Goal: Task Accomplishment & Management: Manage account settings

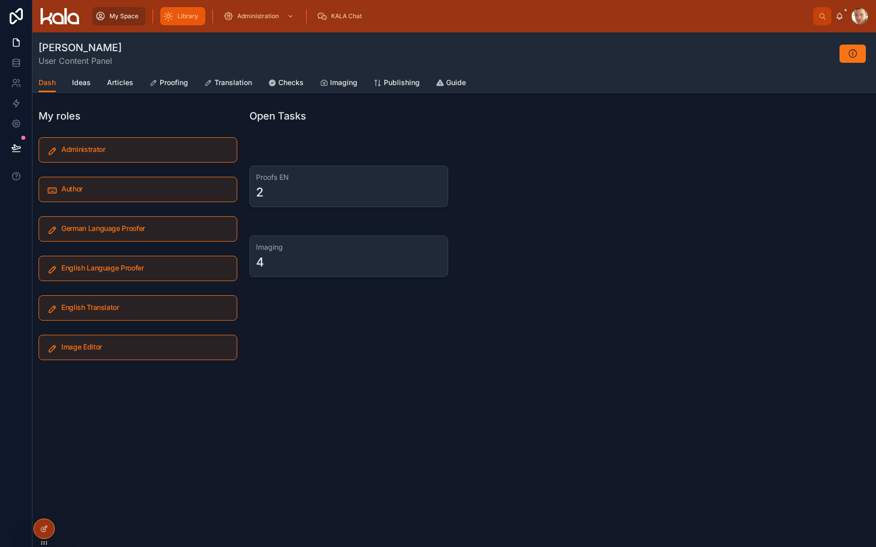
click at [184, 13] on span "Library" at bounding box center [187, 16] width 21 height 8
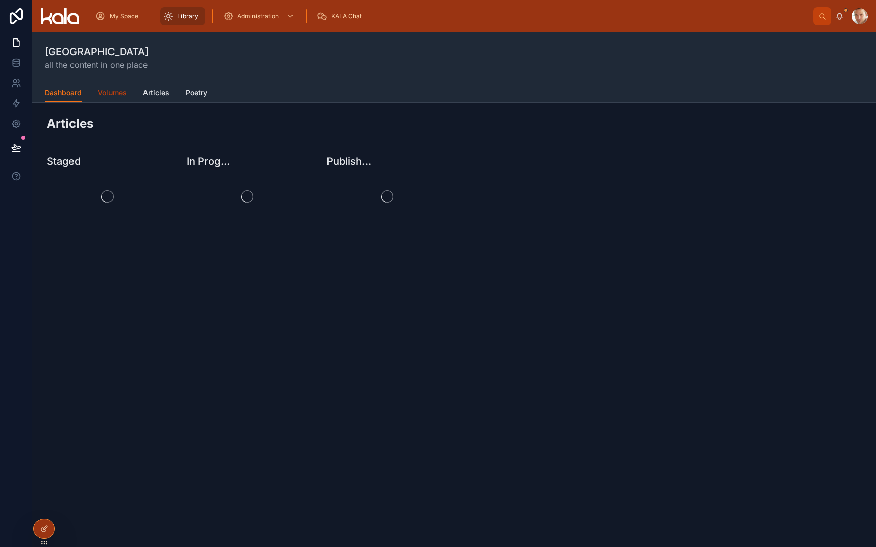
click at [107, 95] on span "Volumes" at bounding box center [112, 93] width 29 height 10
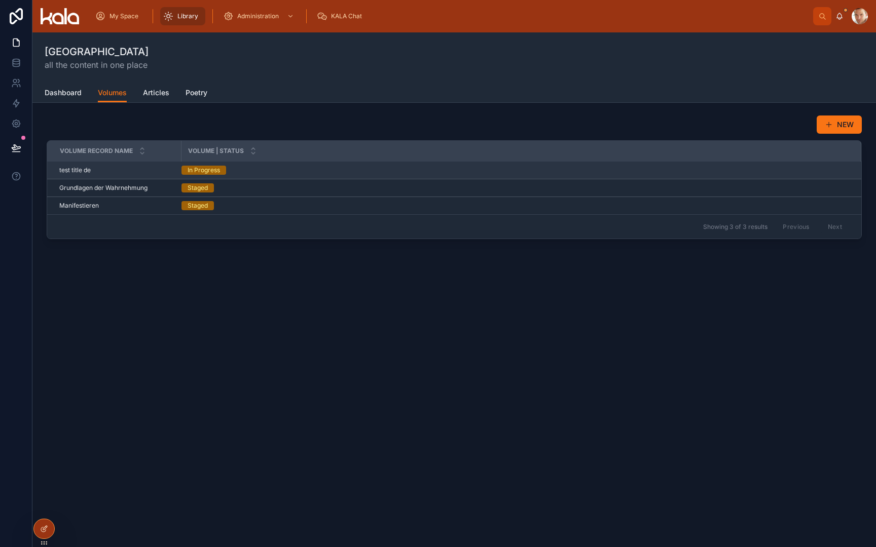
click at [85, 170] on span "test title de" at bounding box center [74, 170] width 31 height 8
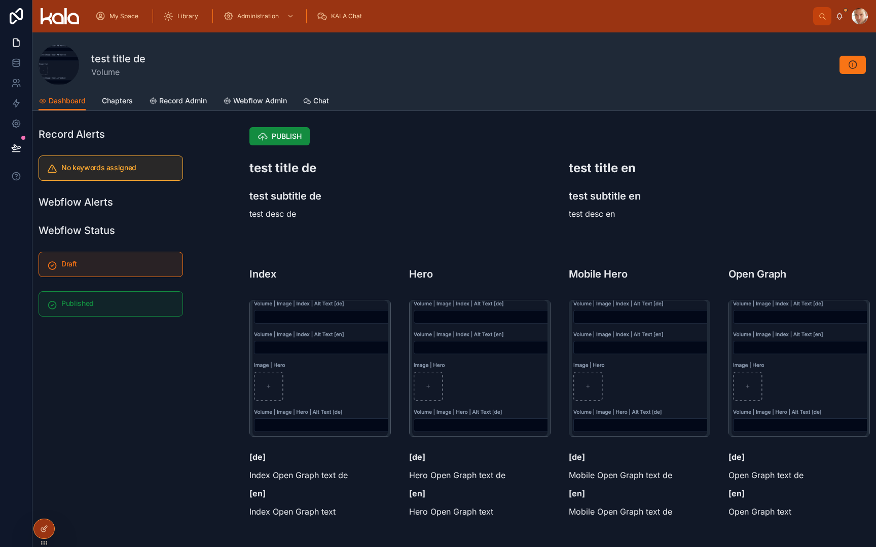
click at [261, 242] on div at bounding box center [559, 240] width 632 height 8
click at [282, 141] on span "PUBLISH" at bounding box center [287, 136] width 30 height 10
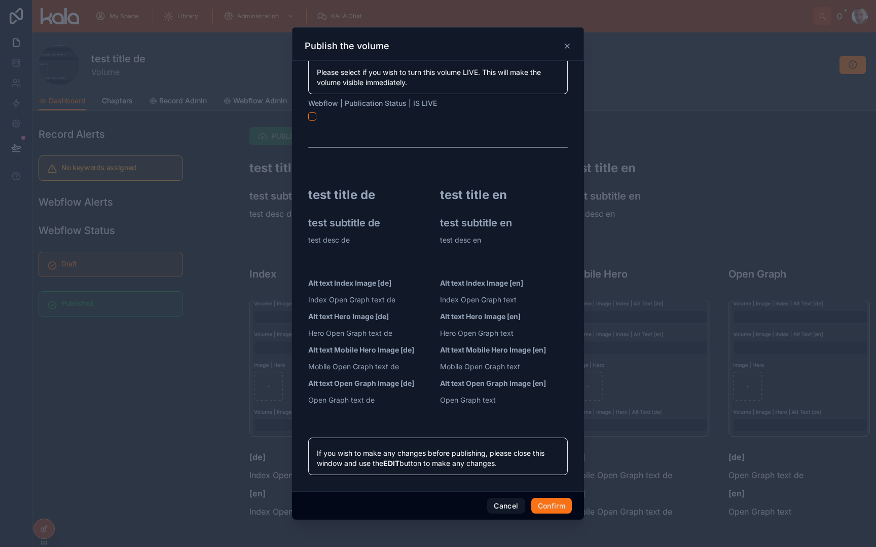
scroll to position [41, 0]
click at [550, 508] on button "Confirm" at bounding box center [551, 506] width 41 height 16
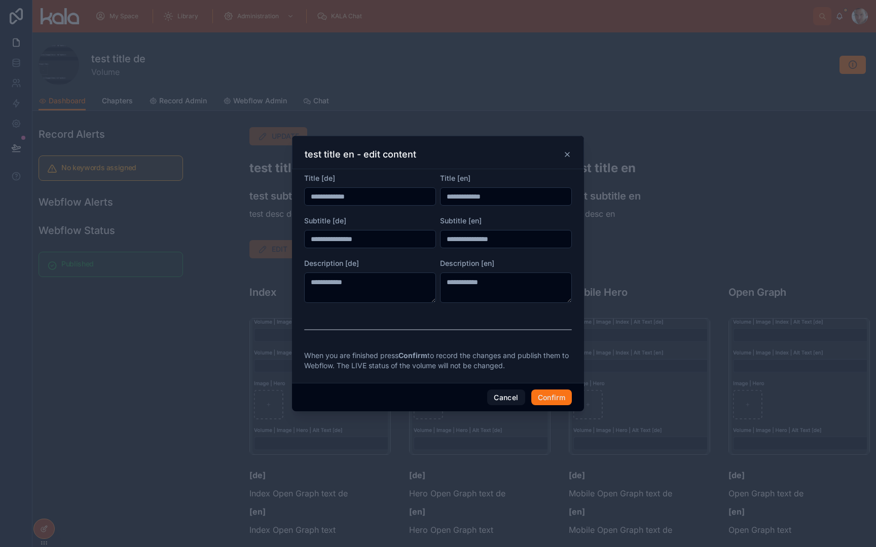
scroll to position [0, 0]
click at [567, 155] on icon at bounding box center [567, 155] width 4 height 4
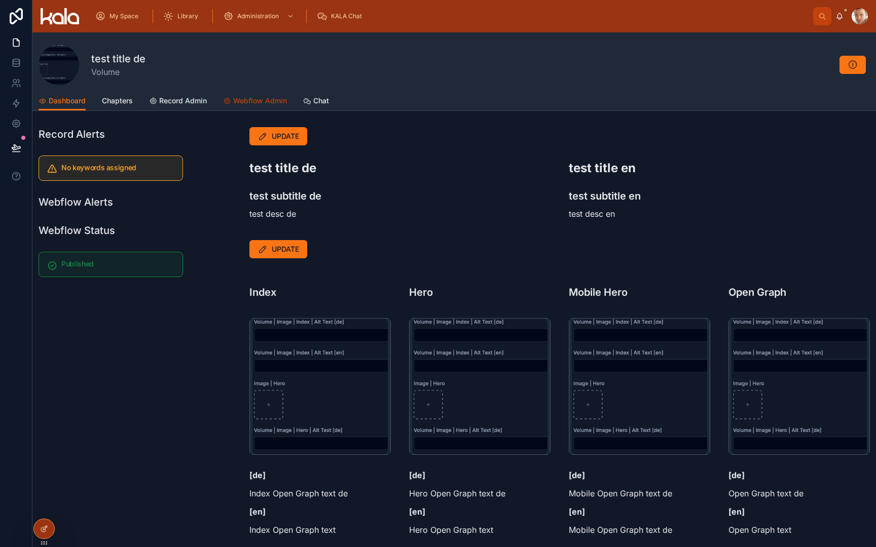
click at [269, 106] on link "Webflow Admin" at bounding box center [255, 102] width 64 height 20
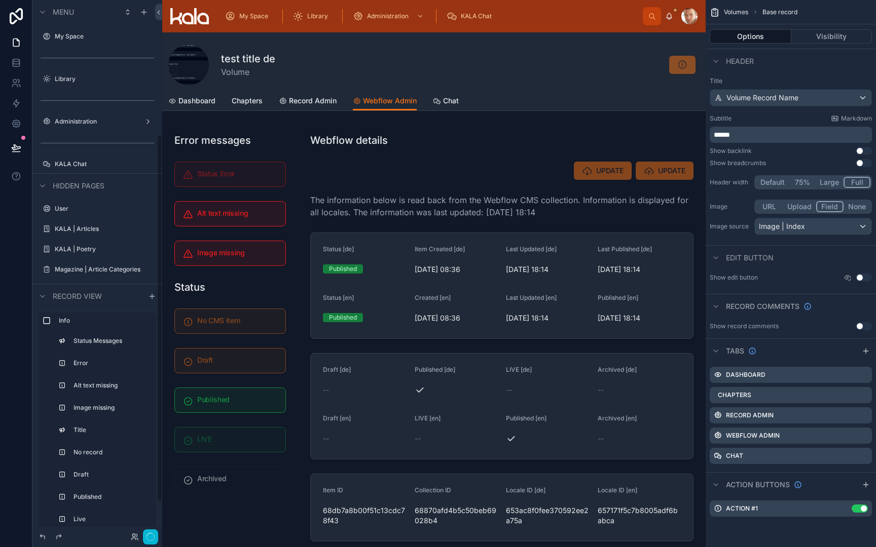
scroll to position [195, 0]
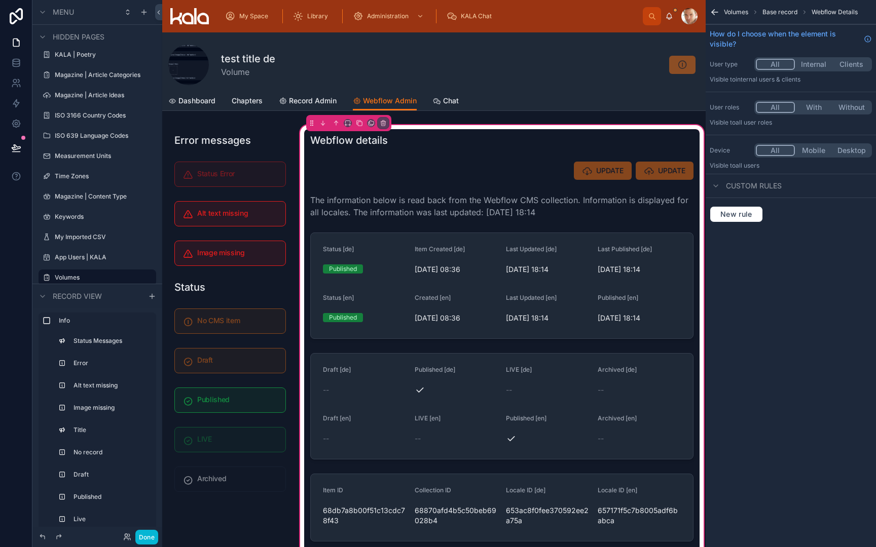
click at [444, 371] on div at bounding box center [501, 406] width 395 height 115
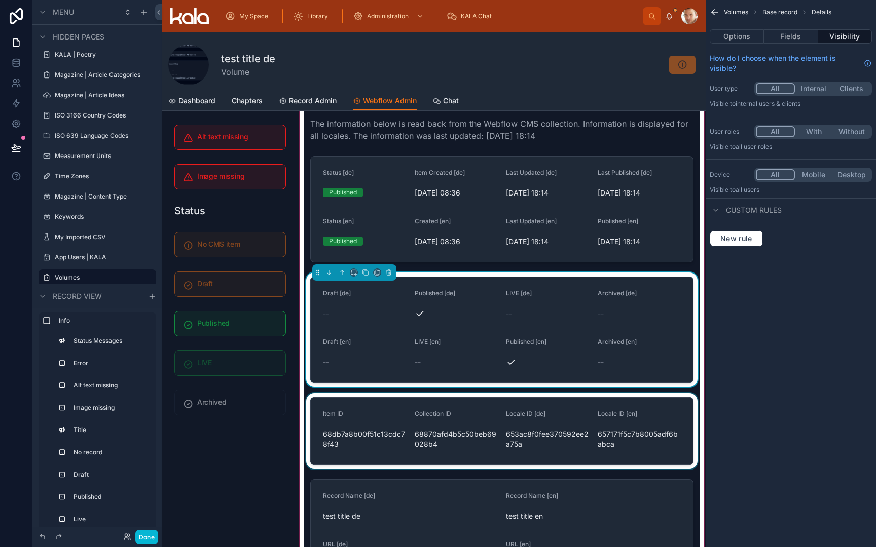
scroll to position [70, 0]
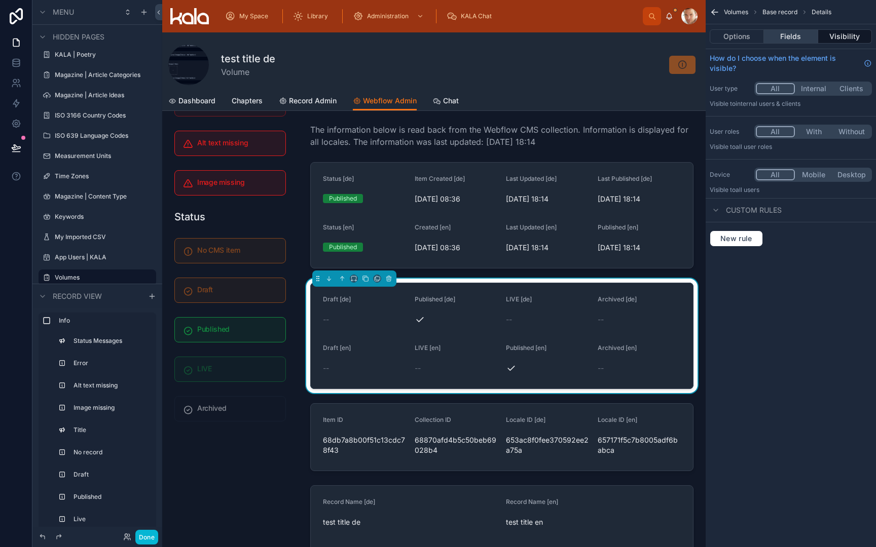
click at [801, 38] on button "Fields" at bounding box center [791, 36] width 54 height 14
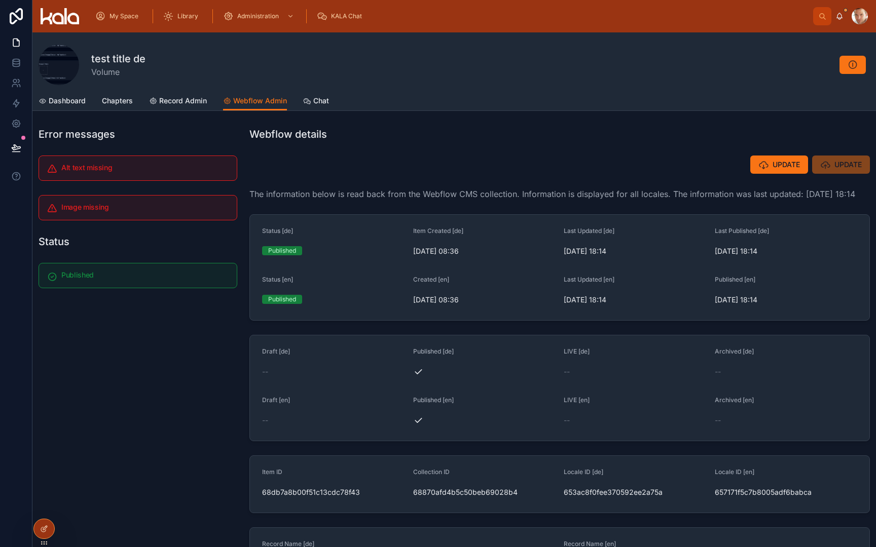
scroll to position [0, 0]
click at [72, 107] on link "Dashboard" at bounding box center [62, 102] width 47 height 20
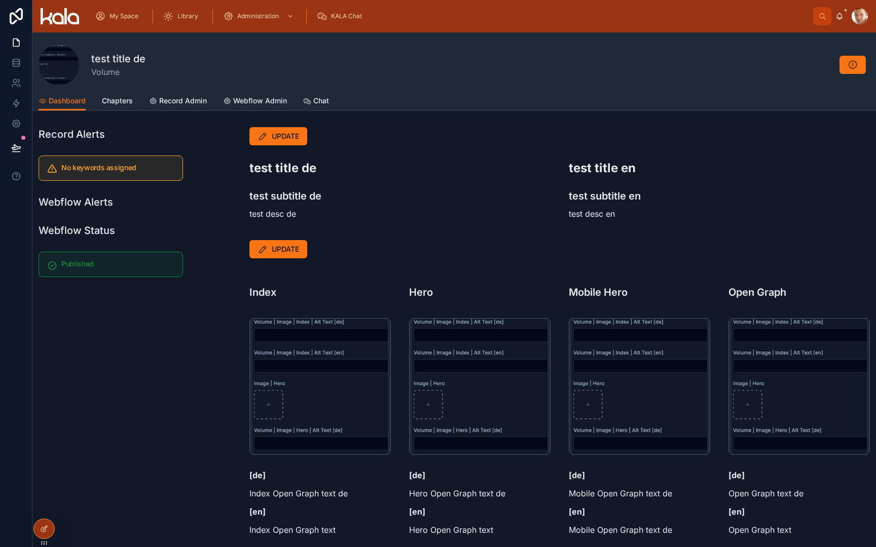
scroll to position [-3, 0]
click at [258, 109] on link "Webflow Admin" at bounding box center [255, 102] width 64 height 20
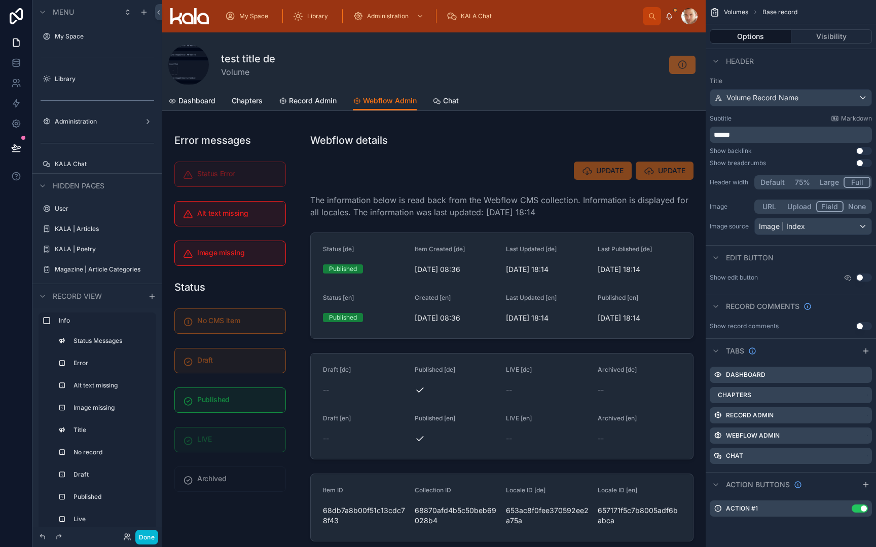
scroll to position [195, 0]
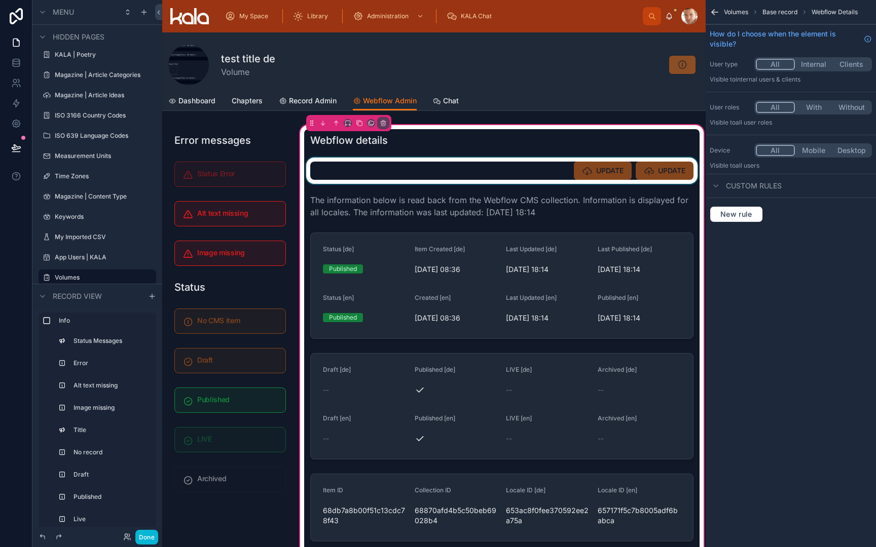
click at [556, 173] on div at bounding box center [501, 171] width 395 height 26
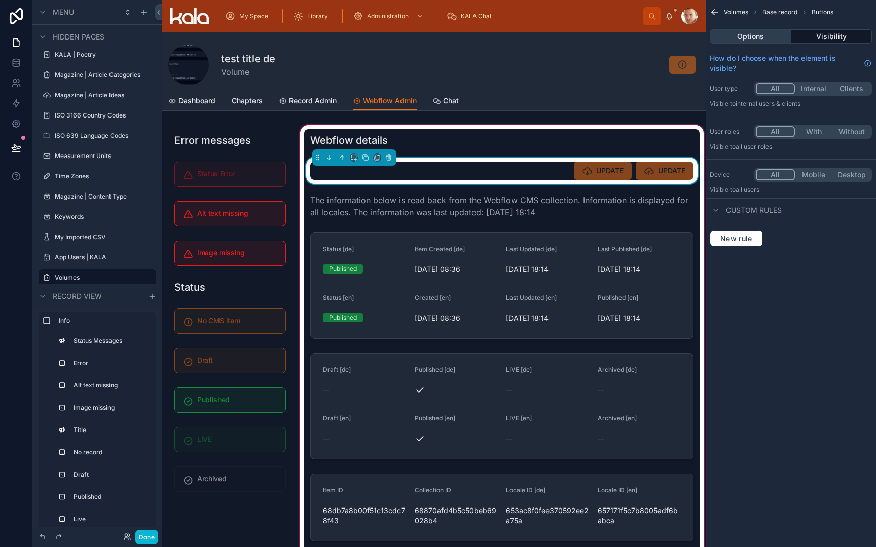
click at [739, 37] on button "Options" at bounding box center [750, 36] width 82 height 14
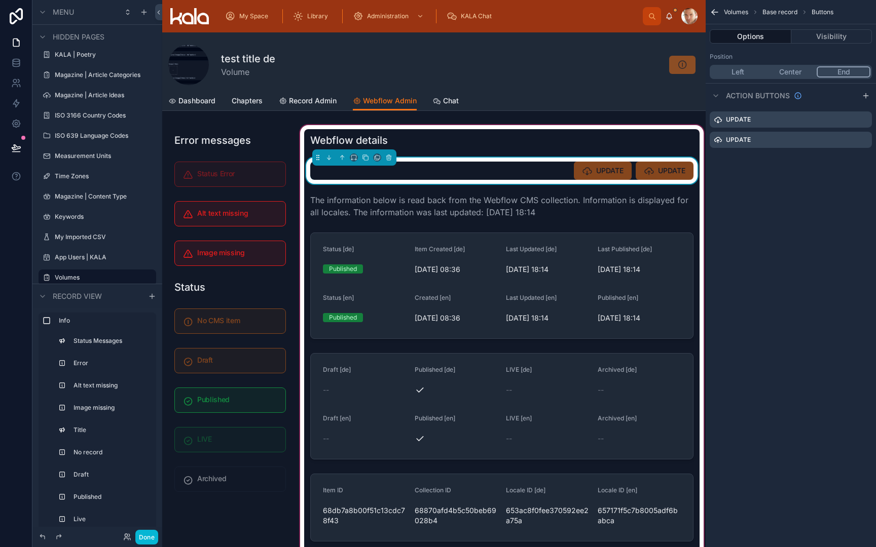
click at [740, 74] on button "Left" at bounding box center [737, 71] width 53 height 11
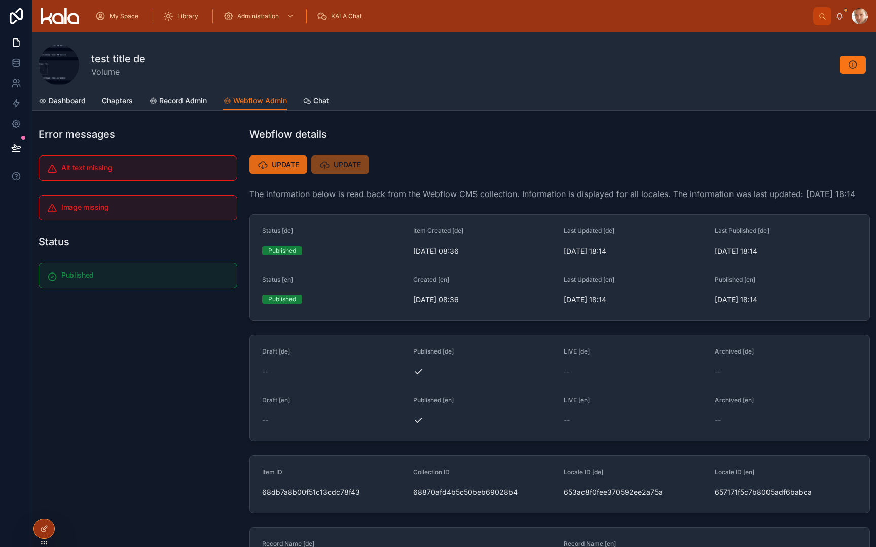
scroll to position [0, 0]
click at [282, 167] on span "UPDATE" at bounding box center [285, 165] width 27 height 10
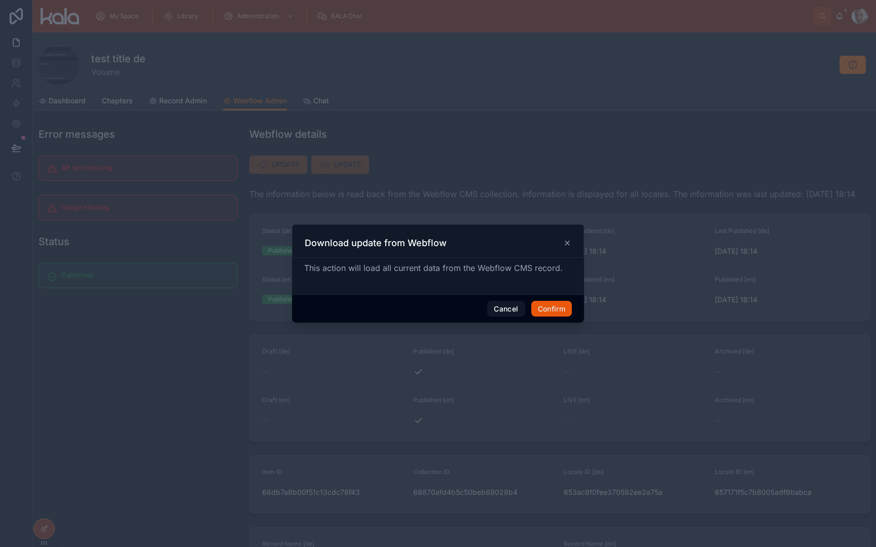
click at [555, 312] on button "Confirm" at bounding box center [551, 309] width 41 height 16
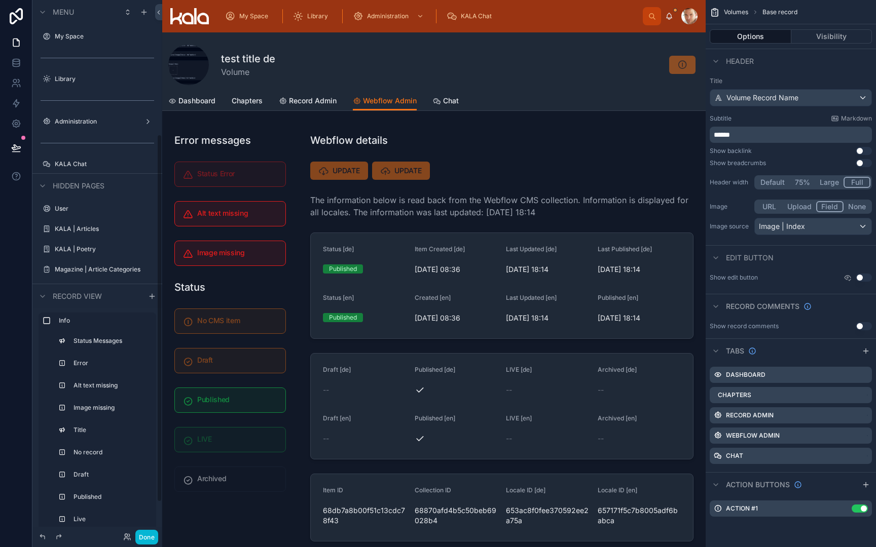
scroll to position [195, 0]
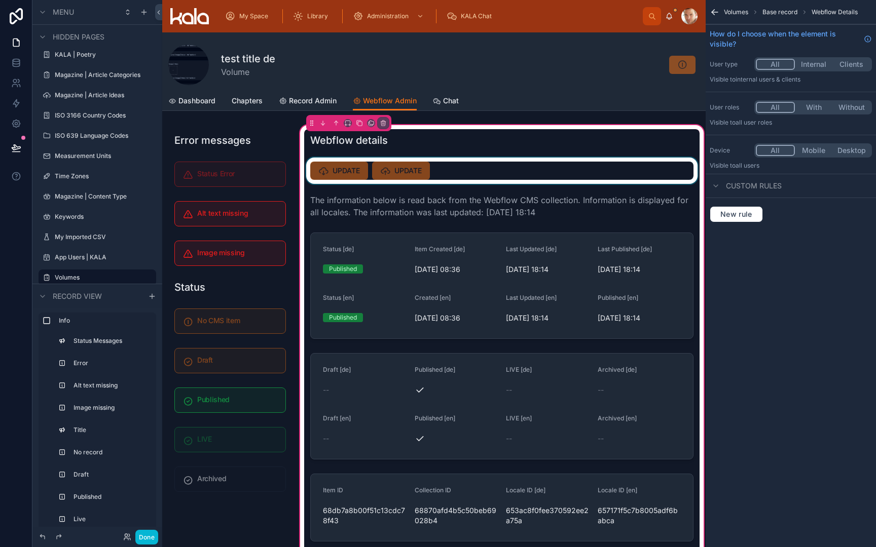
click at [331, 176] on div at bounding box center [501, 171] width 395 height 26
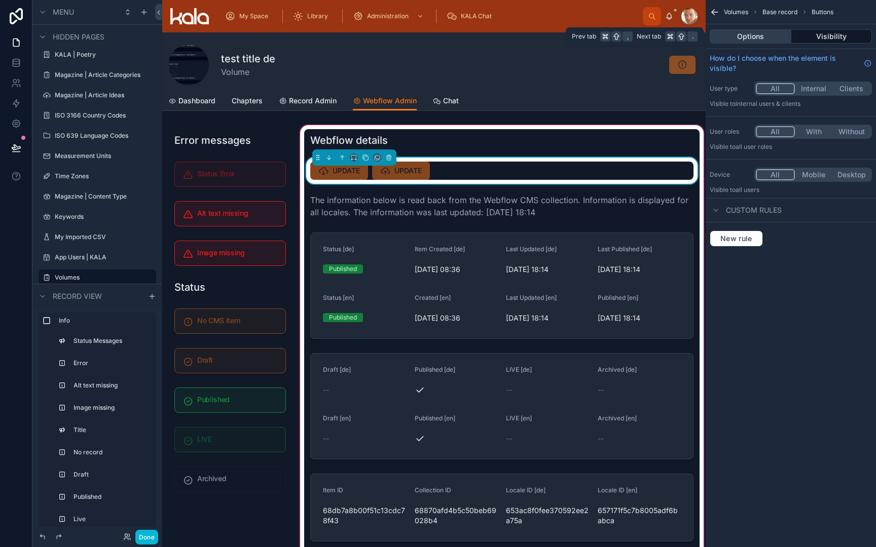
click at [755, 36] on button "Options" at bounding box center [750, 36] width 82 height 14
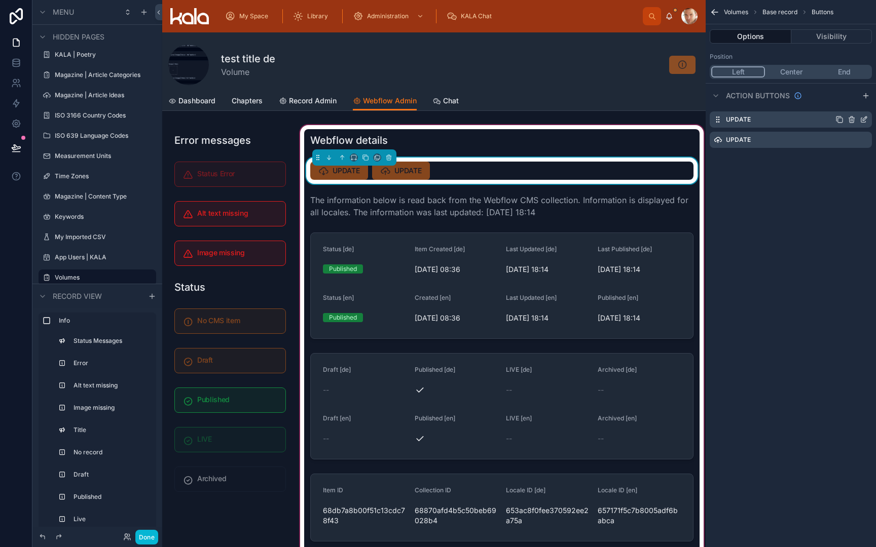
click at [864, 119] on icon "scrollable content" at bounding box center [863, 120] width 8 height 8
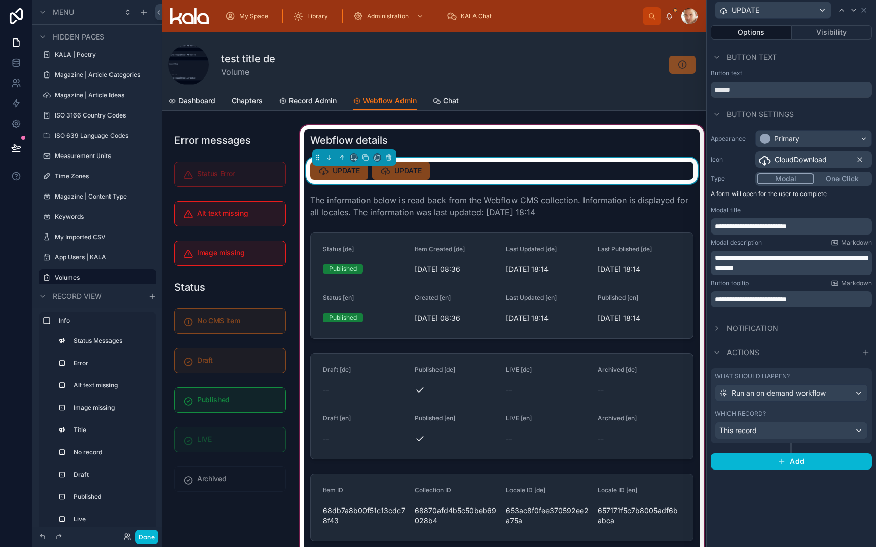
scroll to position [0, 0]
click at [792, 410] on div "Which record?" at bounding box center [790, 414] width 153 height 8
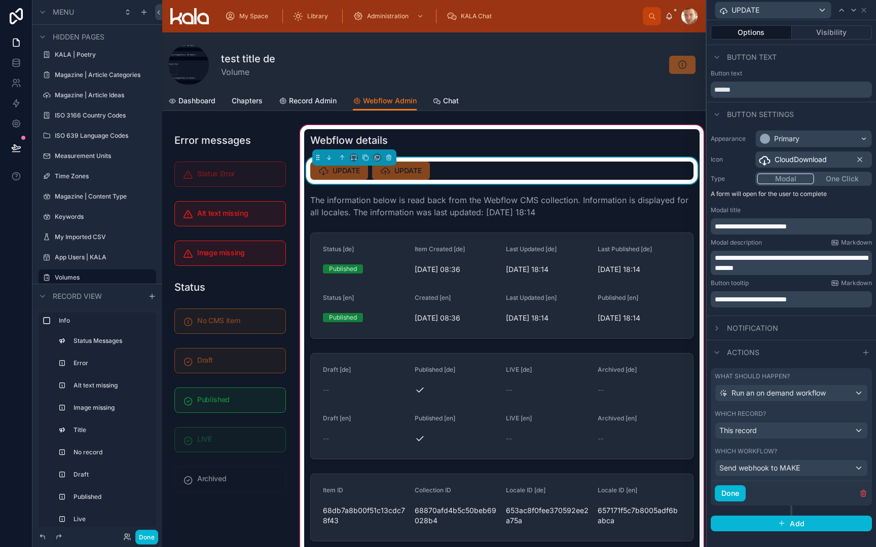
click at [792, 410] on div "Which record?" at bounding box center [790, 414] width 153 height 8
click at [861, 491] on icon "button" at bounding box center [863, 491] width 6 height 0
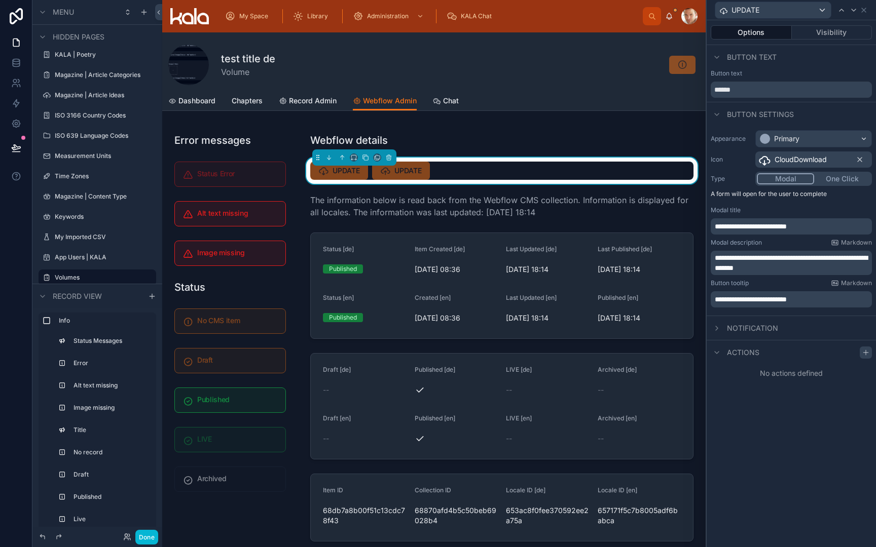
click at [863, 353] on icon at bounding box center [865, 353] width 8 height 8
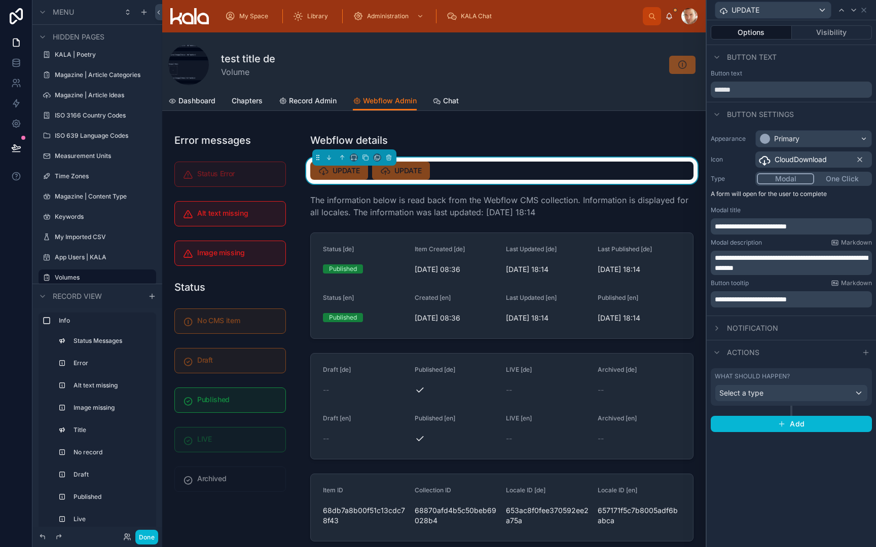
click at [793, 395] on div "Select a type" at bounding box center [791, 393] width 152 height 16
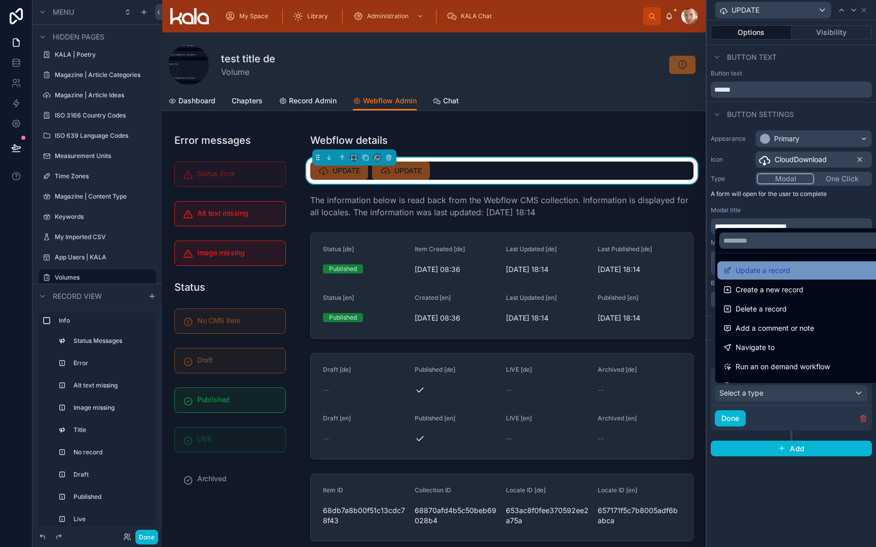
click at [766, 274] on span "Update a record" at bounding box center [762, 270] width 55 height 12
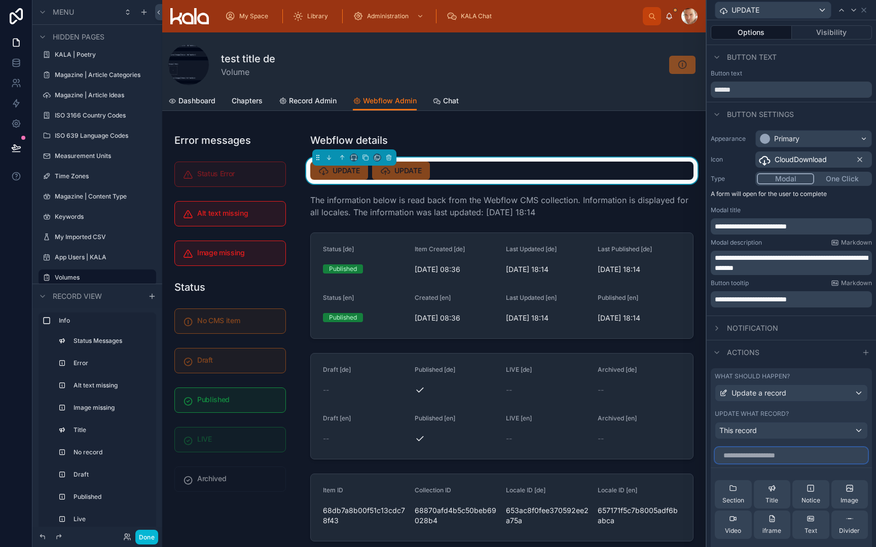
click at [778, 455] on input "text" at bounding box center [790, 455] width 153 height 16
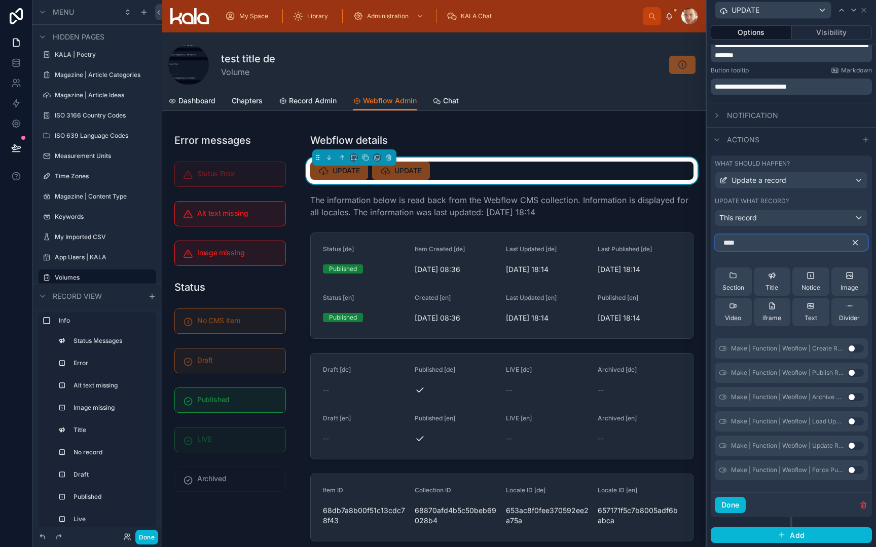
scroll to position [212, 0]
type input "****"
click at [854, 421] on button "Use setting" at bounding box center [855, 422] width 16 height 8
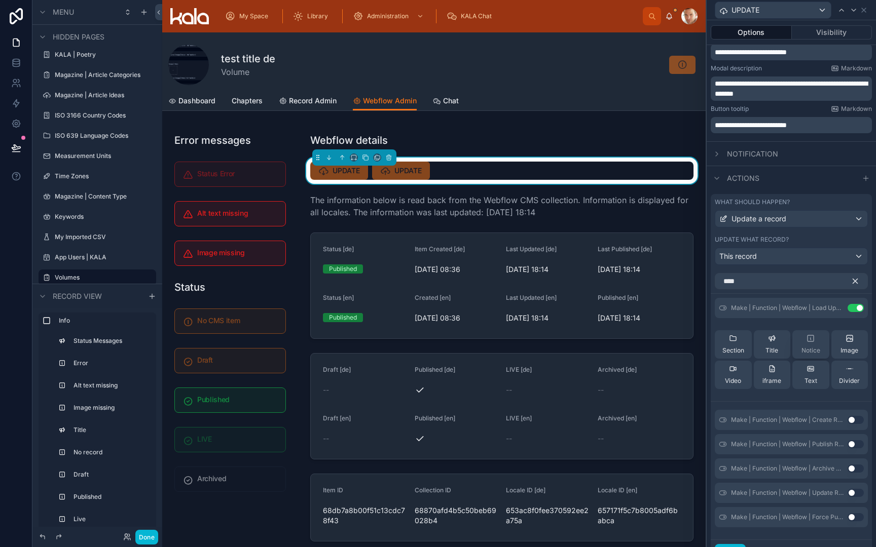
scroll to position [155, 0]
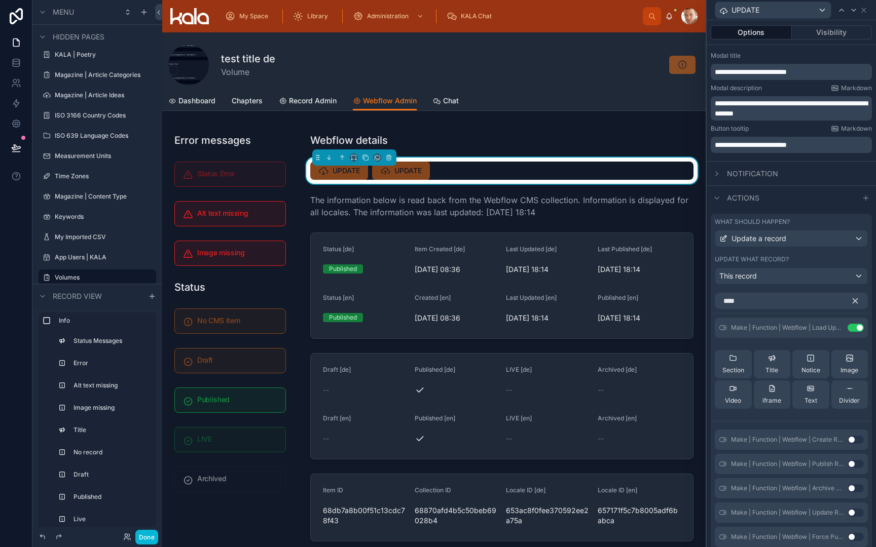
click at [853, 302] on icon "button" at bounding box center [854, 300] width 9 height 9
click at [836, 329] on icon at bounding box center [835, 328] width 8 height 8
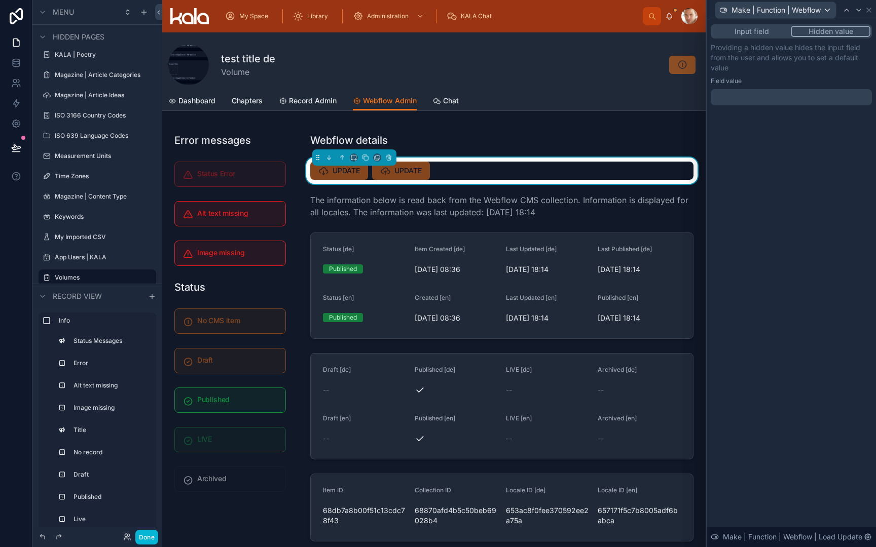
click at [820, 34] on button "Hidden value" at bounding box center [830, 31] width 80 height 11
click at [754, 101] on div at bounding box center [790, 97] width 161 height 16
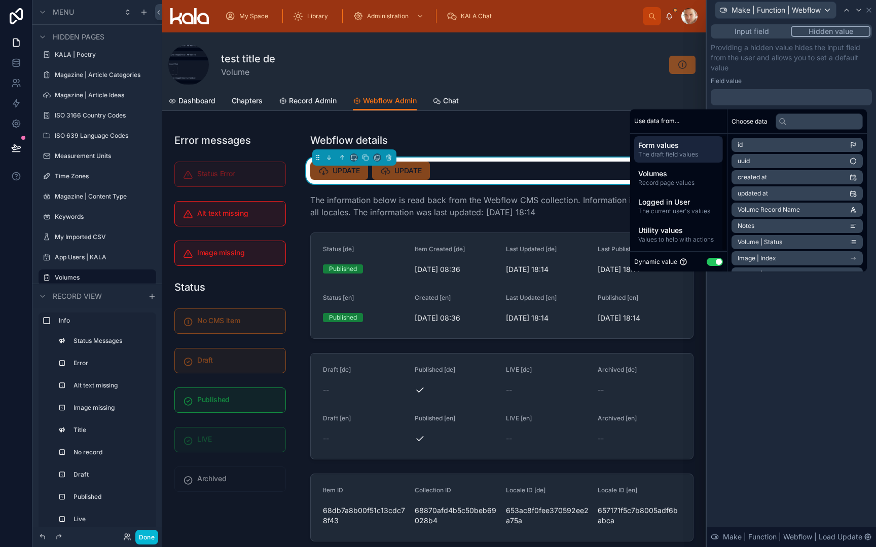
scroll to position [2, 0]
click at [706, 261] on button "Use setting" at bounding box center [714, 262] width 16 height 8
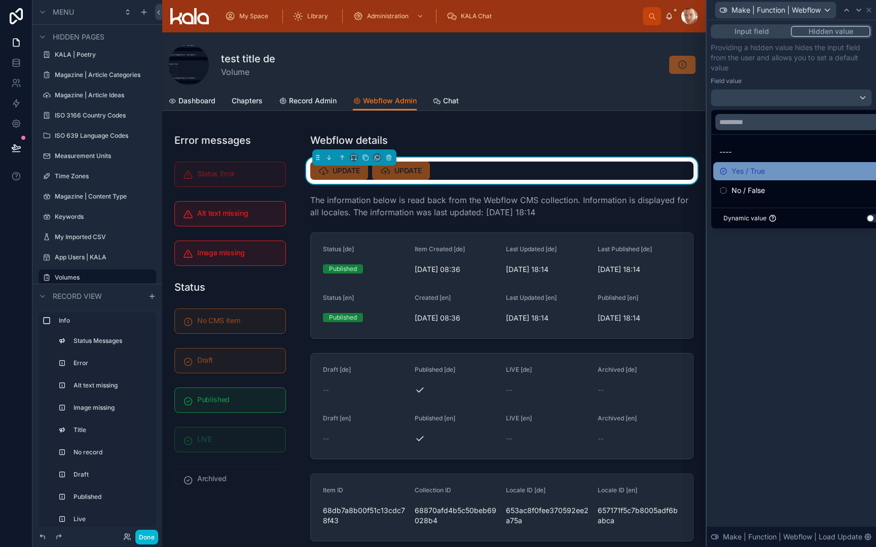
click at [740, 171] on span "Yes / True" at bounding box center [747, 171] width 33 height 12
click at [868, 9] on icon at bounding box center [868, 10] width 8 height 8
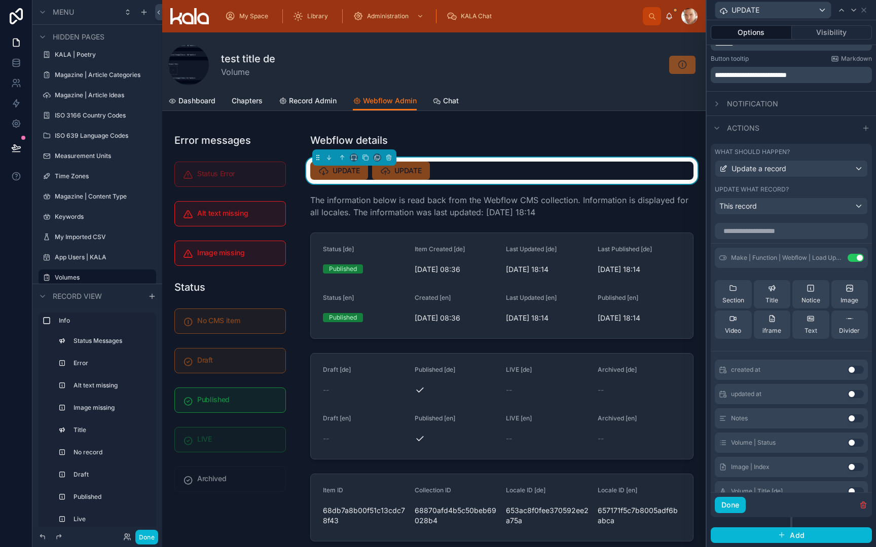
scroll to position [224, 0]
click at [736, 504] on button "Done" at bounding box center [729, 506] width 31 height 16
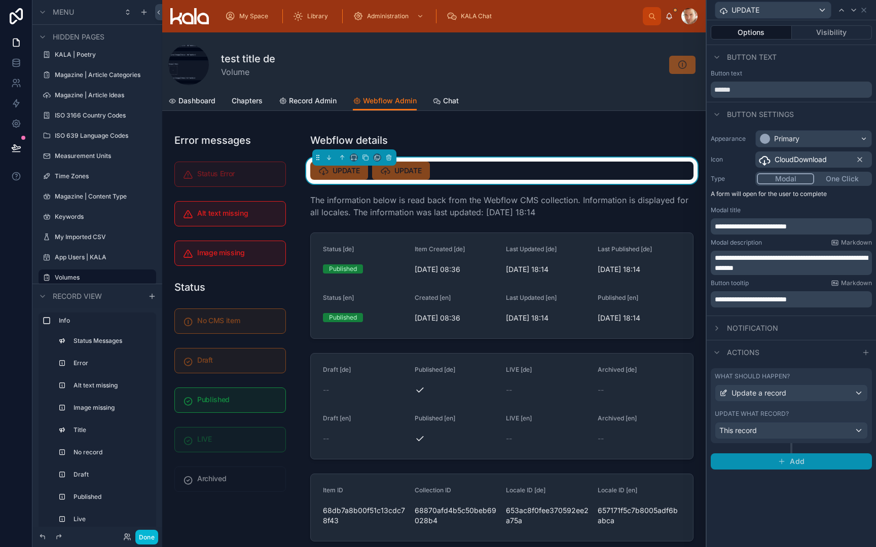
click at [787, 464] on button "Add" at bounding box center [790, 461] width 161 height 16
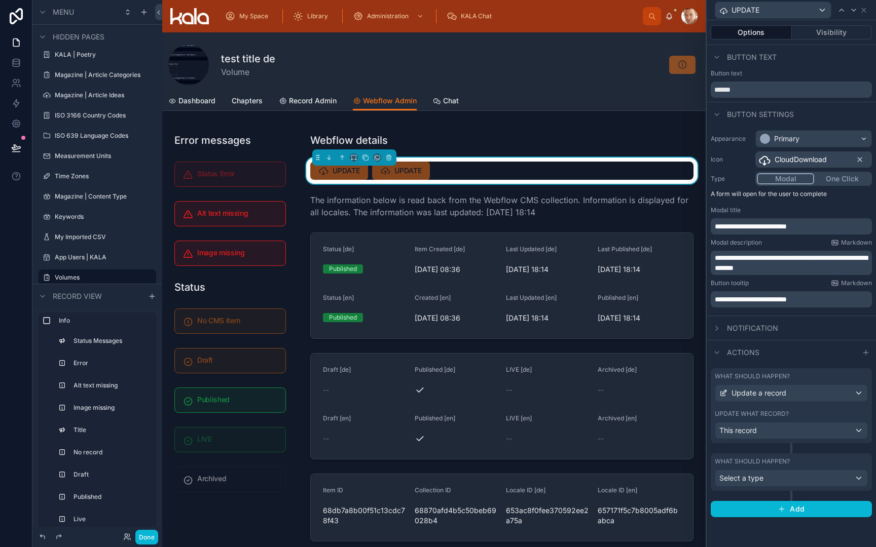
click at [781, 479] on div "Select a type" at bounding box center [791, 478] width 152 height 16
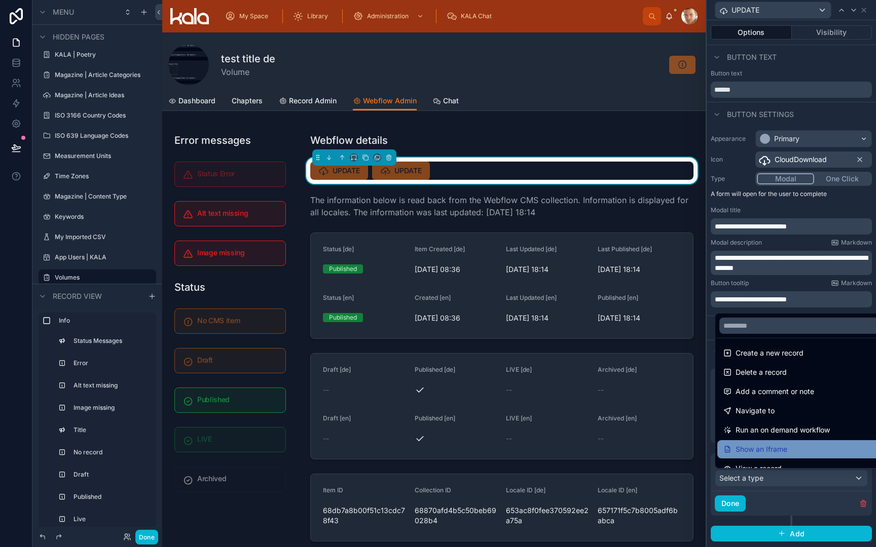
scroll to position [23, 0]
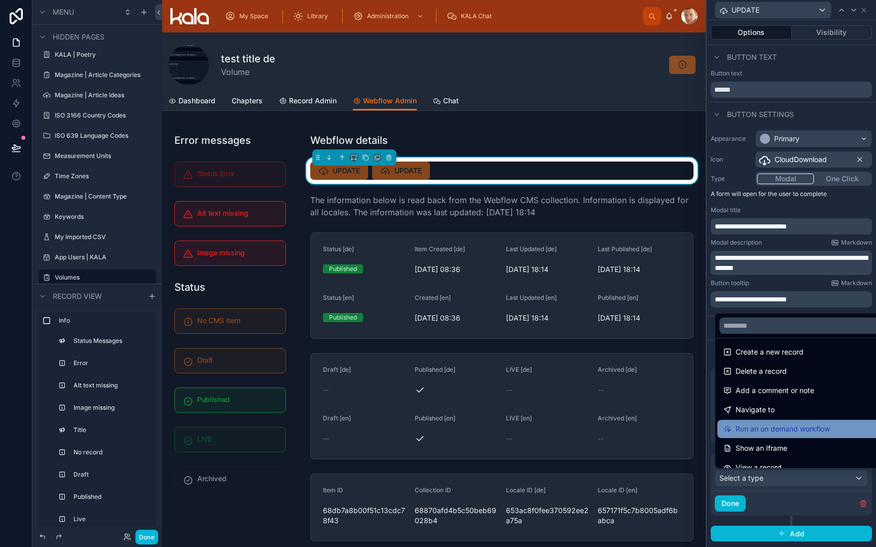
click at [786, 433] on span "Run an on demand workflow" at bounding box center [782, 429] width 94 height 12
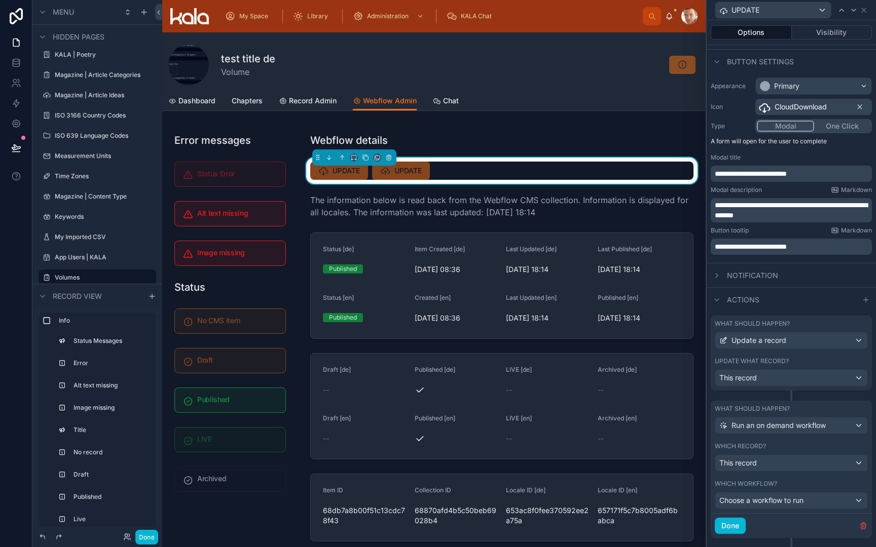
scroll to position [64, 0]
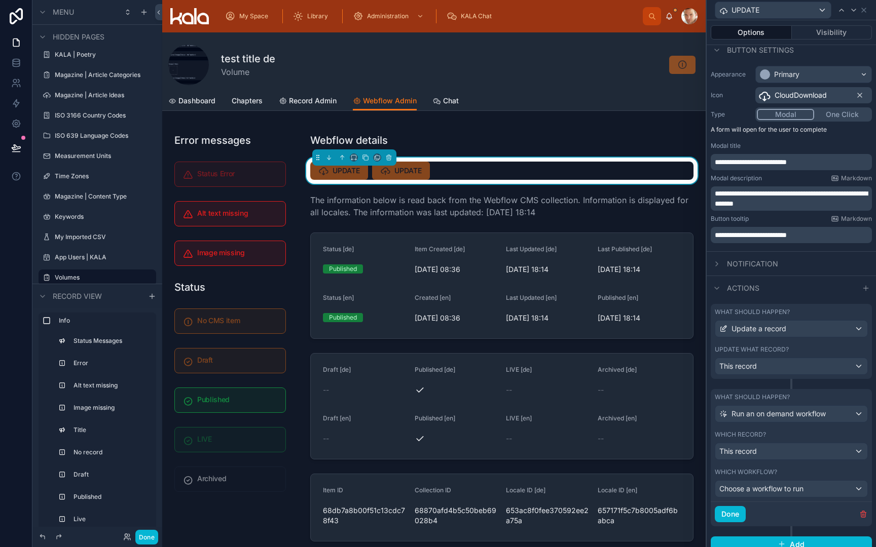
click at [779, 455] on div "This record" at bounding box center [791, 451] width 152 height 16
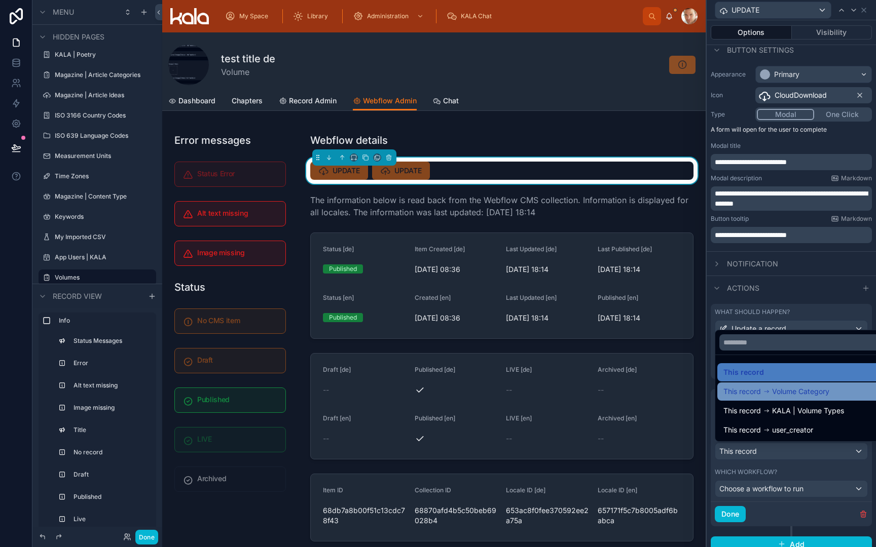
click at [804, 396] on span "Volume Category" at bounding box center [800, 392] width 57 height 12
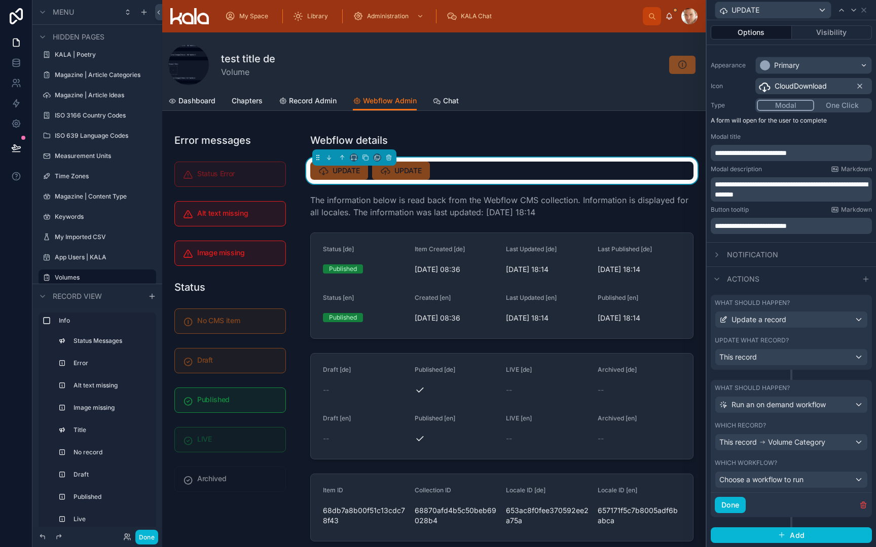
scroll to position [73, 0]
click at [816, 440] on span "Volume Category" at bounding box center [796, 443] width 57 height 10
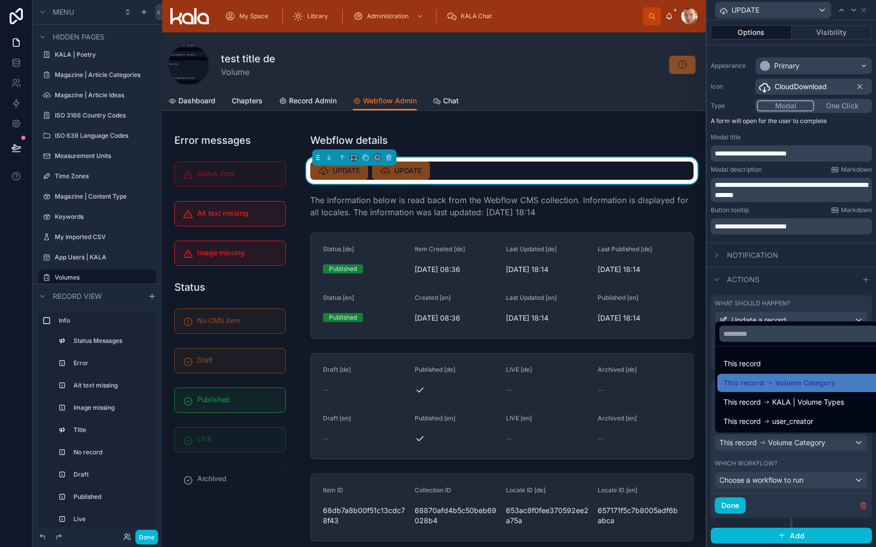
click at [816, 440] on div at bounding box center [790, 273] width 169 height 547
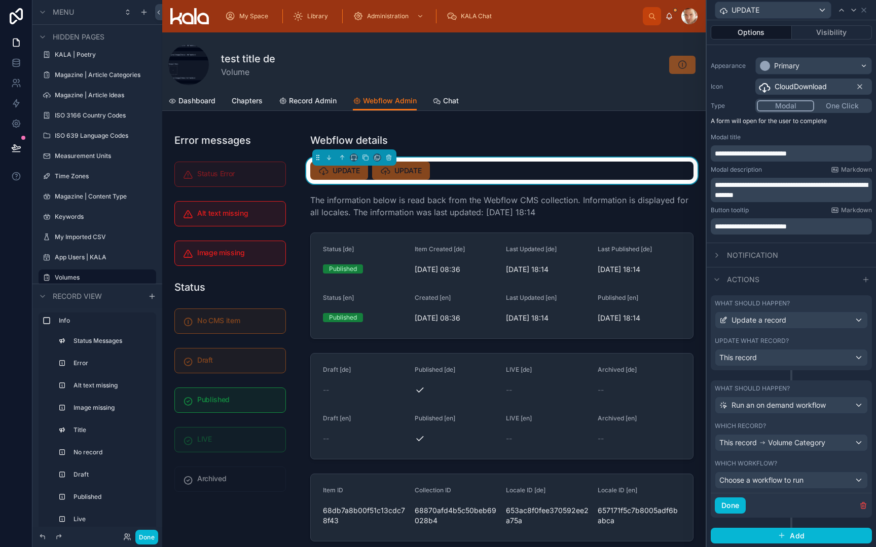
click at [803, 480] on span "Choose a workflow to run" at bounding box center [761, 480] width 84 height 9
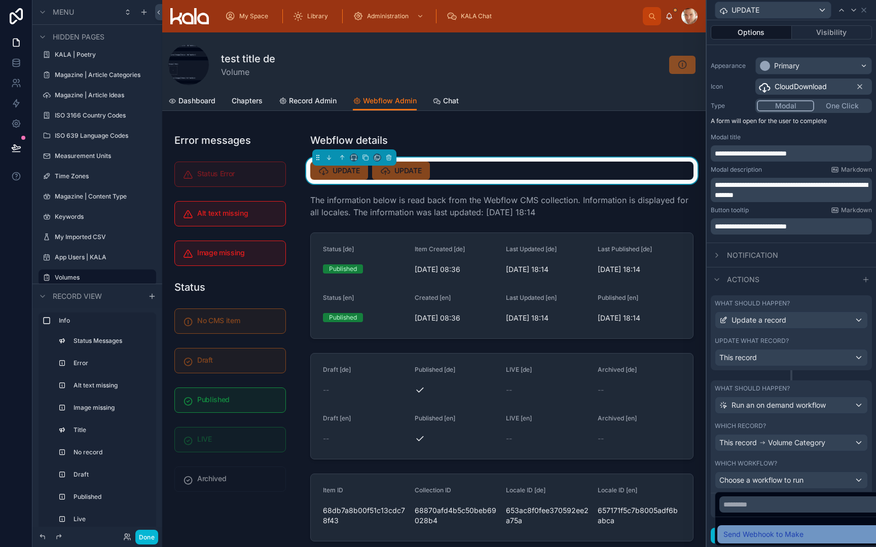
scroll to position [0, 0]
click at [791, 540] on span "Send Webhook to Make" at bounding box center [763, 534] width 80 height 12
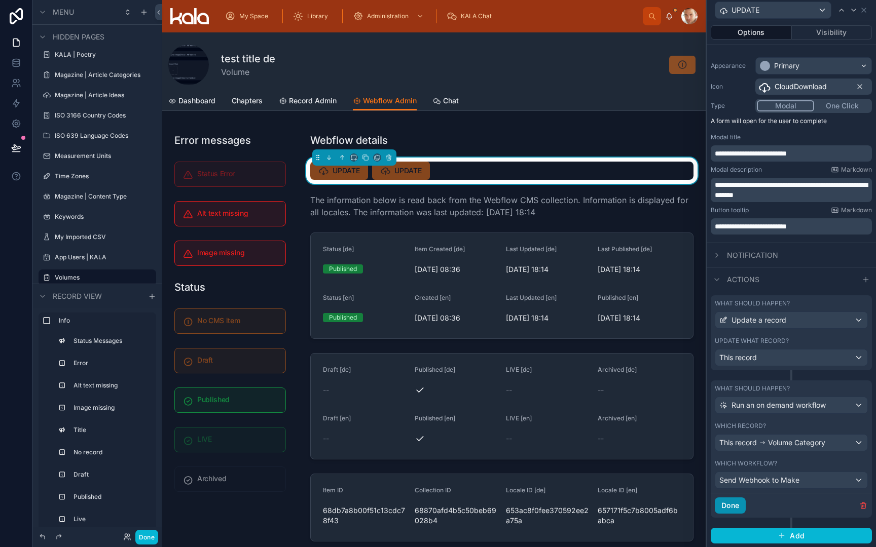
click at [736, 509] on button "Done" at bounding box center [729, 506] width 31 height 16
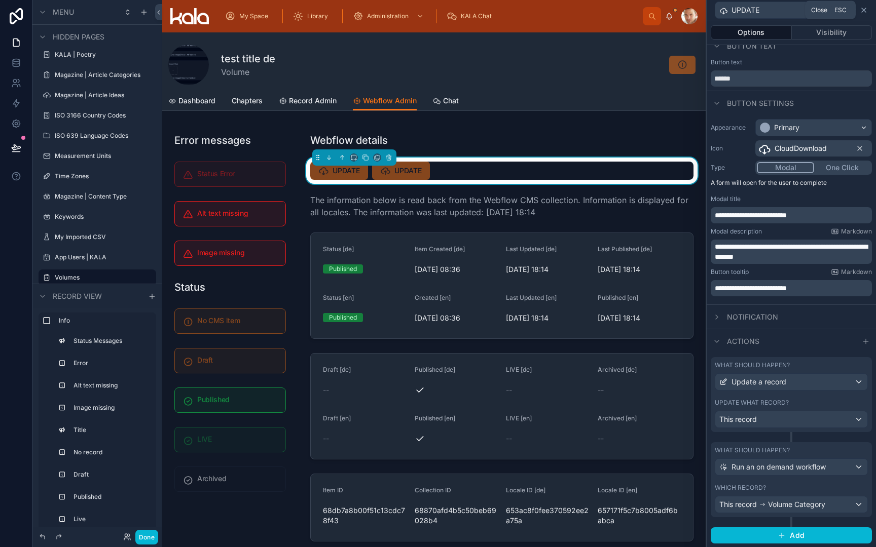
click at [863, 11] on icon at bounding box center [863, 10] width 8 height 8
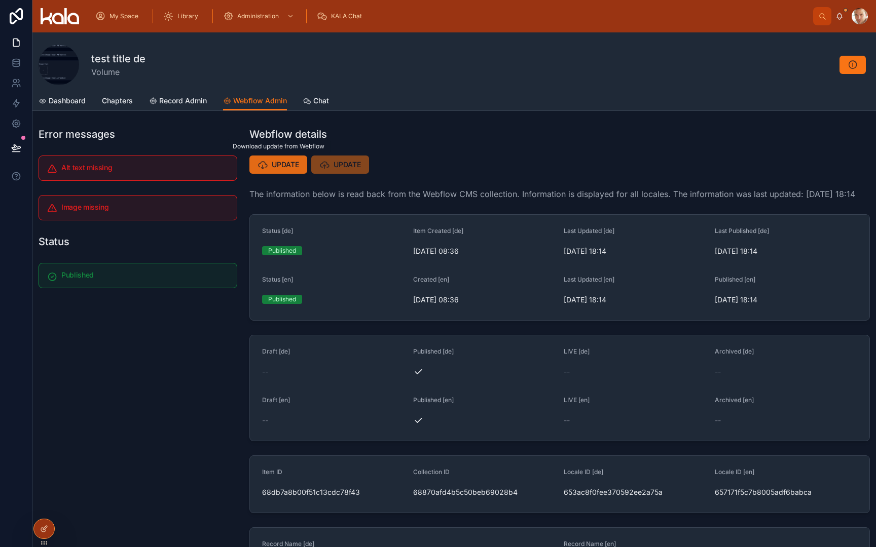
click at [287, 169] on span "UPDATE" at bounding box center [285, 165] width 27 height 10
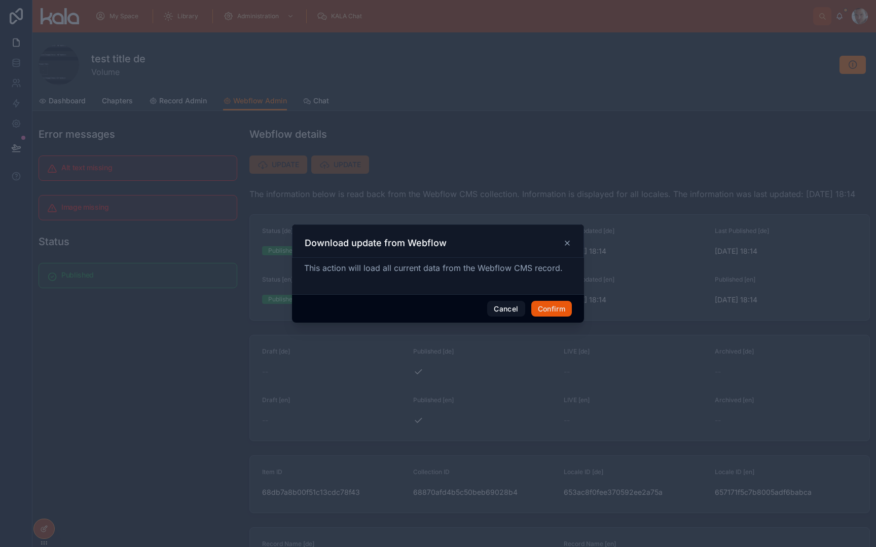
click at [552, 311] on button "Confirm" at bounding box center [551, 309] width 41 height 16
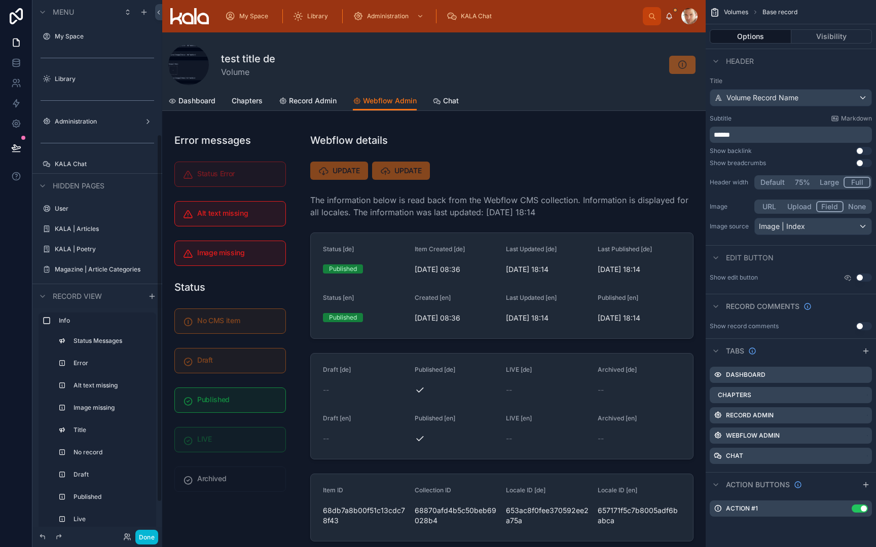
scroll to position [195, 0]
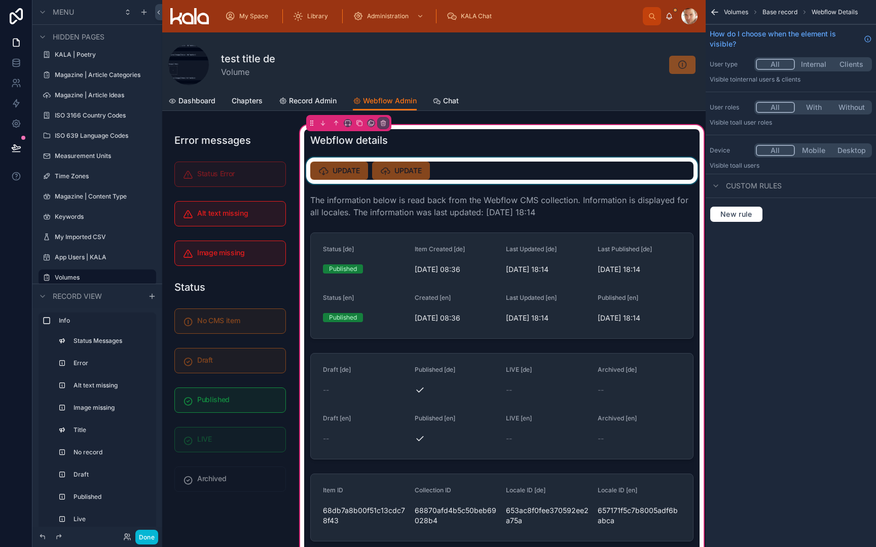
click at [340, 173] on div at bounding box center [501, 171] width 395 height 26
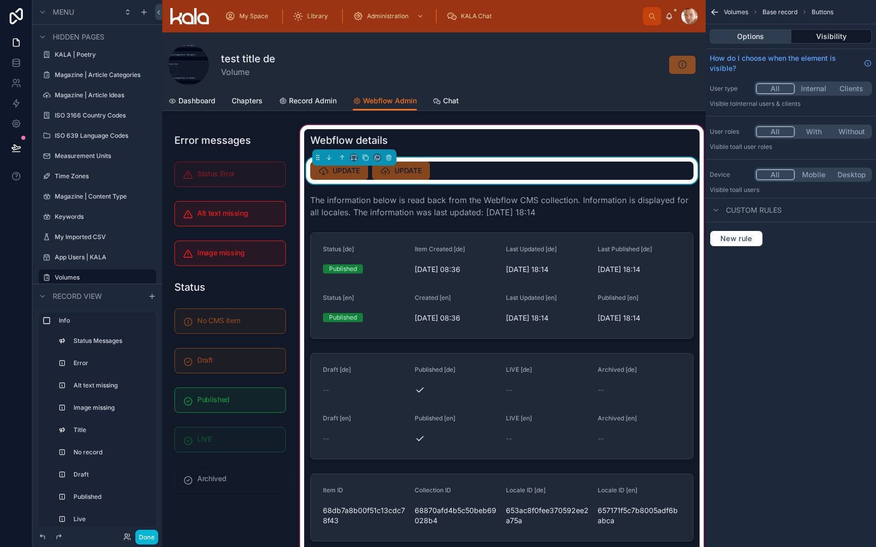
click at [755, 34] on button "Options" at bounding box center [750, 36] width 82 height 14
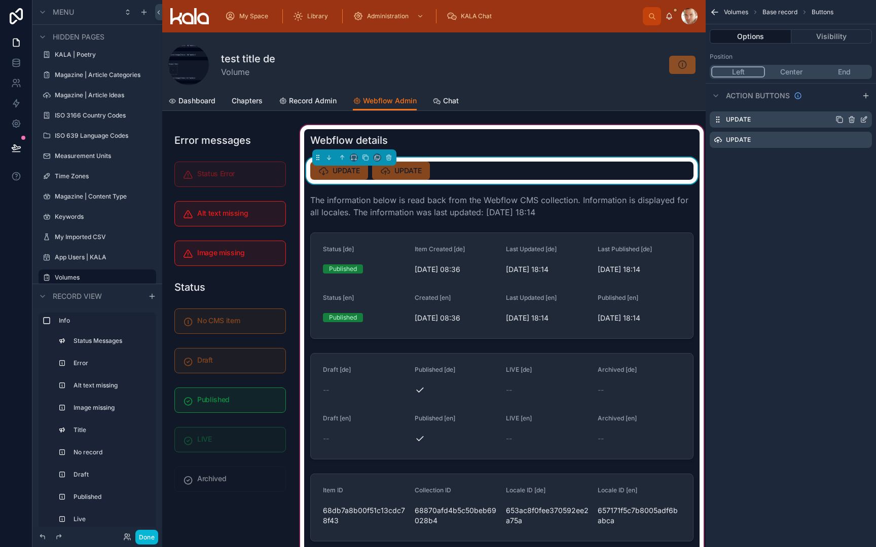
click at [865, 123] on icon "scrollable content" at bounding box center [863, 120] width 8 height 8
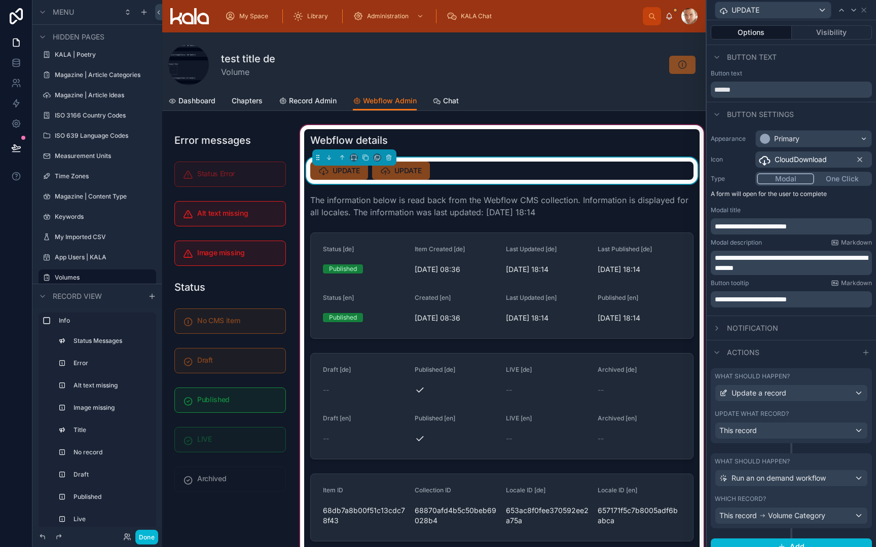
click at [802, 310] on div "**********" at bounding box center [790, 218] width 169 height 185
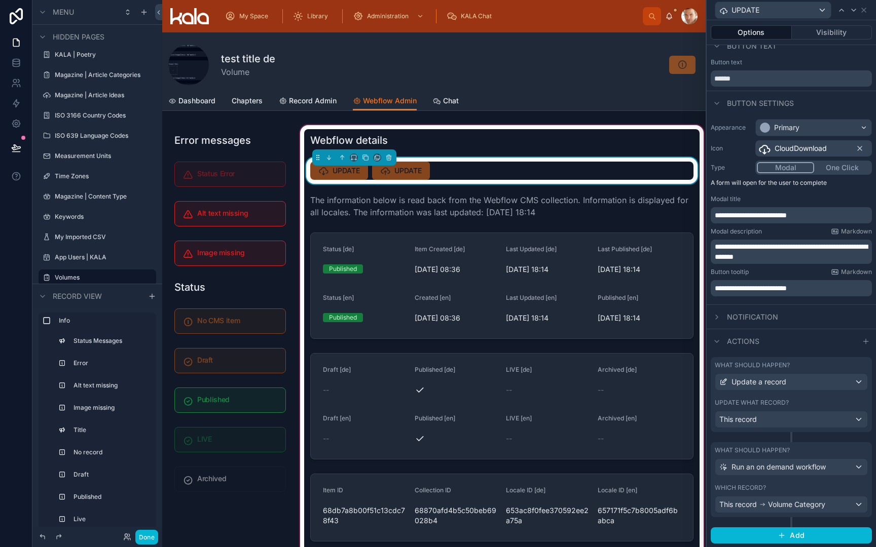
click at [770, 397] on div "What should happen? Update a record Update what record? This record" at bounding box center [790, 394] width 161 height 75
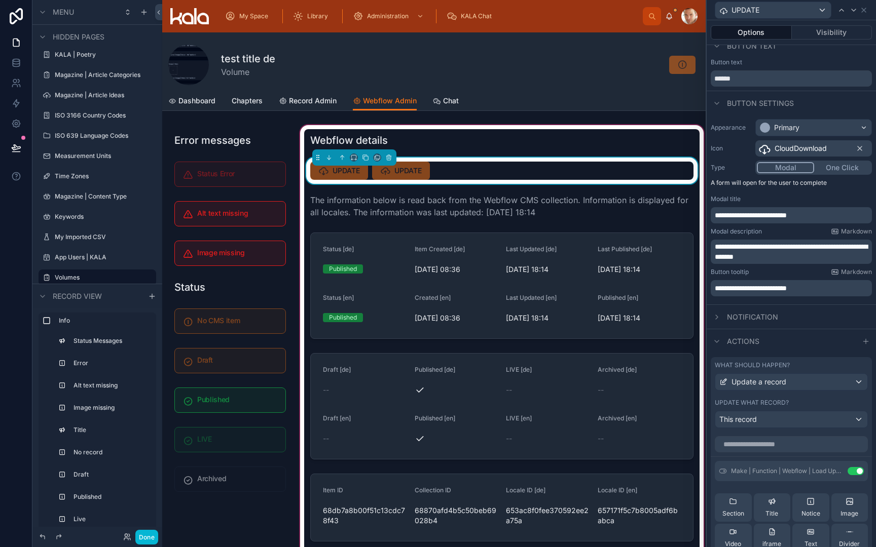
scroll to position [31, 0]
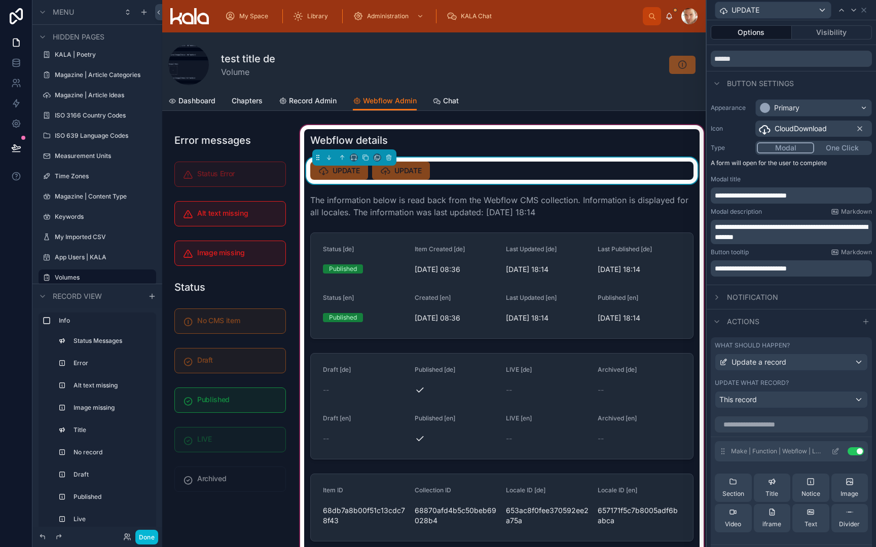
click at [816, 460] on div "Make | Function | Webflow | Load Update Use setting" at bounding box center [790, 451] width 153 height 20
click at [835, 453] on icon at bounding box center [835, 451] width 8 height 8
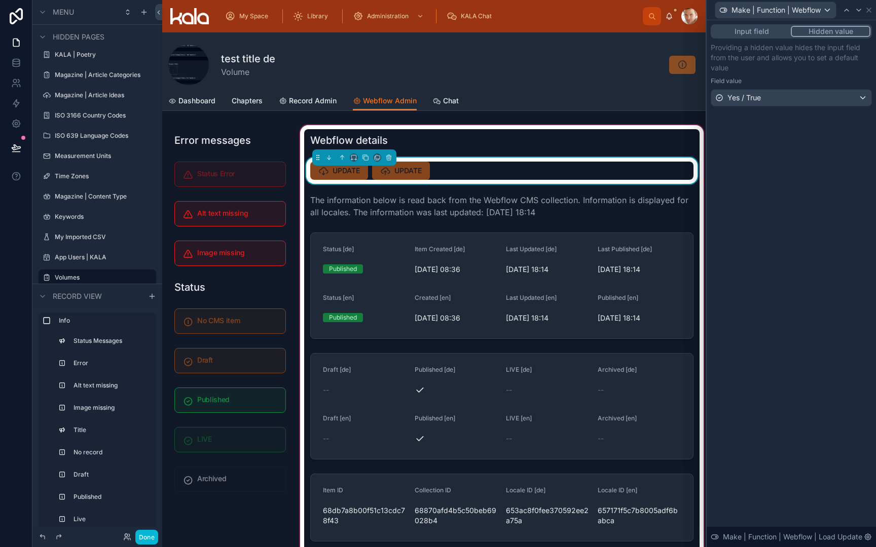
scroll to position [0, 0]
click at [869, 11] on icon at bounding box center [868, 10] width 8 height 8
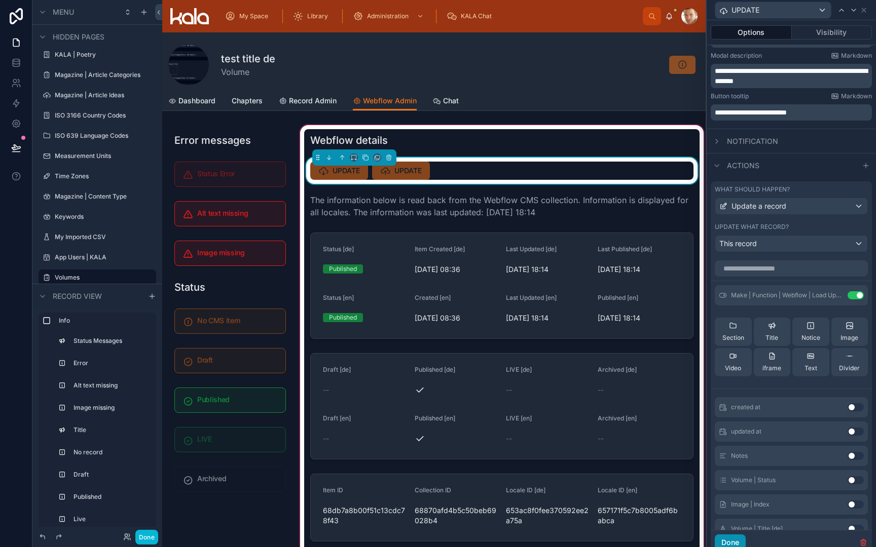
click at [732, 539] on button "Done" at bounding box center [729, 543] width 31 height 16
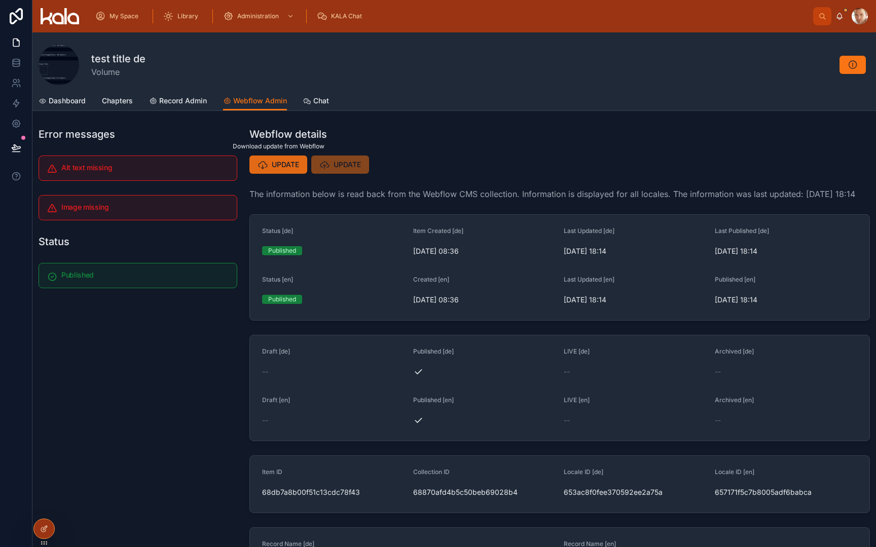
click at [283, 165] on span "UPDATE" at bounding box center [285, 165] width 27 height 10
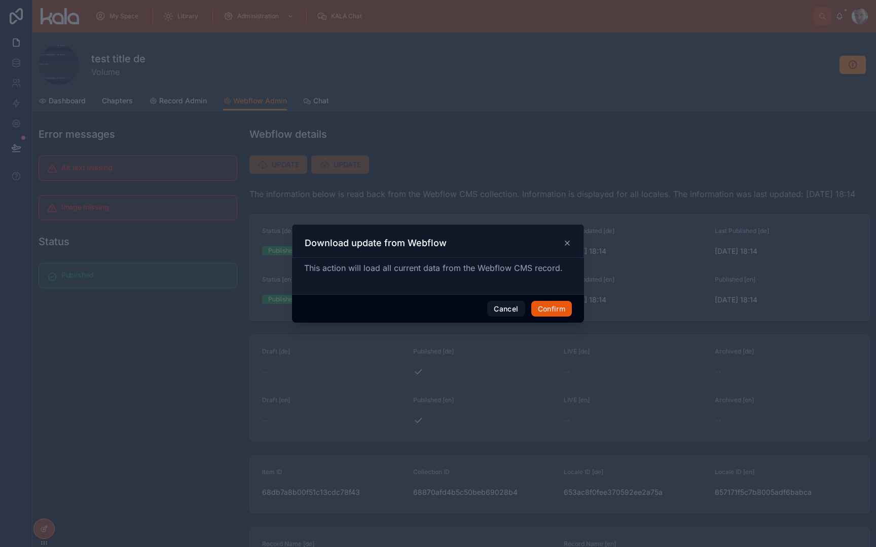
click at [556, 305] on button "Confirm" at bounding box center [551, 309] width 41 height 16
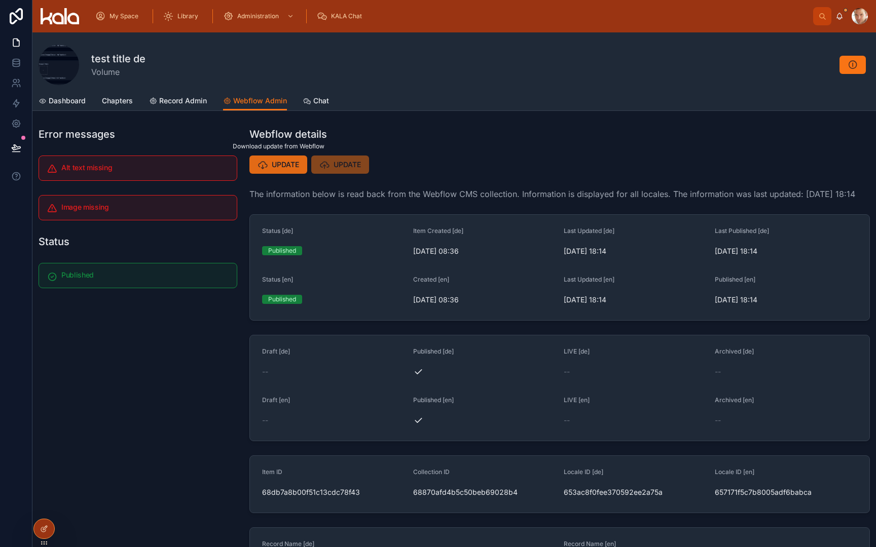
click at [283, 165] on span "UPDATE" at bounding box center [285, 165] width 27 height 10
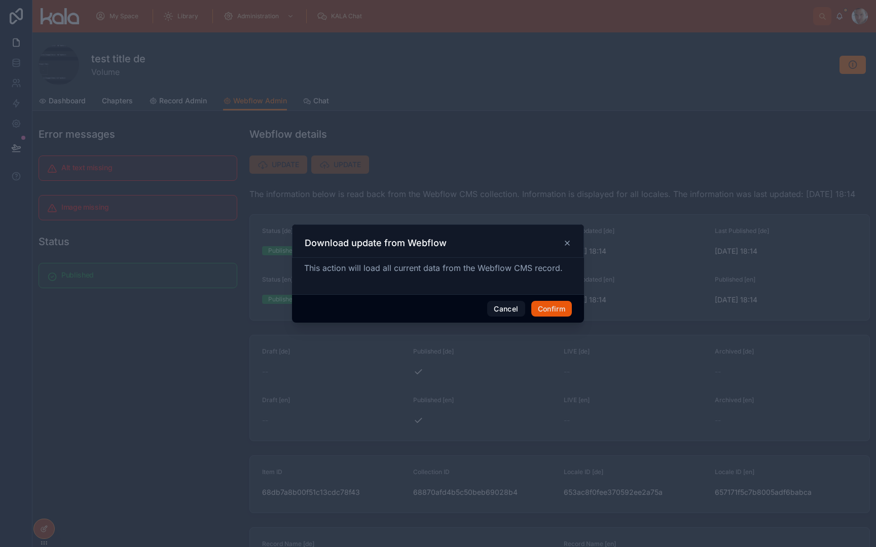
click at [550, 306] on button "Confirm" at bounding box center [551, 309] width 41 height 16
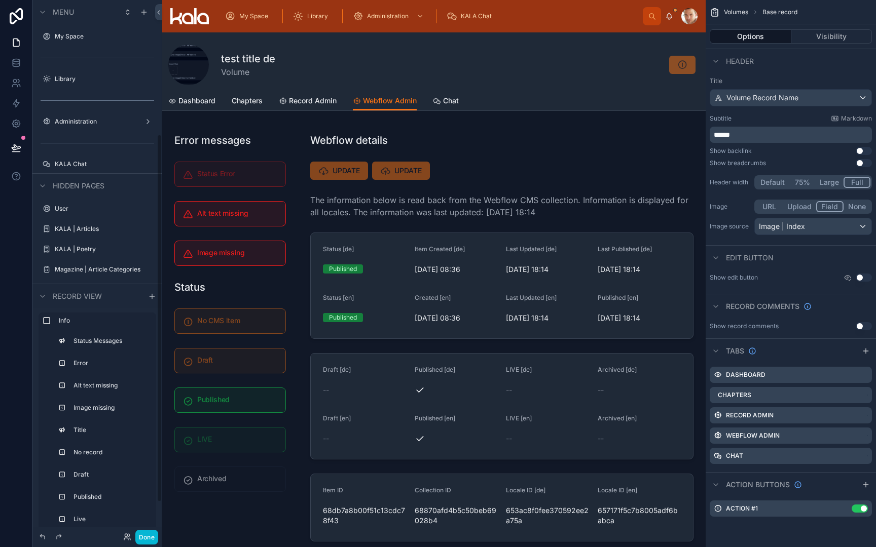
scroll to position [195, 0]
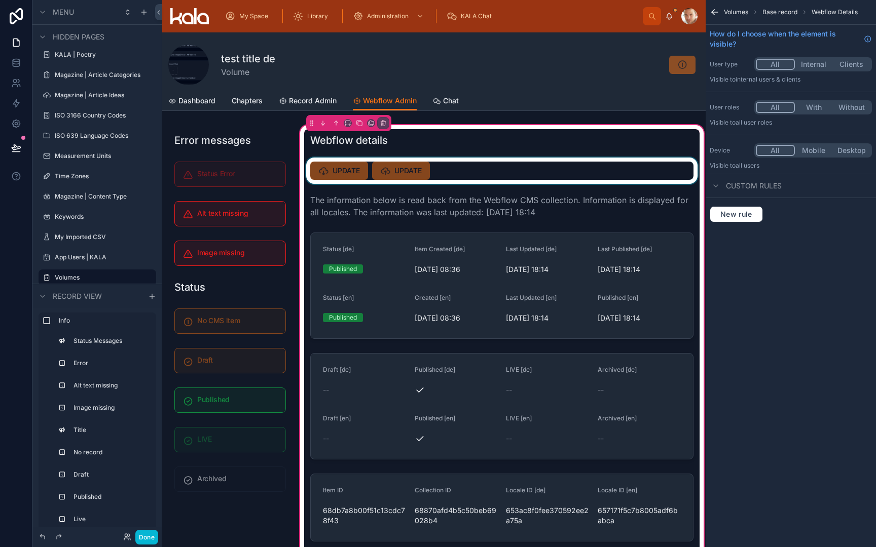
click at [331, 166] on div at bounding box center [501, 171] width 395 height 26
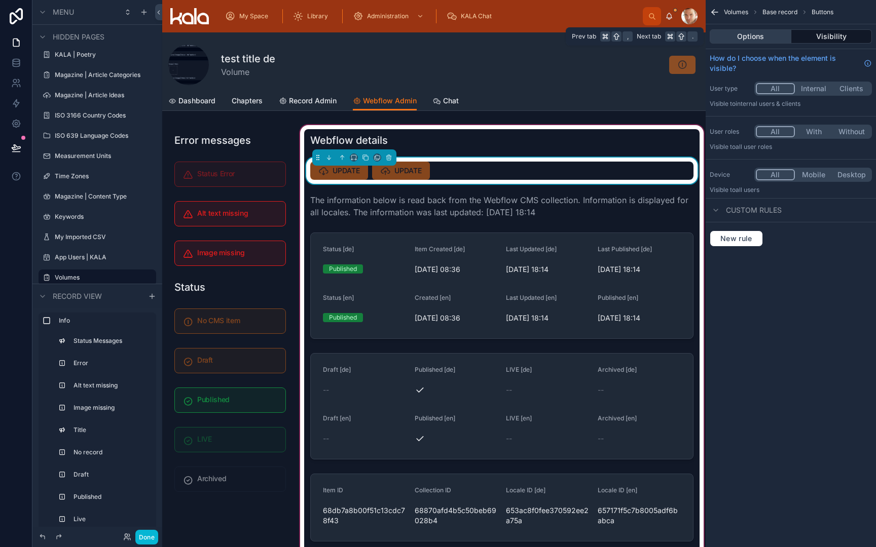
click at [751, 35] on button "Options" at bounding box center [750, 36] width 82 height 14
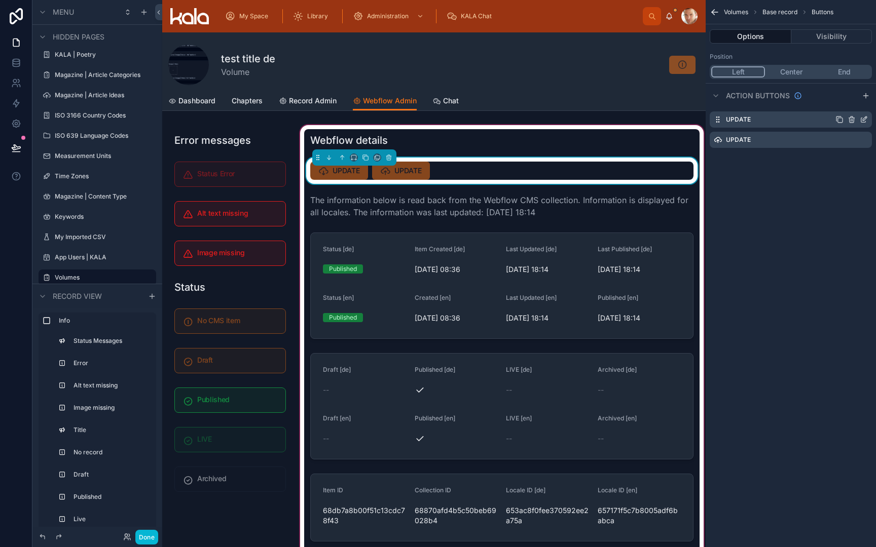
click at [865, 118] on icon "scrollable content" at bounding box center [863, 120] width 8 height 8
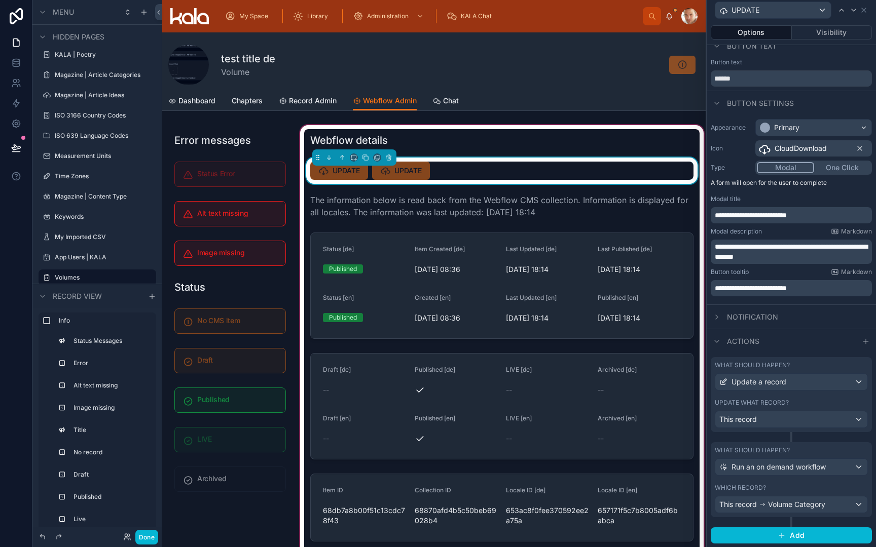
scroll to position [0, 0]
click at [783, 485] on div "Which record?" at bounding box center [790, 488] width 153 height 8
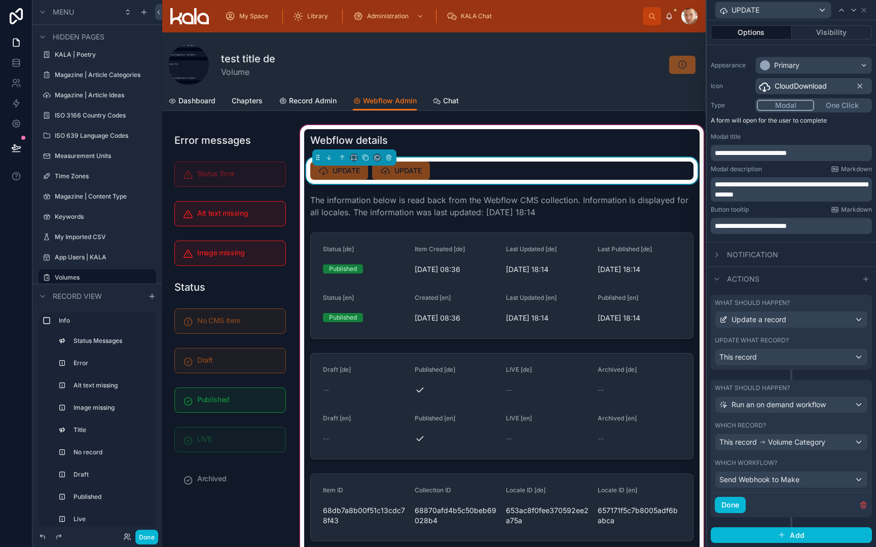
scroll to position [73, 0]
click at [775, 478] on span "Send Webhook to Make" at bounding box center [759, 480] width 80 height 10
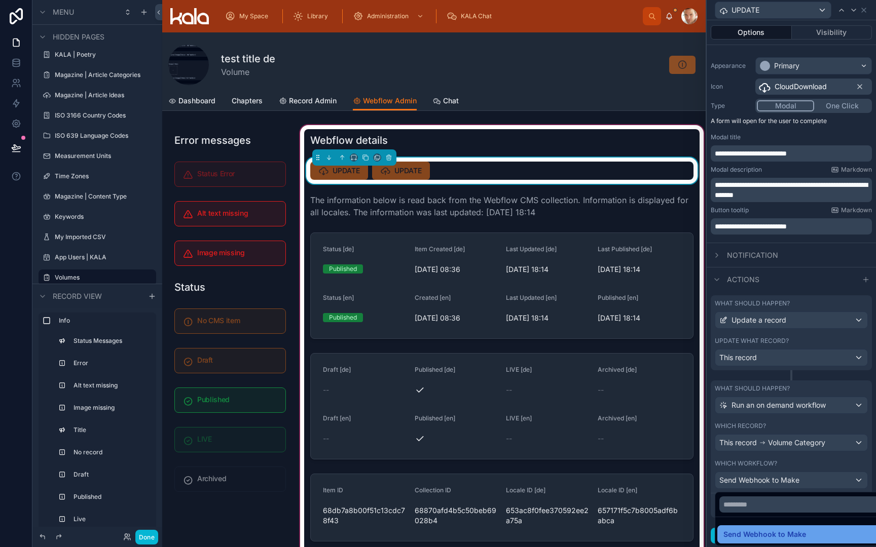
click at [772, 536] on span "Send Webhook to Make" at bounding box center [764, 534] width 83 height 12
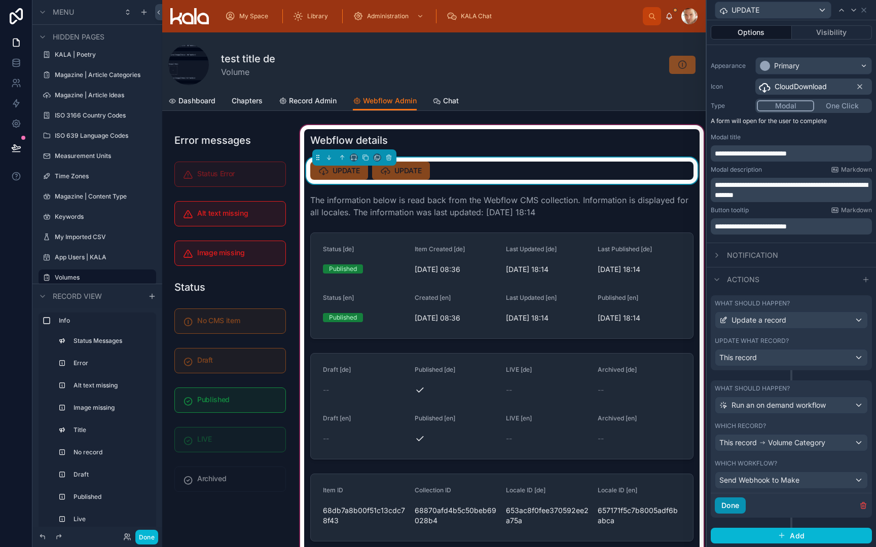
click at [732, 508] on button "Done" at bounding box center [729, 506] width 31 height 16
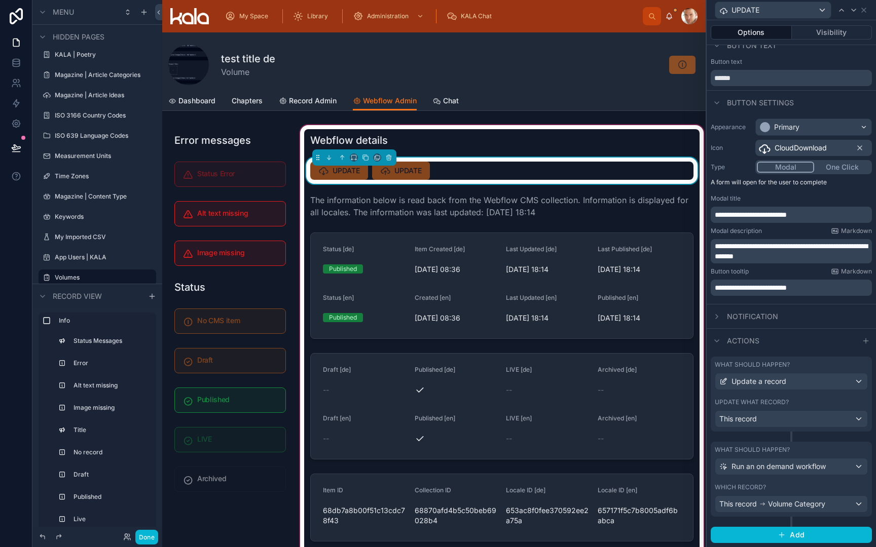
scroll to position [11, 0]
click at [765, 396] on div "What should happen? Update a record Update what record? This record" at bounding box center [790, 394] width 161 height 75
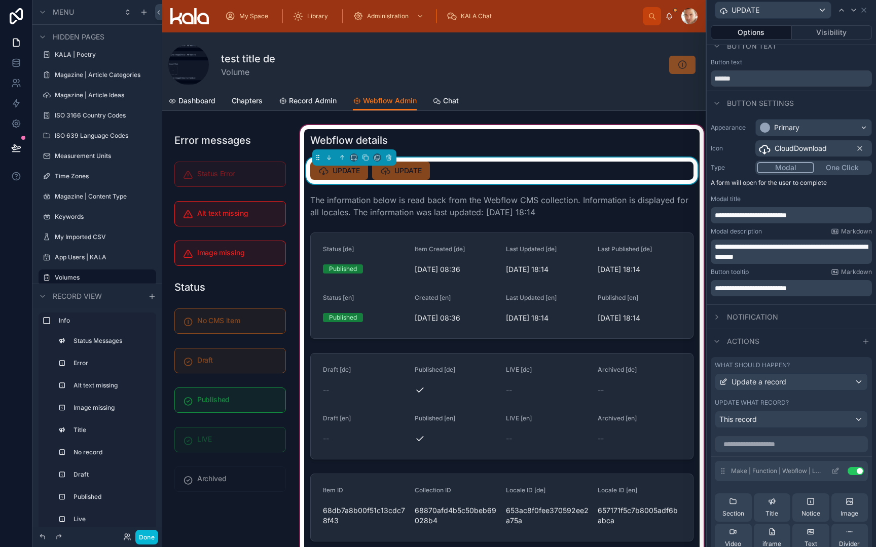
click at [834, 470] on icon at bounding box center [835, 471] width 8 height 8
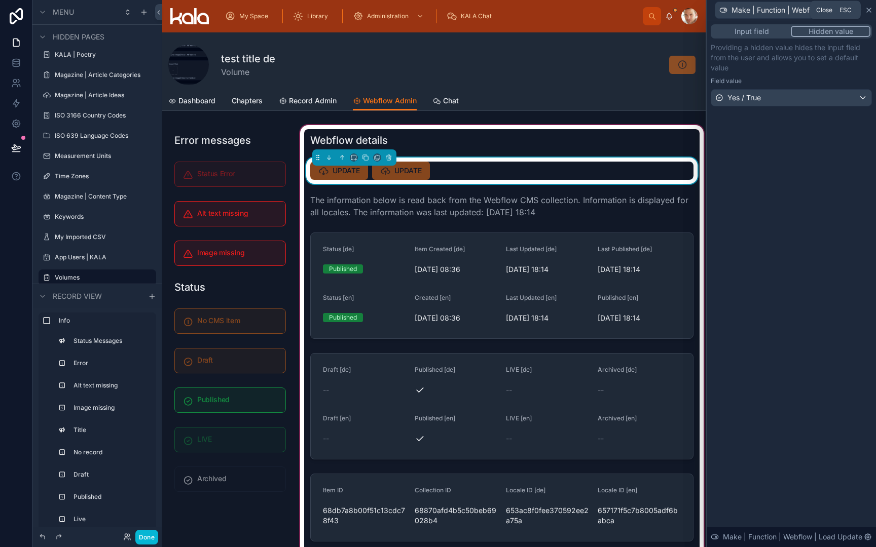
click at [868, 10] on icon at bounding box center [868, 10] width 8 height 8
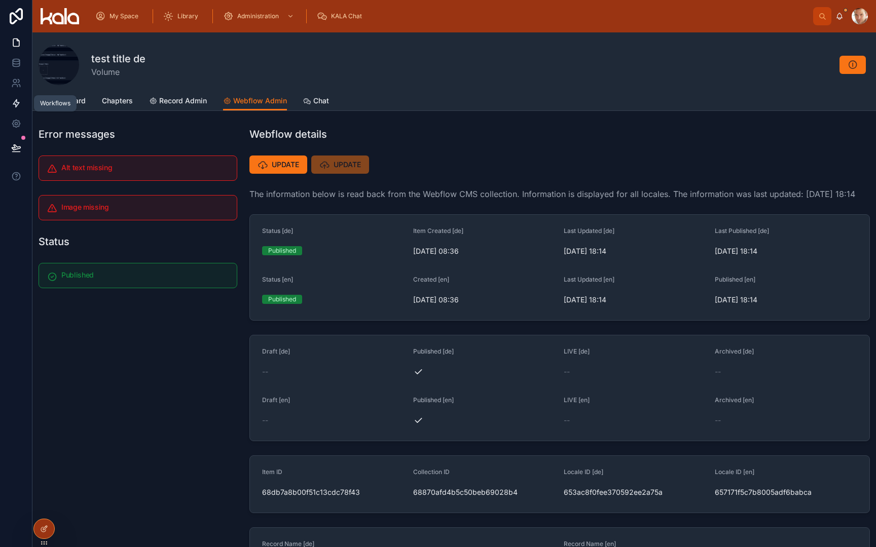
click at [14, 107] on icon at bounding box center [16, 103] width 10 height 10
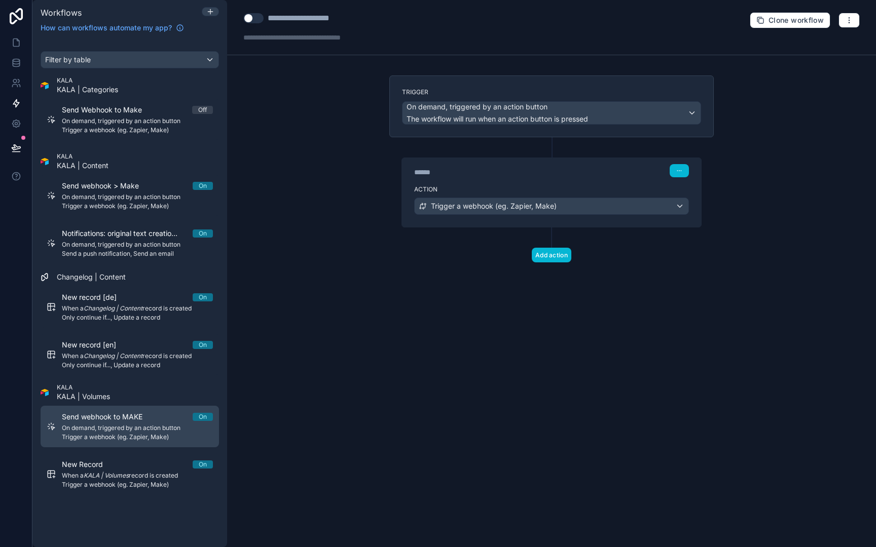
click at [119, 428] on span "On demand, triggered by an action button" at bounding box center [137, 428] width 151 height 8
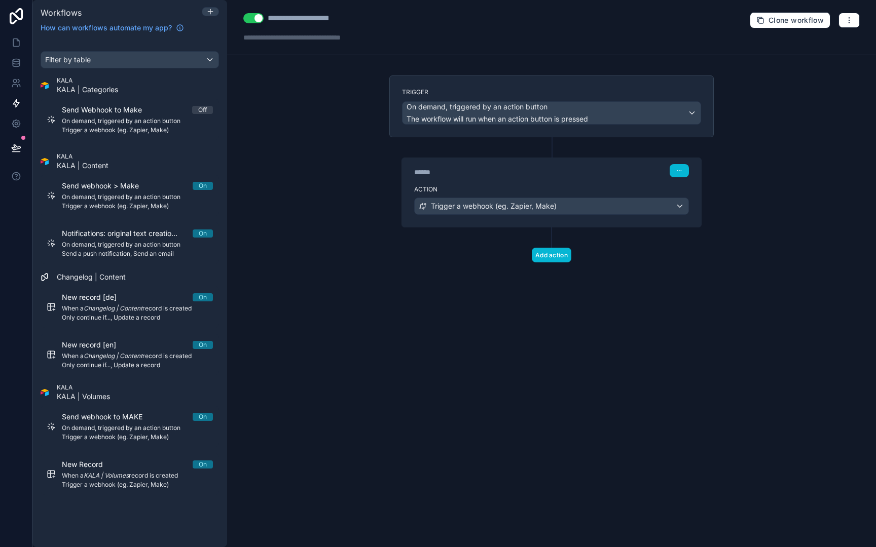
click at [501, 176] on div "******" at bounding box center [490, 172] width 152 height 10
click at [490, 206] on span "Trigger a webhook (eg. Zapier, Make)" at bounding box center [494, 206] width 126 height 10
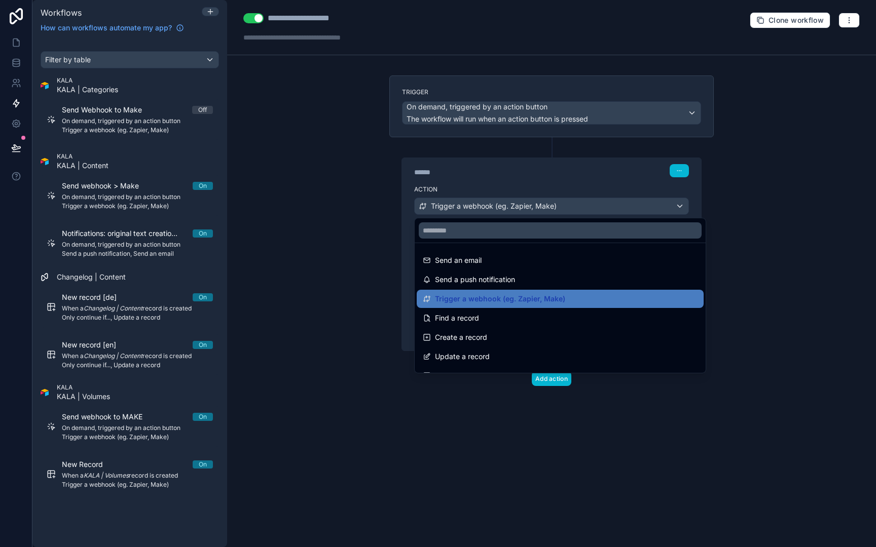
click at [490, 206] on div at bounding box center [438, 273] width 876 height 547
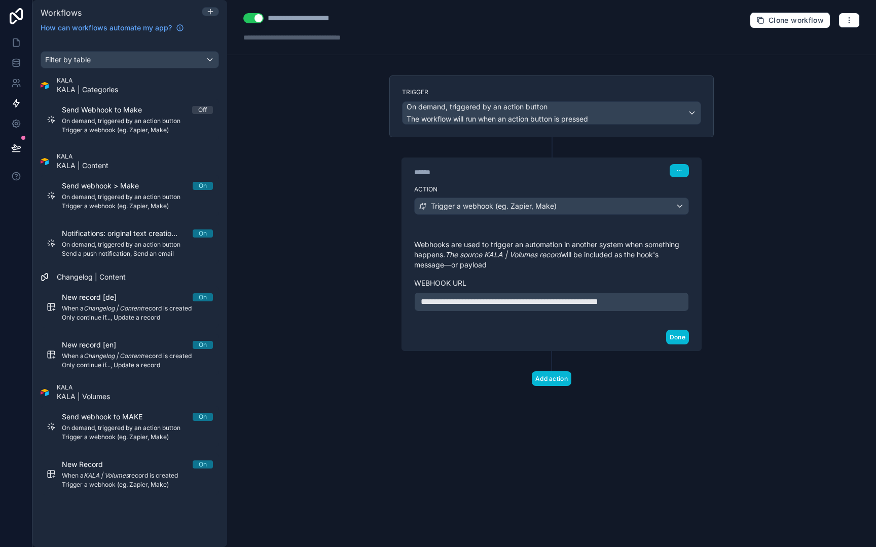
click at [486, 299] on span "**********" at bounding box center [509, 302] width 177 height 8
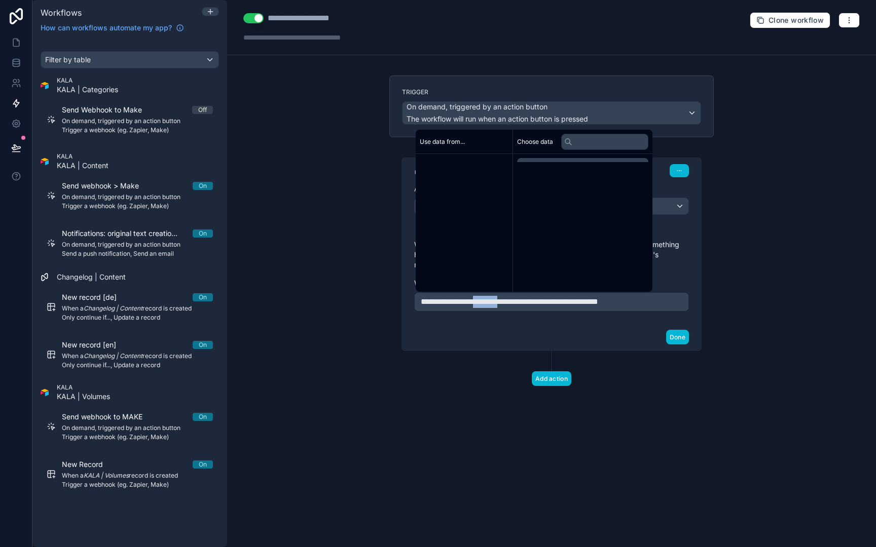
click at [486, 299] on span "**********" at bounding box center [509, 302] width 177 height 8
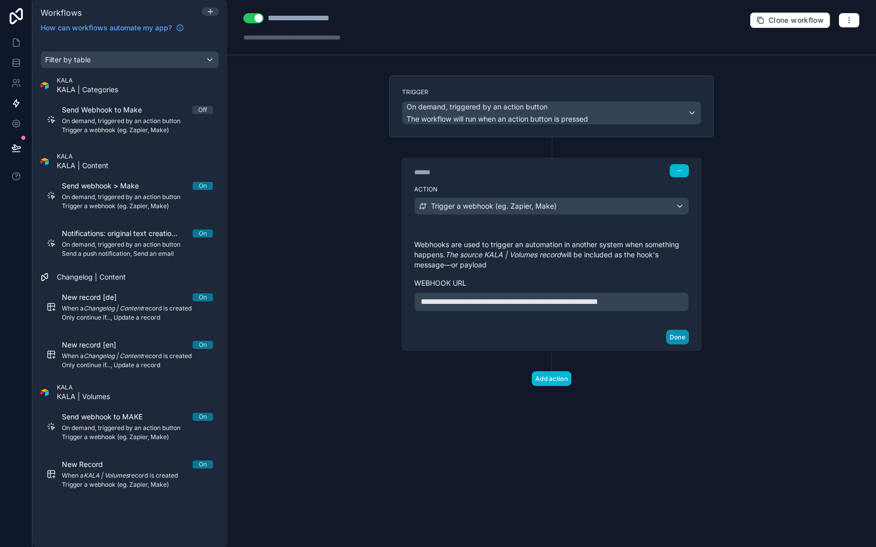
click at [680, 338] on button "Done" at bounding box center [677, 337] width 23 height 15
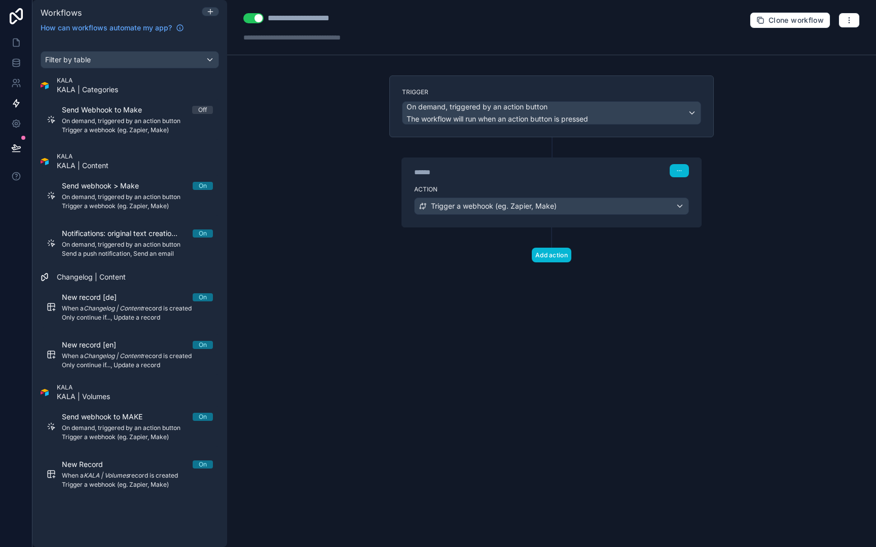
click at [603, 209] on div "Trigger a webhook (eg. Zapier, Make)" at bounding box center [551, 206] width 274 height 16
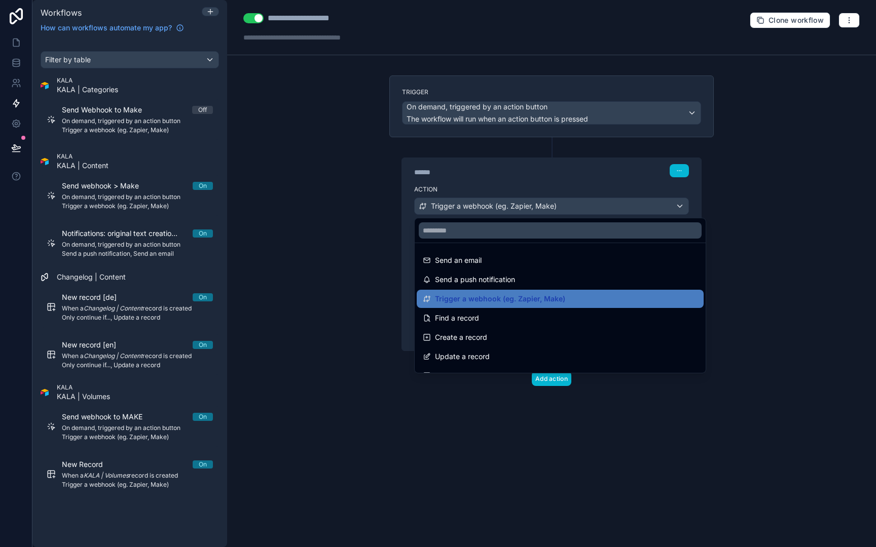
click at [603, 209] on div at bounding box center [438, 273] width 876 height 547
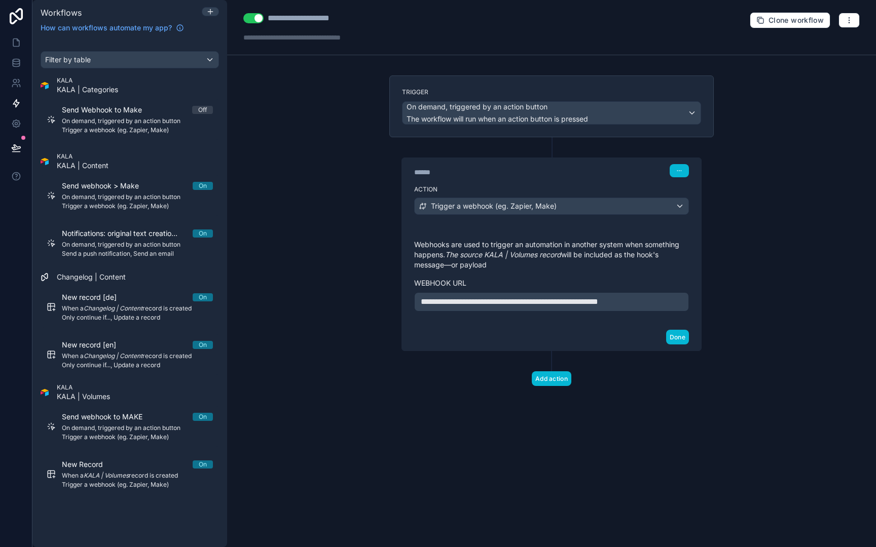
click at [603, 209] on div "Trigger a webhook (eg. Zapier, Make)" at bounding box center [551, 206] width 274 height 16
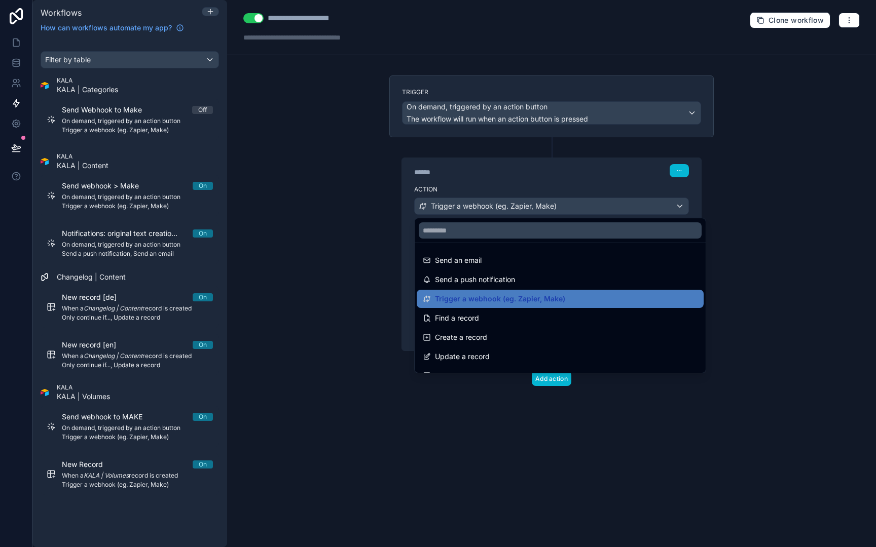
click at [603, 209] on div at bounding box center [438, 273] width 876 height 547
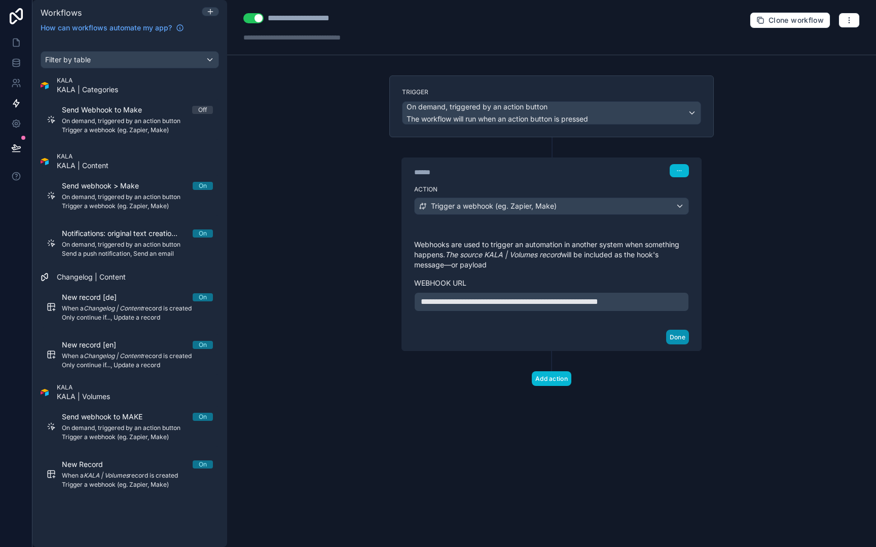
click at [678, 337] on button "Done" at bounding box center [677, 337] width 23 height 15
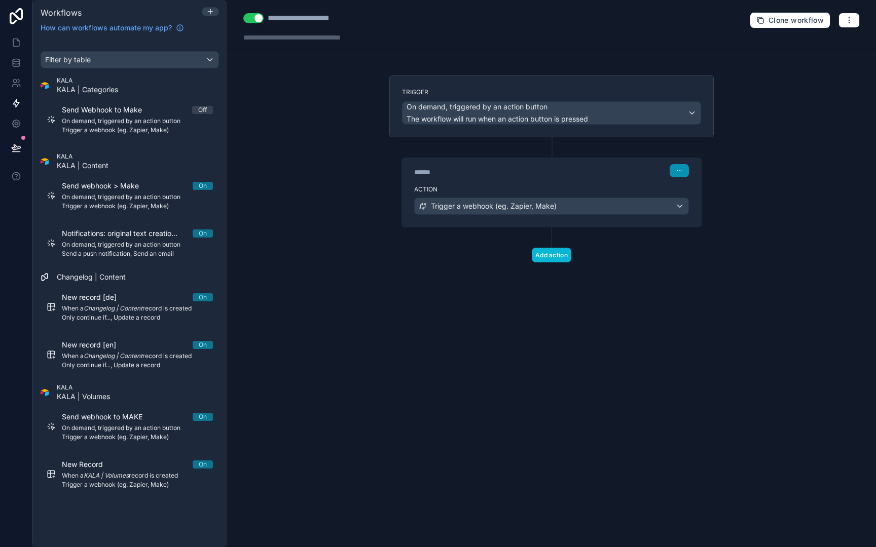
click at [675, 175] on button "button" at bounding box center [678, 170] width 19 height 13
click at [606, 180] on div "****** Step 1" at bounding box center [551, 169] width 299 height 23
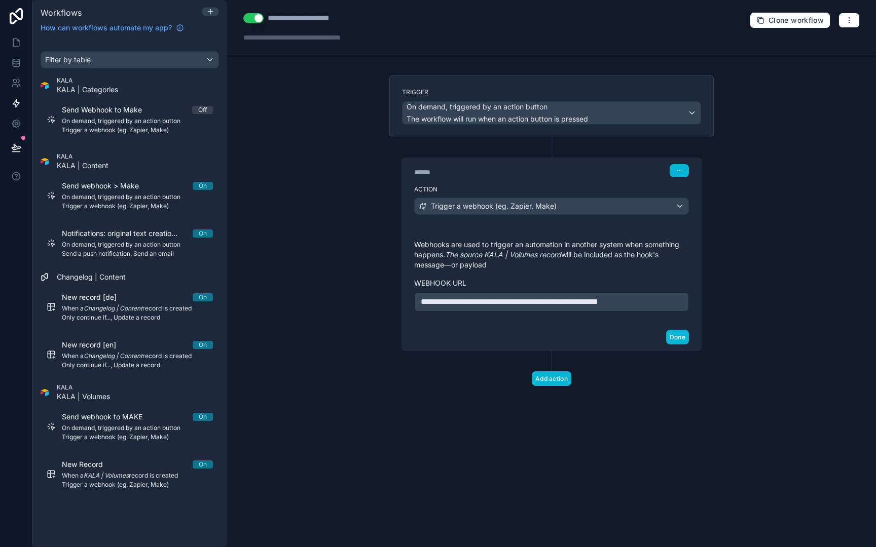
click at [606, 180] on div "****** Step 1" at bounding box center [551, 169] width 299 height 23
click at [674, 336] on button "Done" at bounding box center [677, 337] width 23 height 15
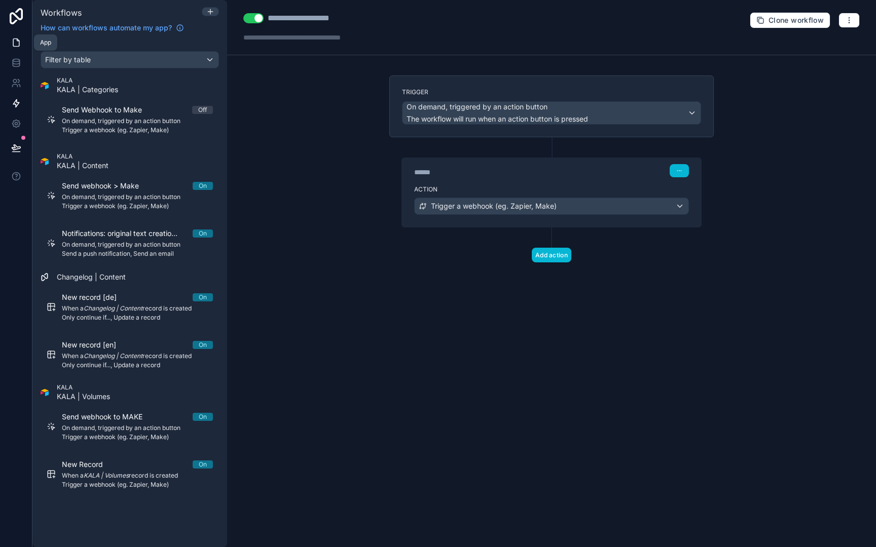
click at [17, 51] on link at bounding box center [16, 42] width 32 height 20
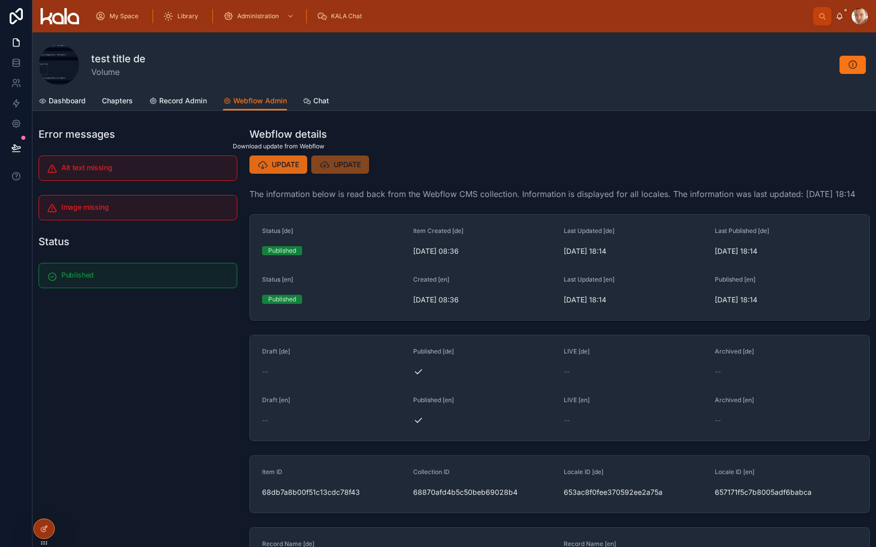
click at [280, 163] on span "UPDATE" at bounding box center [285, 165] width 27 height 10
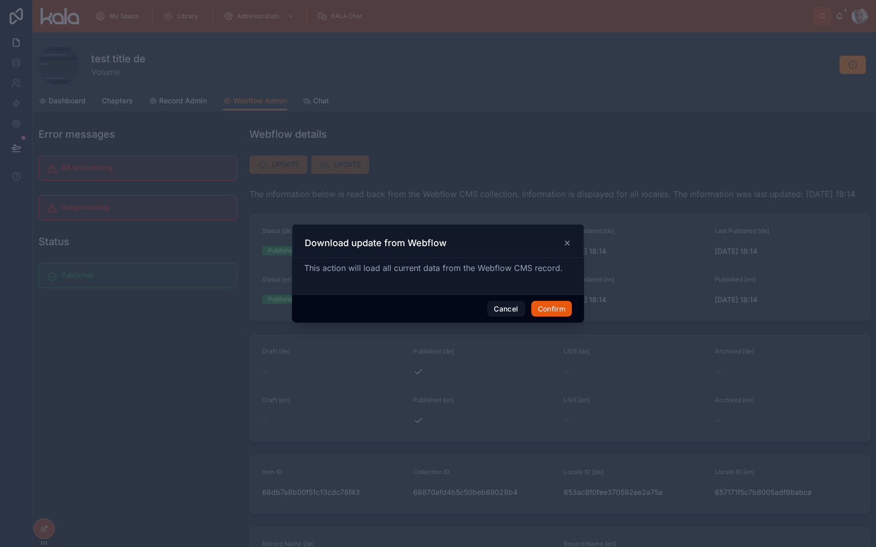
click at [562, 306] on button "Confirm" at bounding box center [551, 309] width 41 height 16
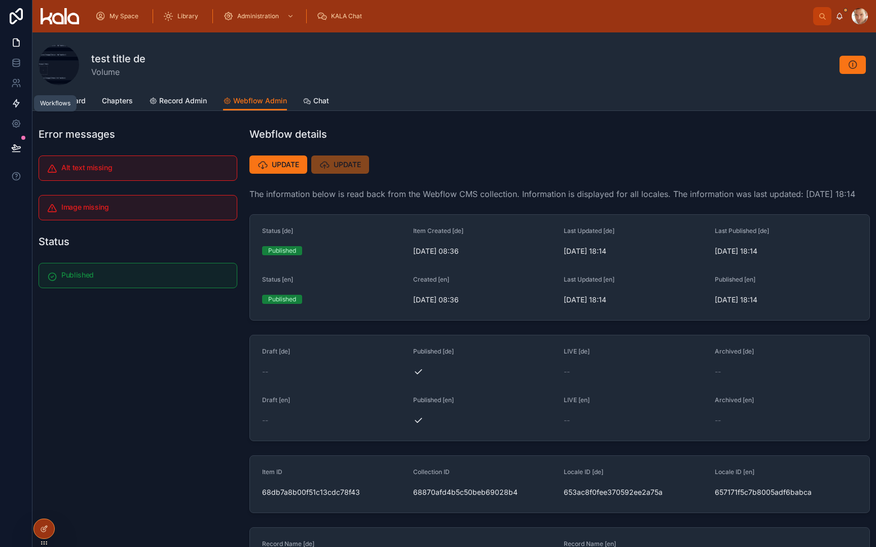
click at [21, 104] on icon at bounding box center [16, 103] width 10 height 10
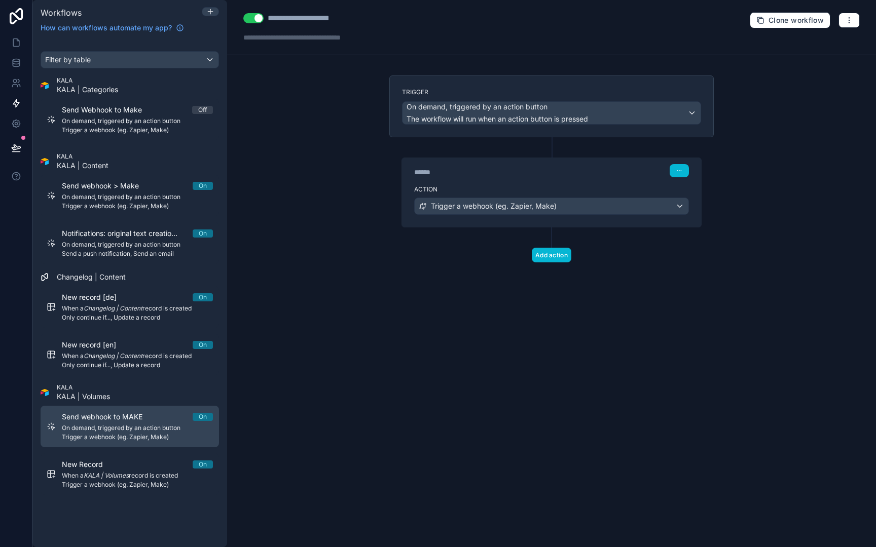
click at [133, 424] on span "On demand, triggered by an action button" at bounding box center [137, 428] width 151 height 8
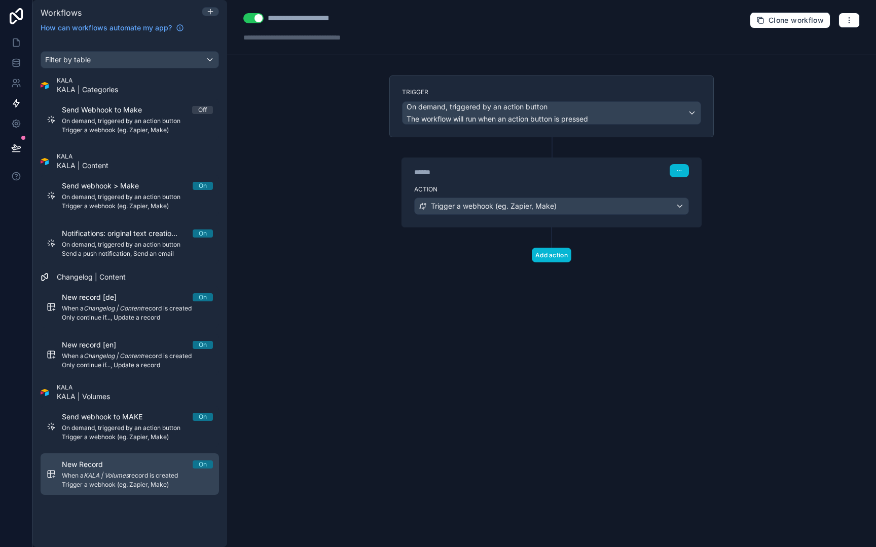
click at [131, 460] on div "New Record On" at bounding box center [137, 465] width 151 height 10
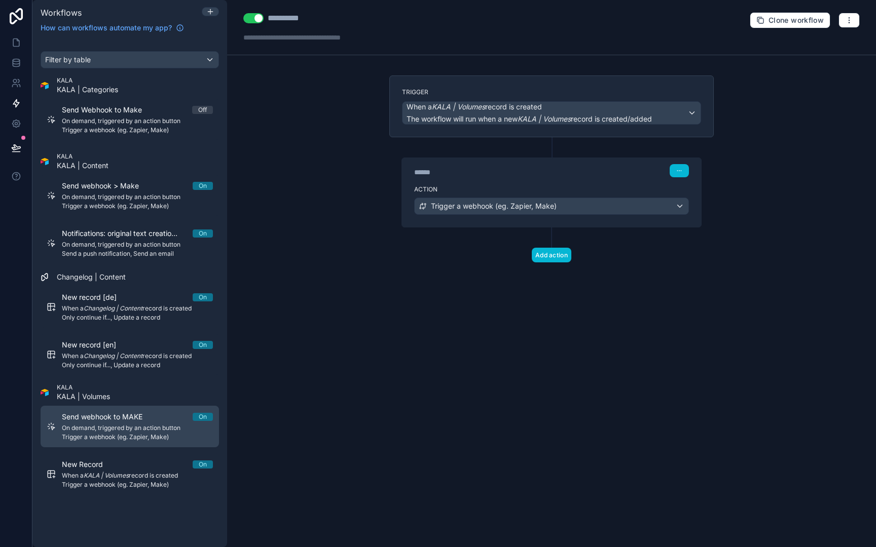
click at [133, 431] on span "On demand, triggered by an action button" at bounding box center [137, 428] width 151 height 8
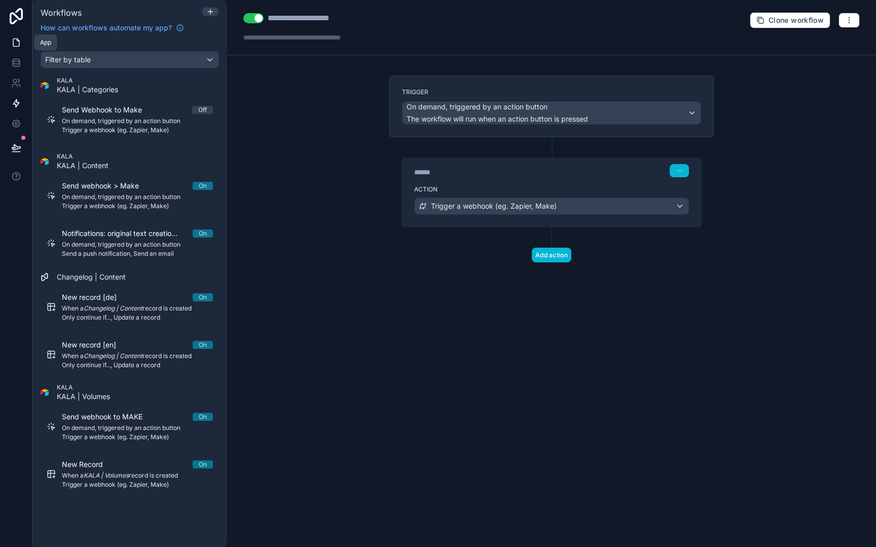
click at [13, 42] on icon at bounding box center [16, 42] width 10 height 10
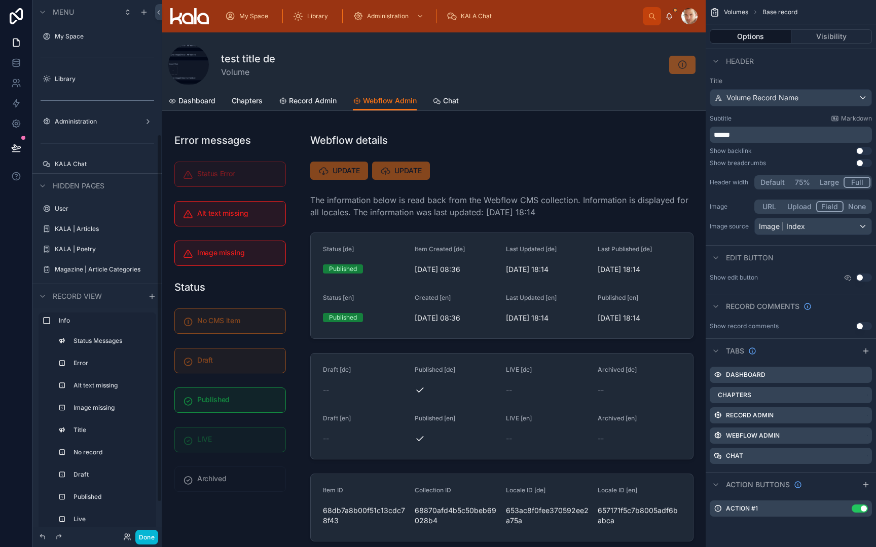
scroll to position [195, 0]
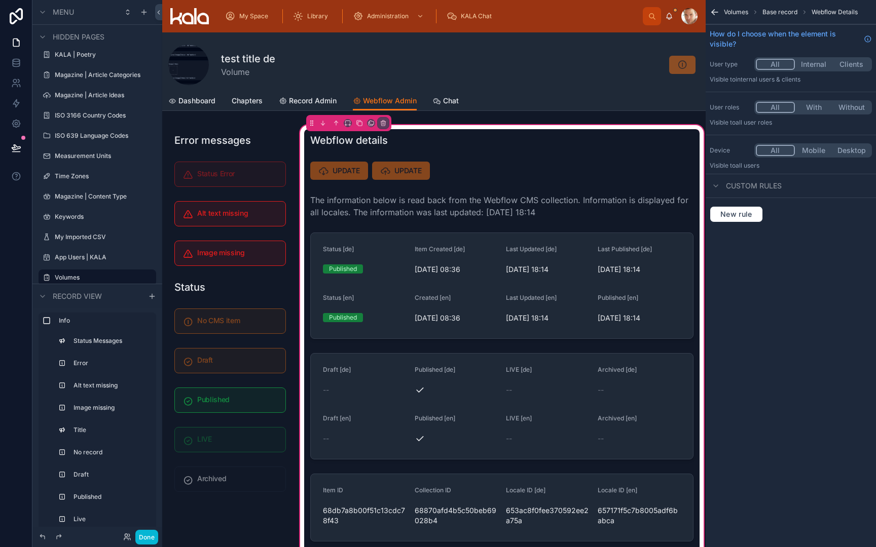
click at [331, 168] on div at bounding box center [501, 171] width 395 height 26
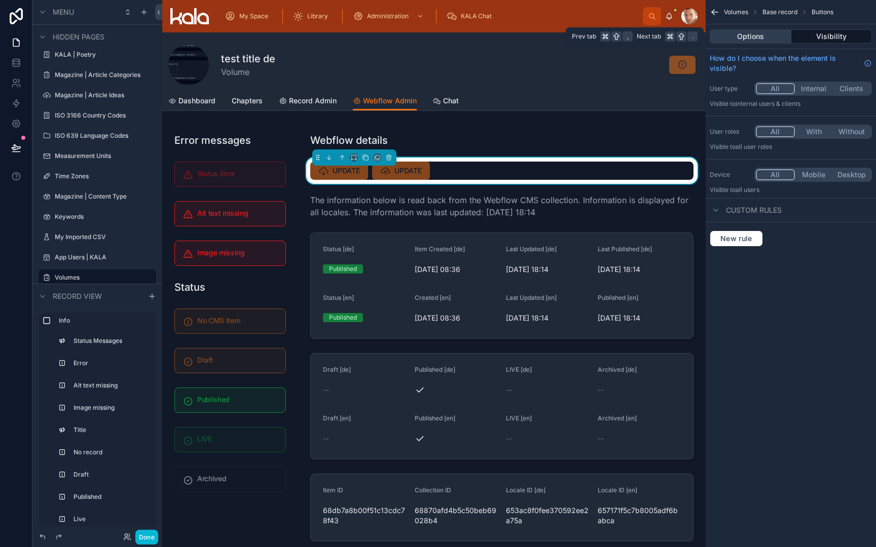
click at [748, 40] on button "Options" at bounding box center [750, 36] width 82 height 14
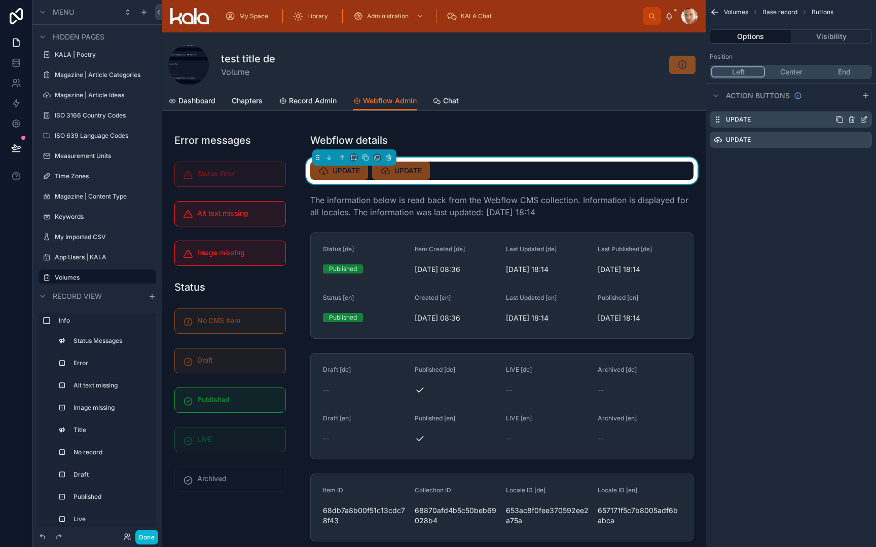
click at [863, 122] on icon "scrollable content" at bounding box center [863, 120] width 5 height 5
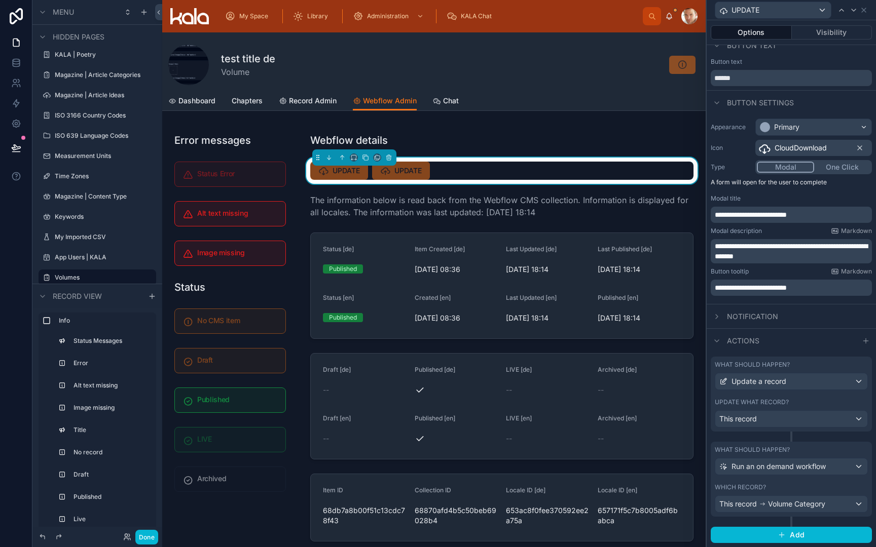
scroll to position [11, 0]
click at [799, 503] on span "Volume Category" at bounding box center [796, 505] width 57 height 10
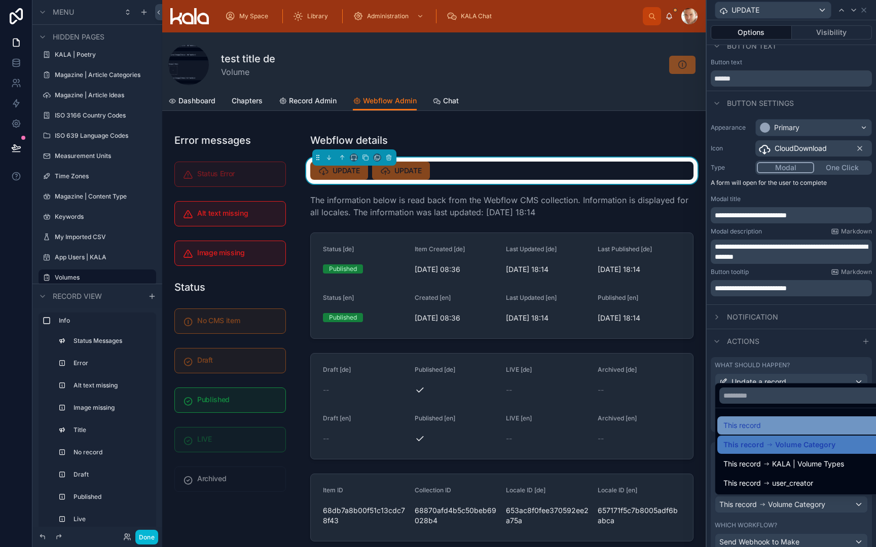
click at [785, 429] on div "This record" at bounding box center [802, 426] width 159 height 12
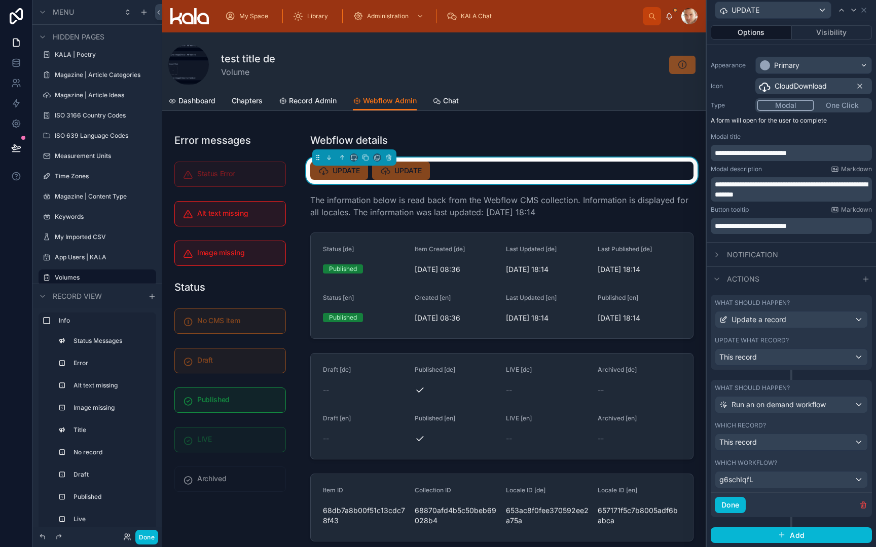
scroll to position [73, 0]
click at [783, 483] on div "g6schIqfL" at bounding box center [791, 480] width 152 height 16
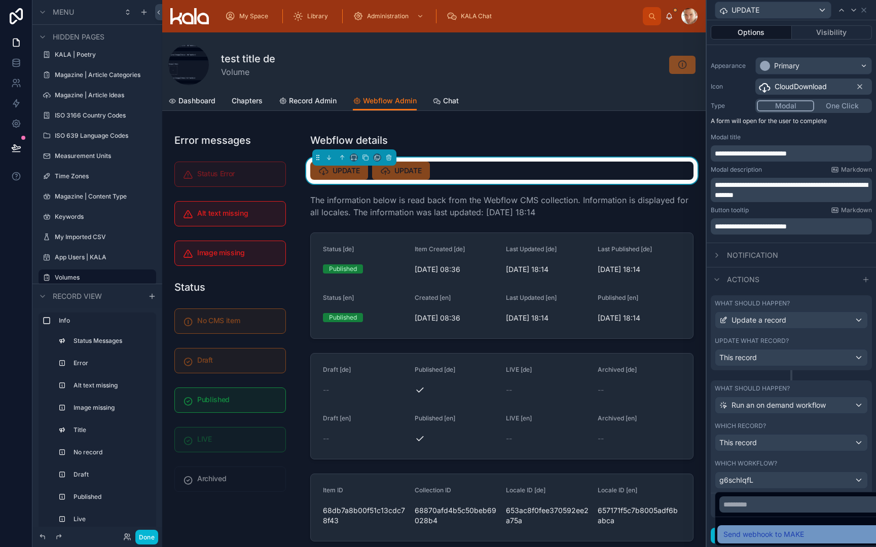
click at [786, 535] on span "Send webhook to MAKE" at bounding box center [763, 534] width 81 height 12
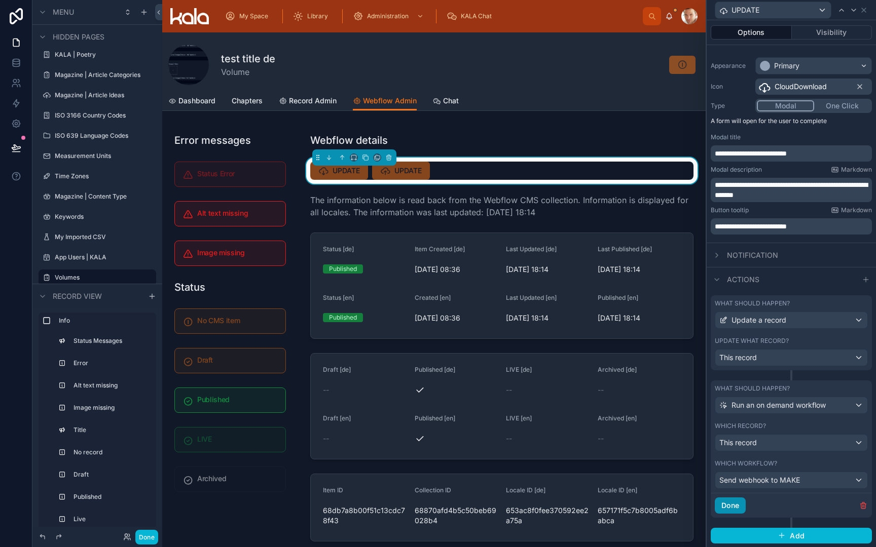
click at [732, 507] on button "Done" at bounding box center [729, 506] width 31 height 16
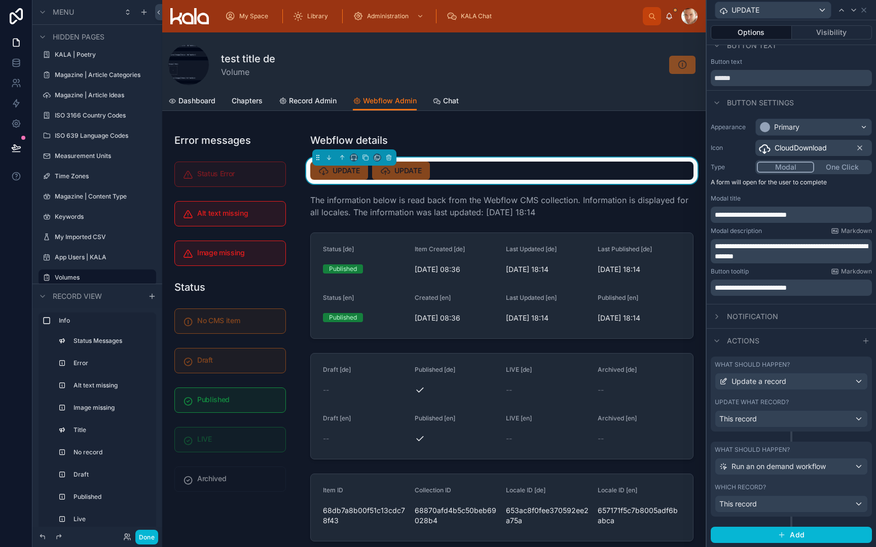
scroll to position [11, 0]
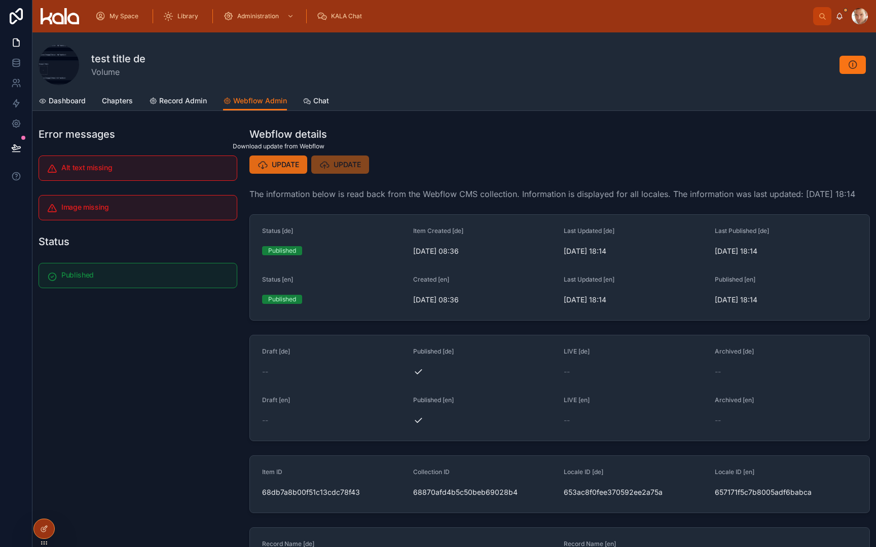
click at [286, 164] on span "UPDATE" at bounding box center [285, 165] width 27 height 10
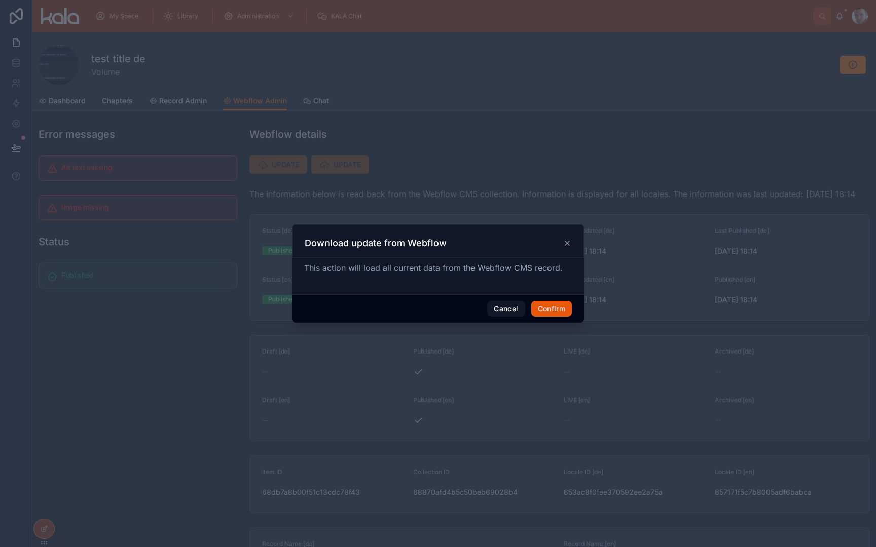
click at [551, 313] on button "Confirm" at bounding box center [551, 309] width 41 height 16
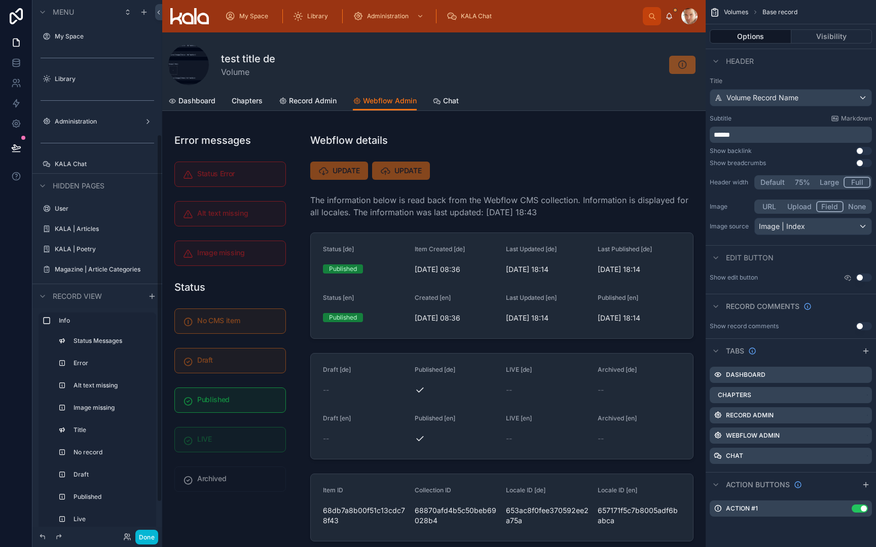
scroll to position [195, 0]
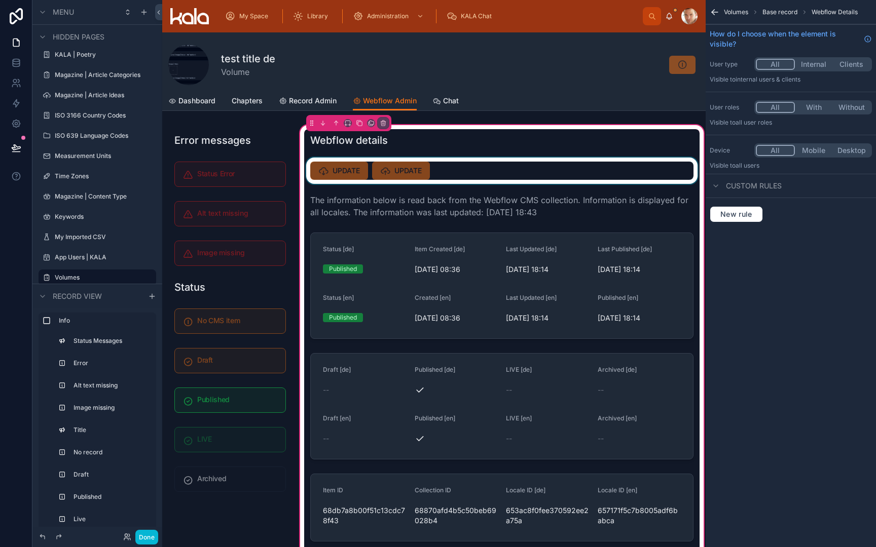
click at [435, 172] on div at bounding box center [501, 171] width 395 height 26
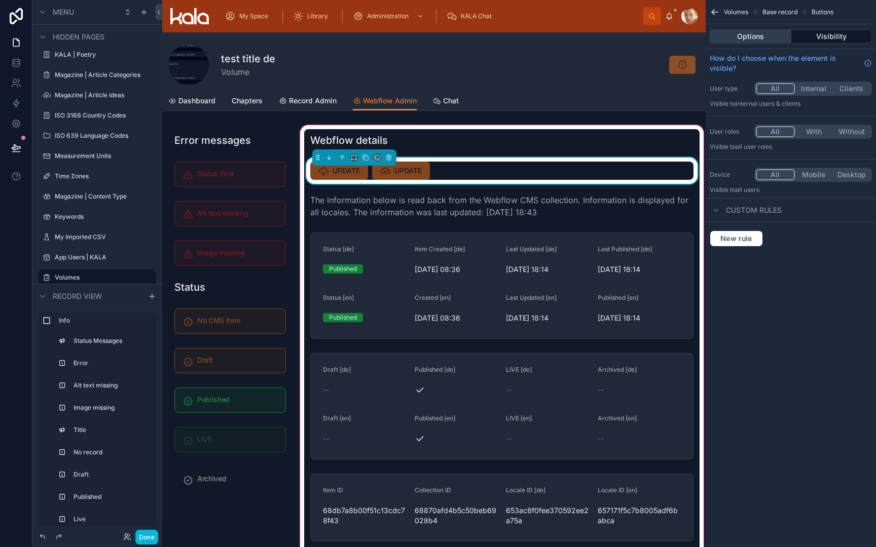
click at [761, 35] on button "Options" at bounding box center [750, 36] width 82 height 14
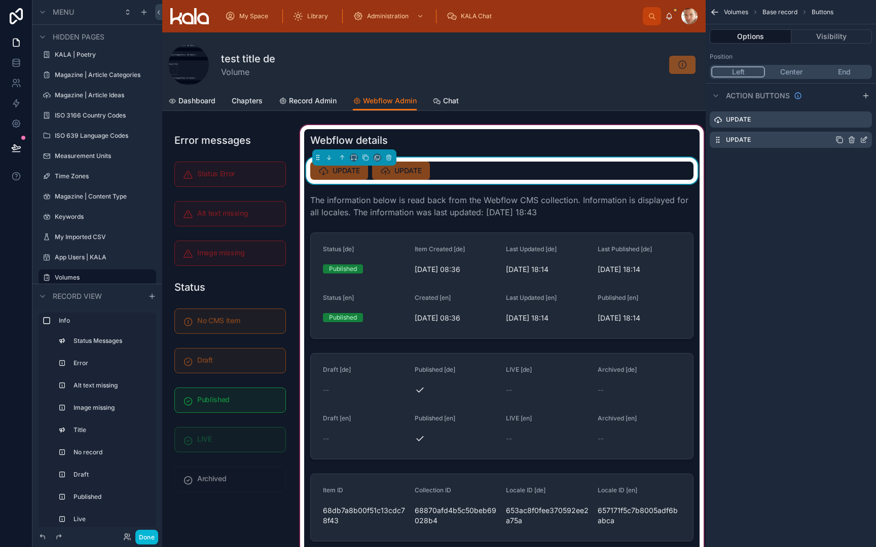
click at [863, 140] on icon "scrollable content" at bounding box center [863, 140] width 8 height 8
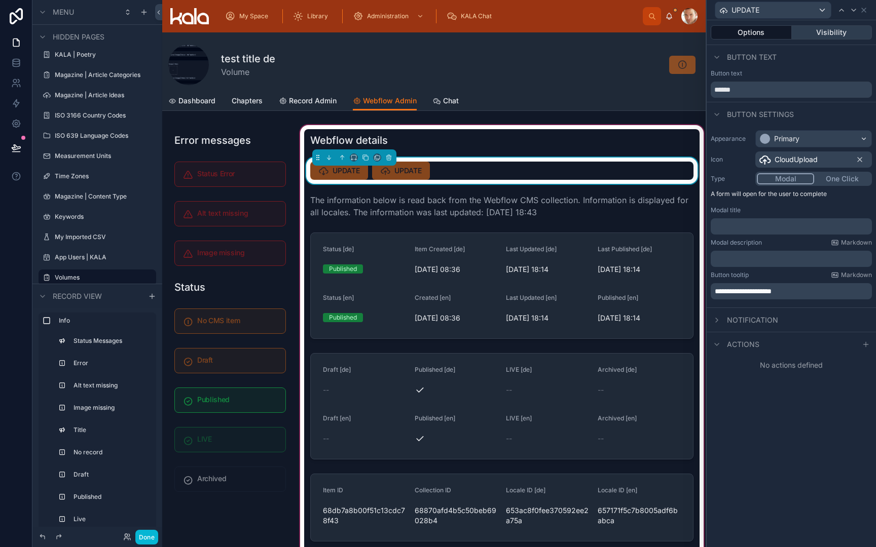
click at [845, 34] on button "Visibility" at bounding box center [831, 32] width 81 height 14
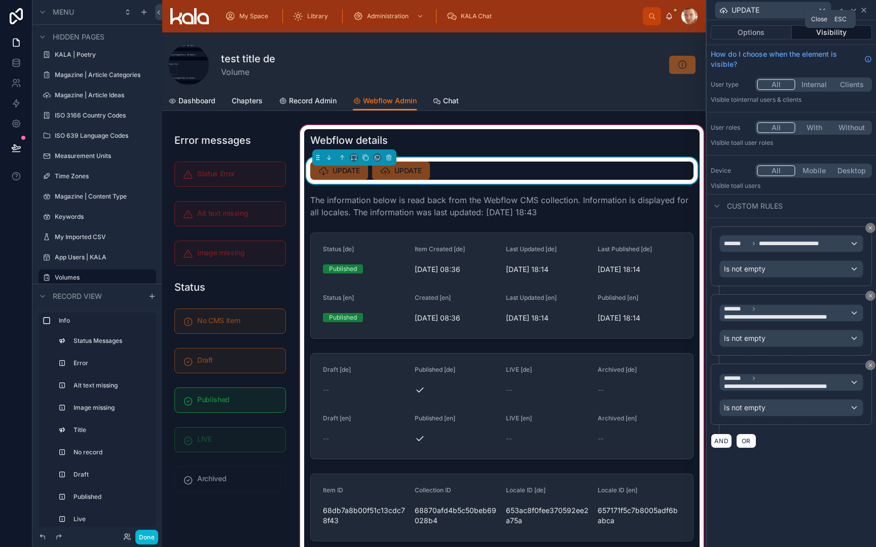
click at [863, 12] on icon at bounding box center [863, 10] width 8 height 8
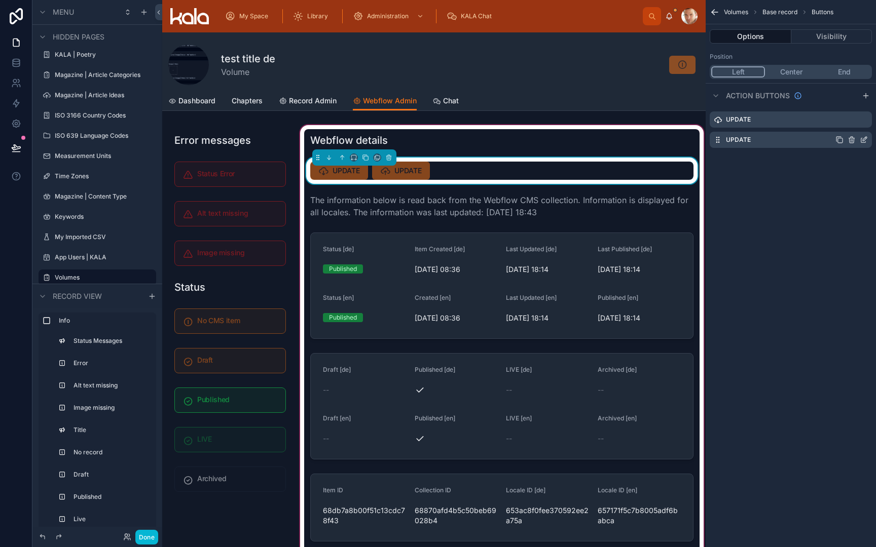
click at [861, 140] on icon "scrollable content" at bounding box center [863, 140] width 8 height 8
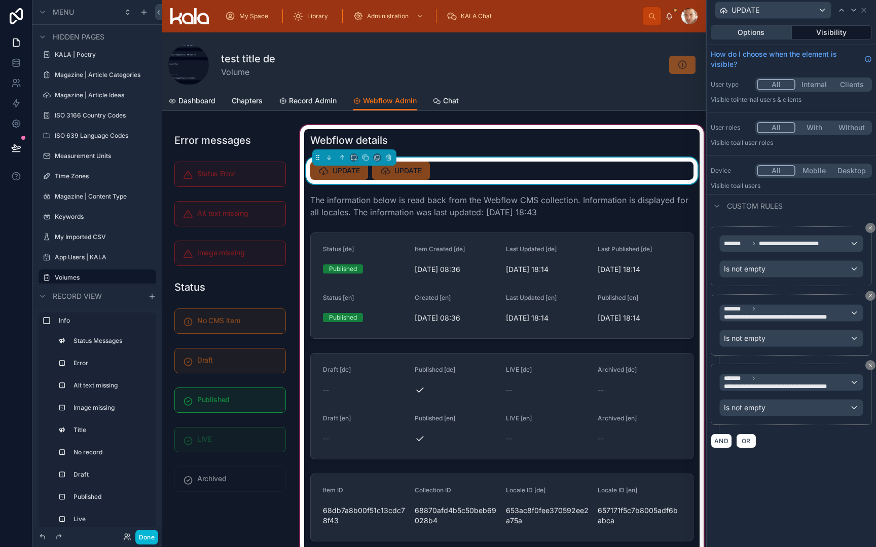
click at [754, 28] on button "Options" at bounding box center [750, 32] width 81 height 14
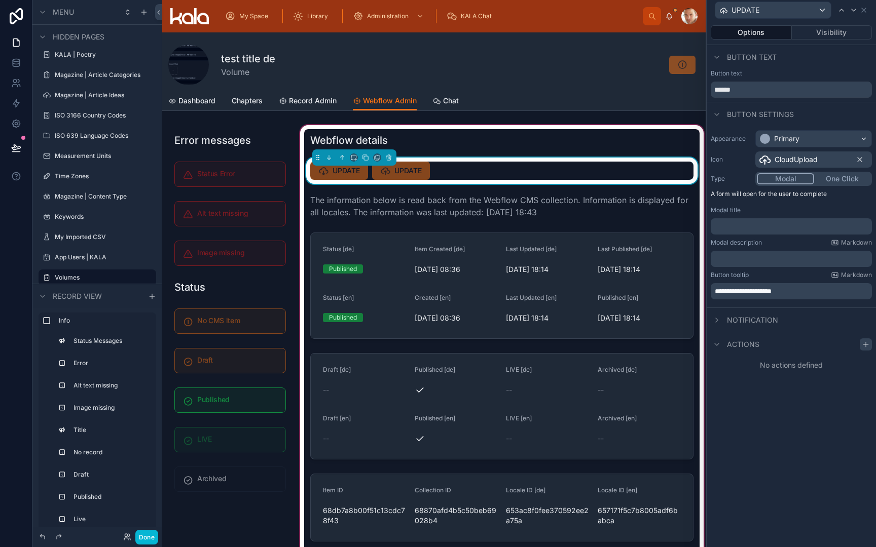
click at [865, 348] on icon at bounding box center [865, 344] width 8 height 8
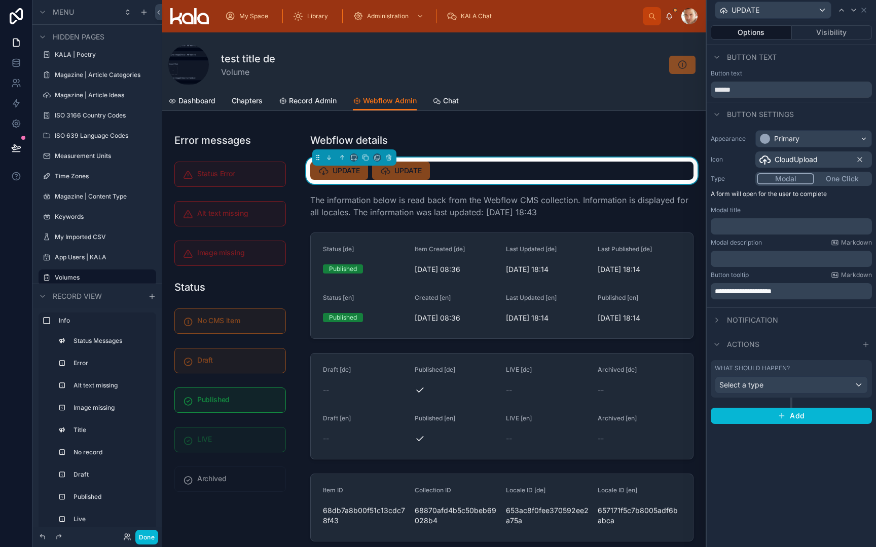
click at [817, 390] on div "Select a type" at bounding box center [791, 385] width 152 height 16
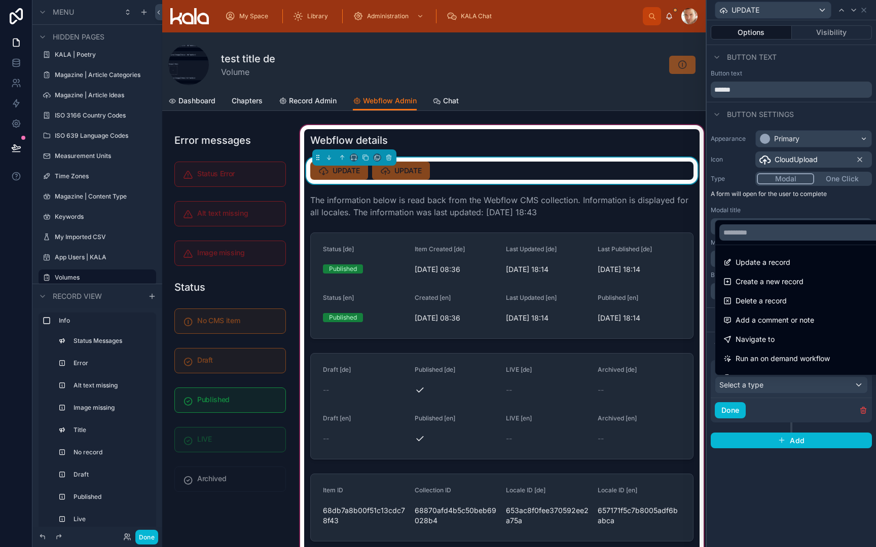
click at [648, 178] on div "UPDATE UPDATE" at bounding box center [501, 171] width 383 height 18
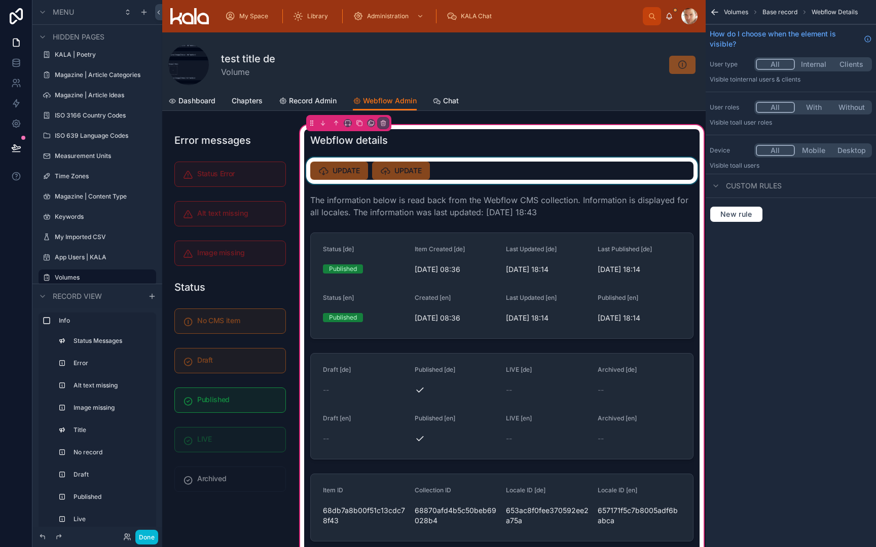
click at [648, 178] on div at bounding box center [501, 171] width 395 height 26
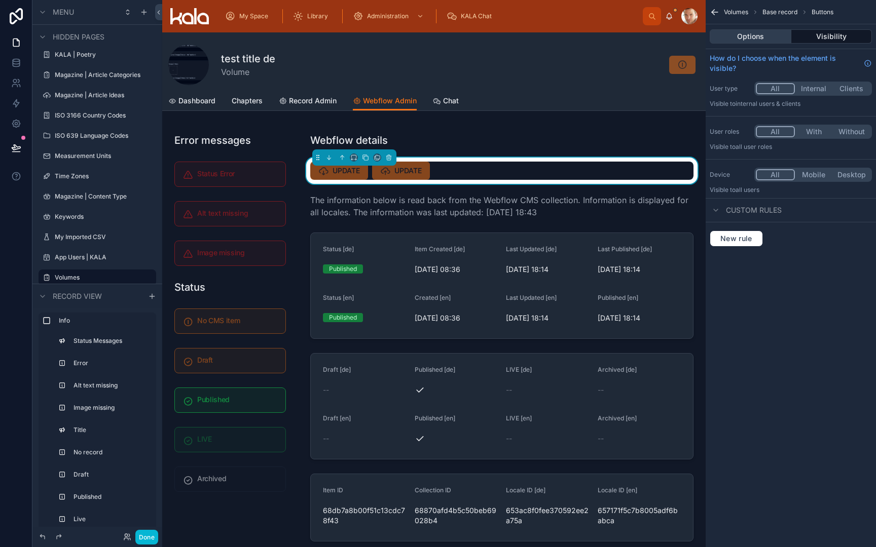
click at [765, 34] on button "Options" at bounding box center [750, 36] width 82 height 14
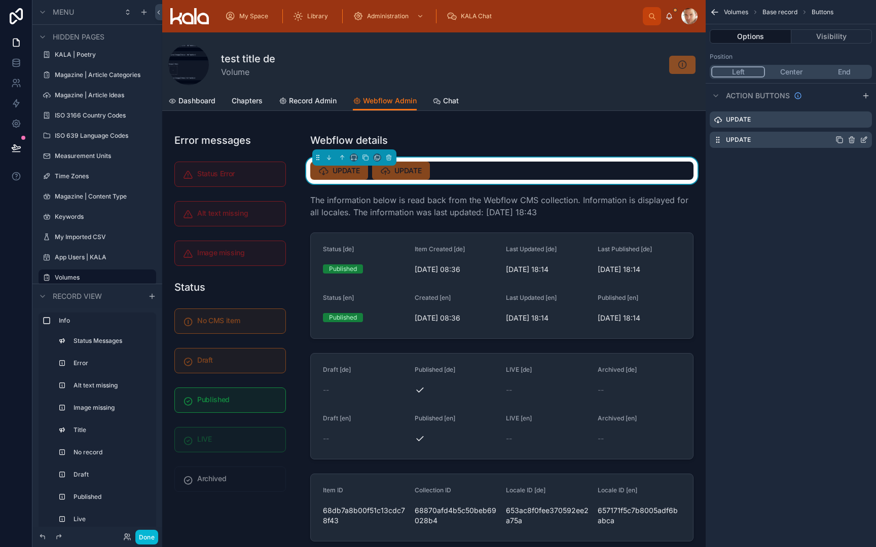
click at [852, 142] on icon "scrollable content" at bounding box center [851, 140] width 8 height 8
click at [852, 154] on div "Volumes Base record Buttons Options Visibility Position Left Center End Action …" at bounding box center [790, 84] width 170 height 168
click at [859, 147] on div "UPDATE" at bounding box center [790, 140] width 162 height 16
click at [863, 140] on icon "scrollable content" at bounding box center [863, 140] width 8 height 8
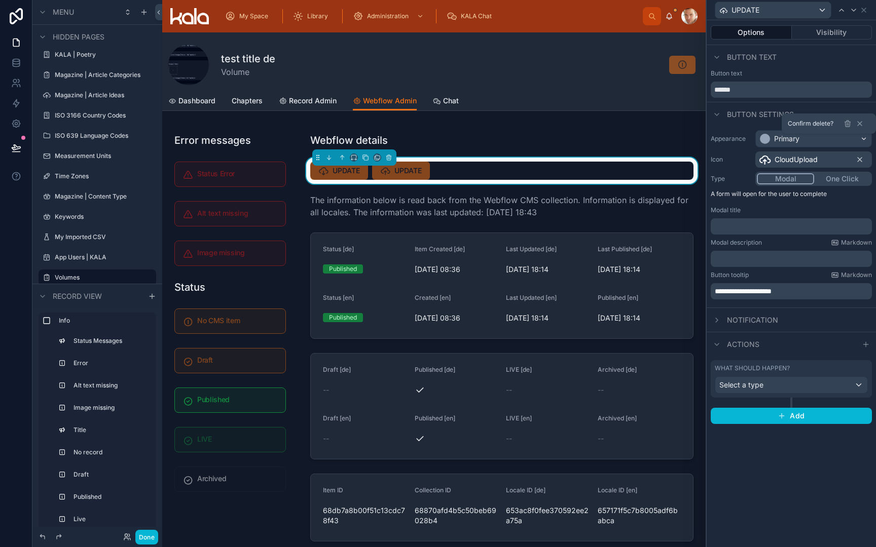
click at [783, 321] on div "Notification" at bounding box center [790, 320] width 169 height 24
click at [775, 389] on div "Select a type" at bounding box center [791, 385] width 152 height 16
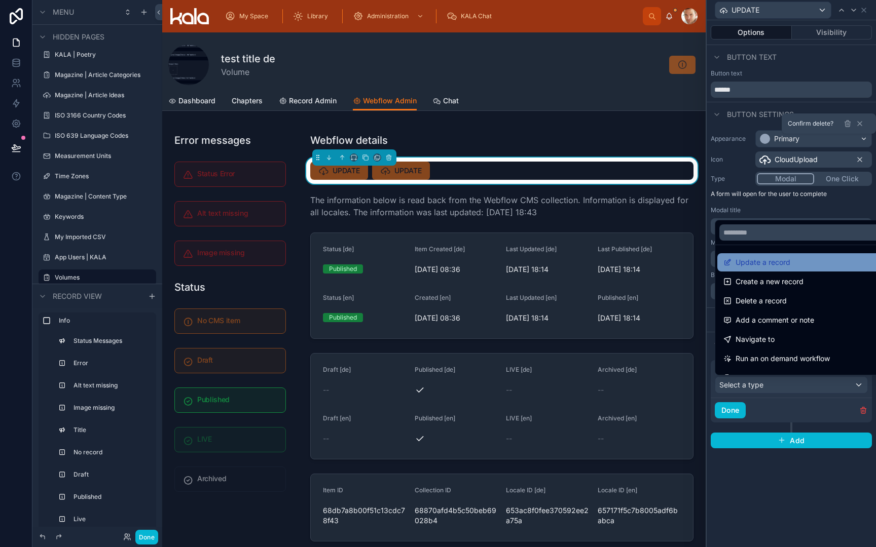
click at [784, 259] on span "Update a record" at bounding box center [762, 262] width 55 height 12
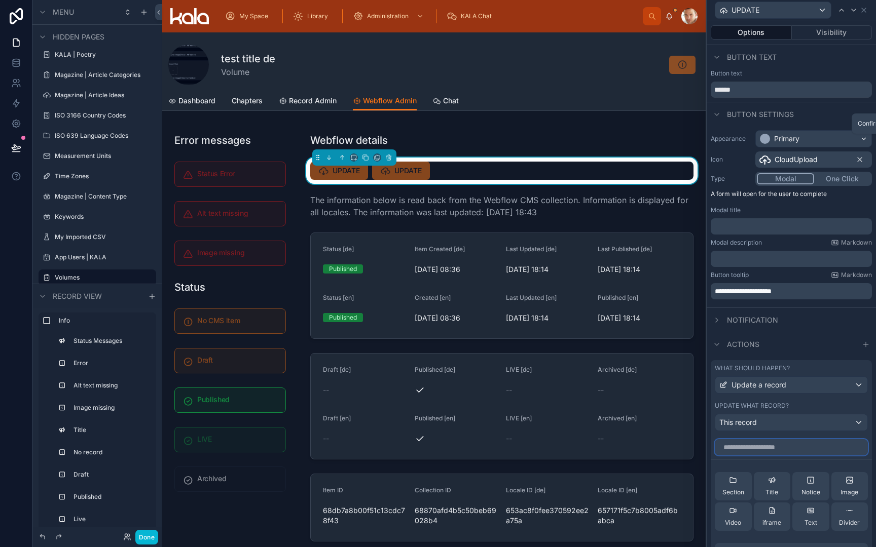
click at [786, 442] on input "text" at bounding box center [790, 447] width 153 height 16
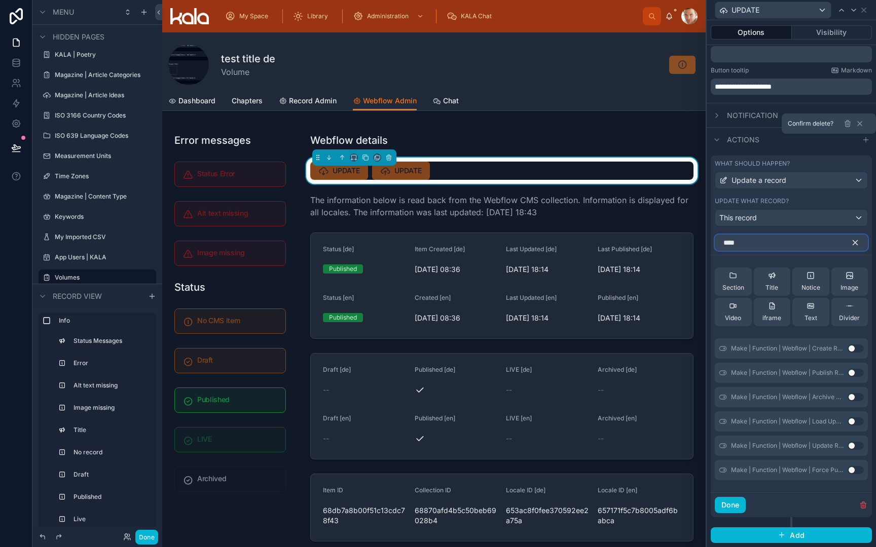
scroll to position [204, 0]
type input "****"
click at [854, 445] on button "Use setting" at bounding box center [855, 446] width 16 height 8
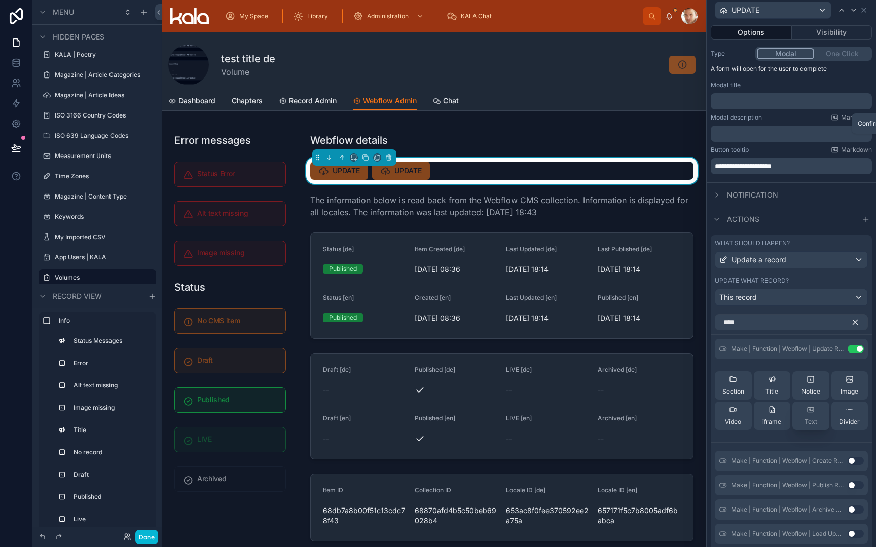
scroll to position [122, 0]
click at [852, 329] on icon "button" at bounding box center [854, 325] width 9 height 9
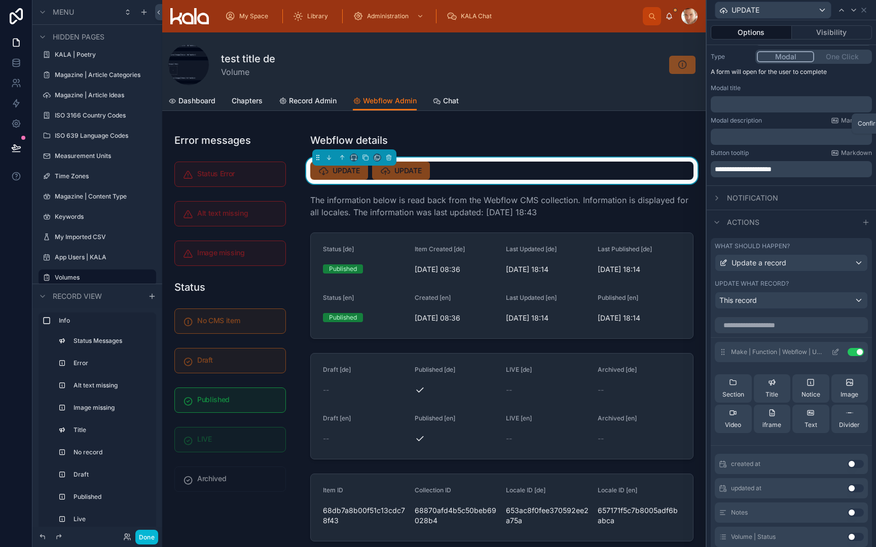
click at [837, 352] on icon at bounding box center [835, 352] width 8 height 8
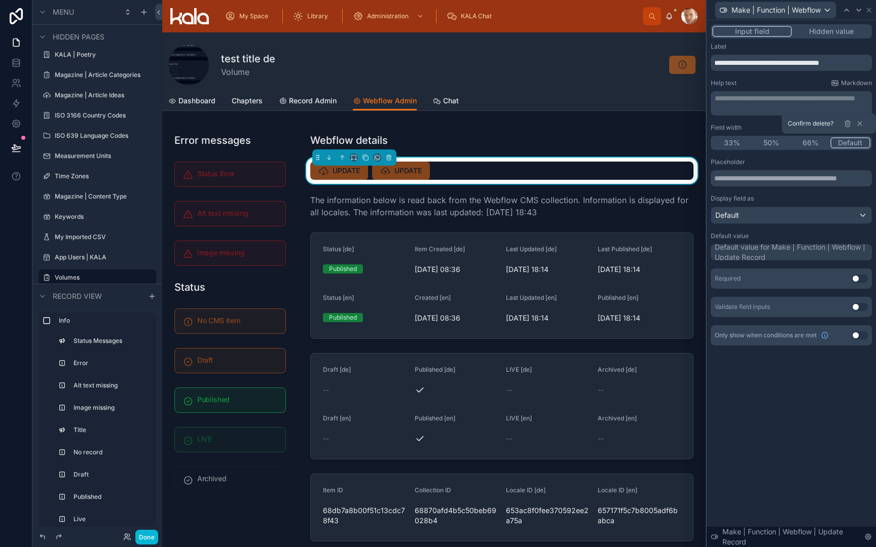
click at [813, 29] on button "Hidden value" at bounding box center [830, 31] width 79 height 11
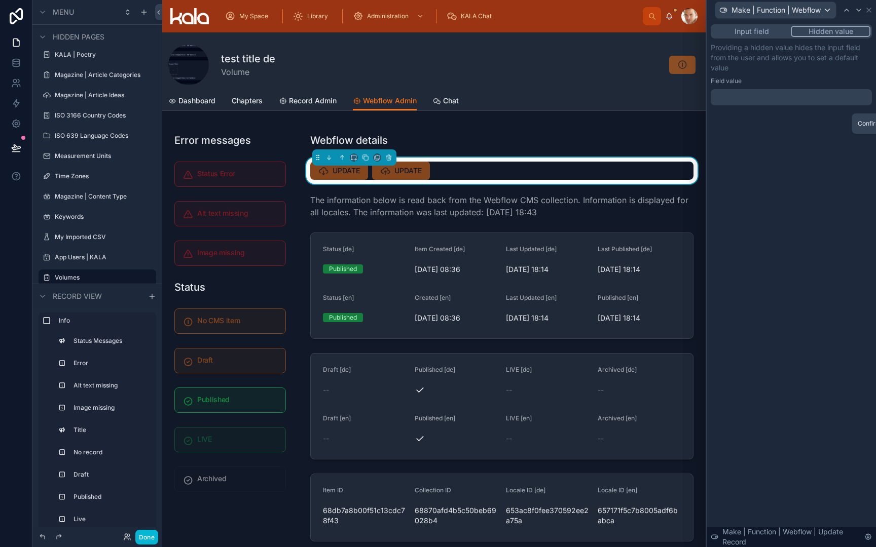
click at [777, 96] on div at bounding box center [790, 97] width 161 height 16
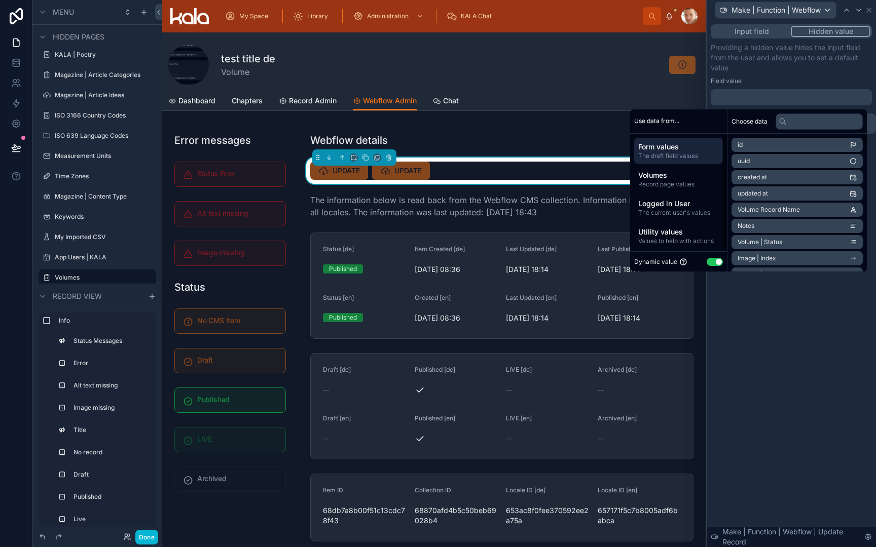
click at [707, 258] on button "Use setting" at bounding box center [714, 262] width 16 height 8
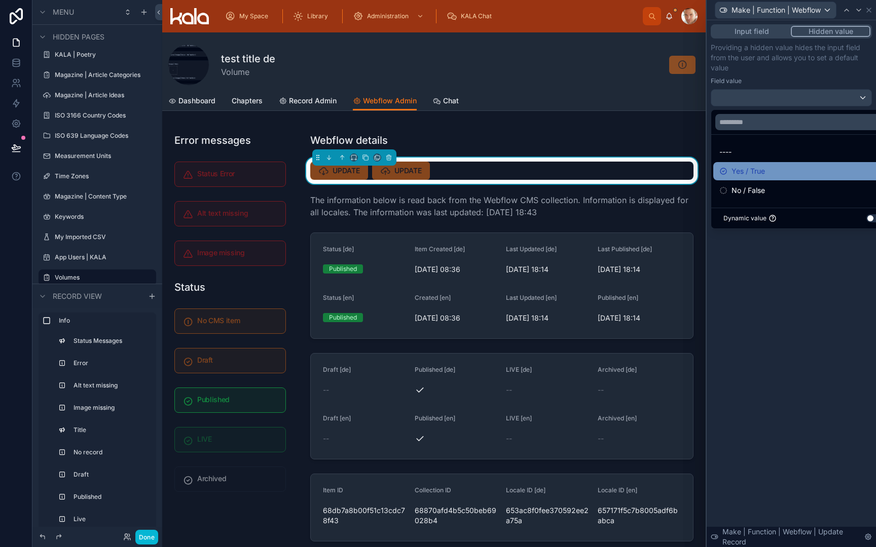
click at [736, 171] on span "Yes / True" at bounding box center [747, 171] width 33 height 12
click at [867, 9] on icon at bounding box center [868, 10] width 4 height 4
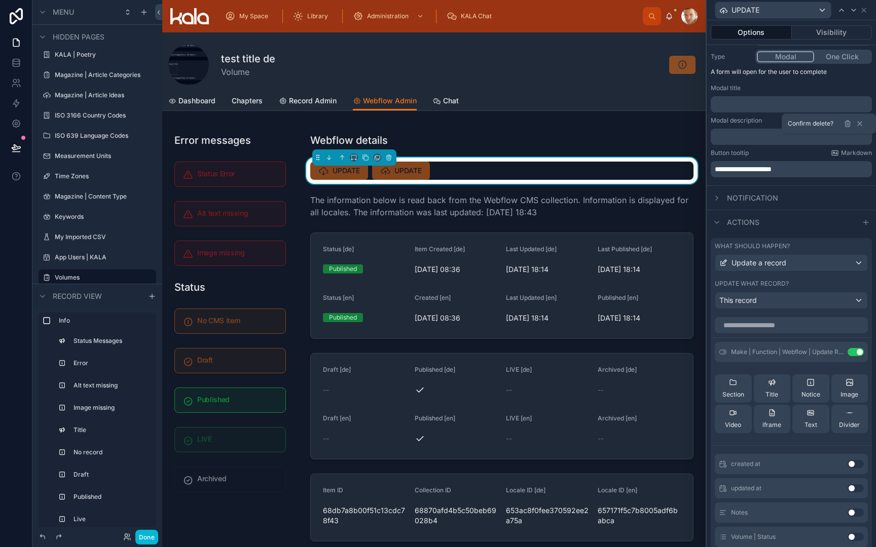
click at [812, 234] on div "What should happen? Update a record Update what record? This record Make | Func…" at bounding box center [790, 437] width 169 height 407
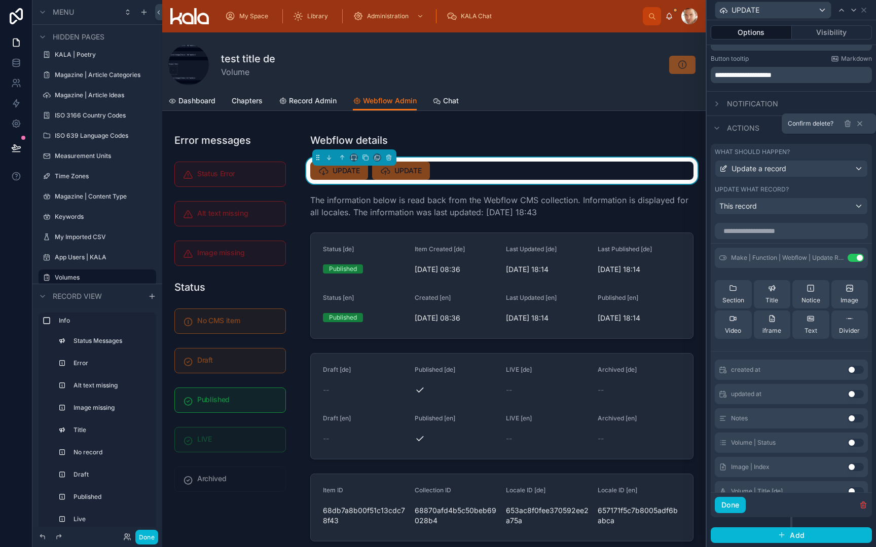
scroll to position [216, 0]
click at [730, 510] on button "Done" at bounding box center [729, 506] width 31 height 16
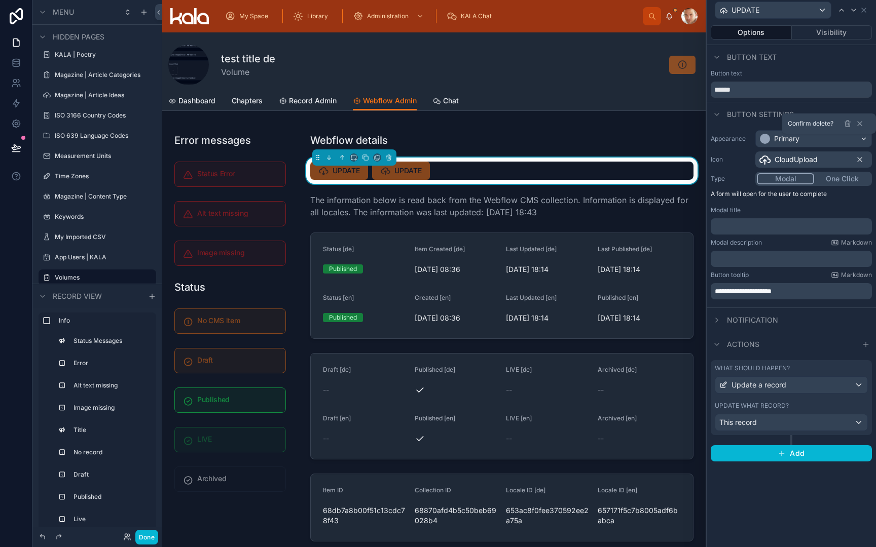
scroll to position [0, 0]
click at [740, 227] on p "﻿" at bounding box center [791, 226] width 155 height 10
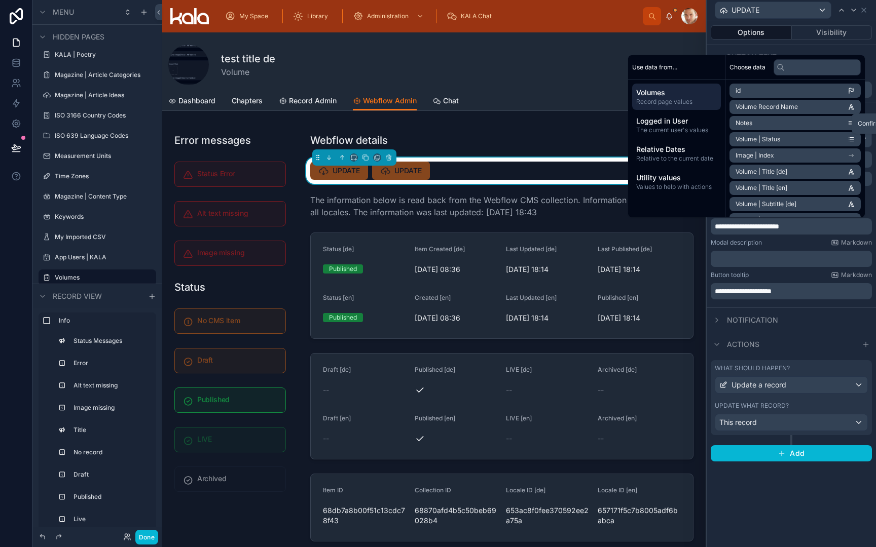
click at [779, 229] on span "**********" at bounding box center [746, 226] width 64 height 7
click at [782, 263] on p "﻿" at bounding box center [791, 259] width 155 height 10
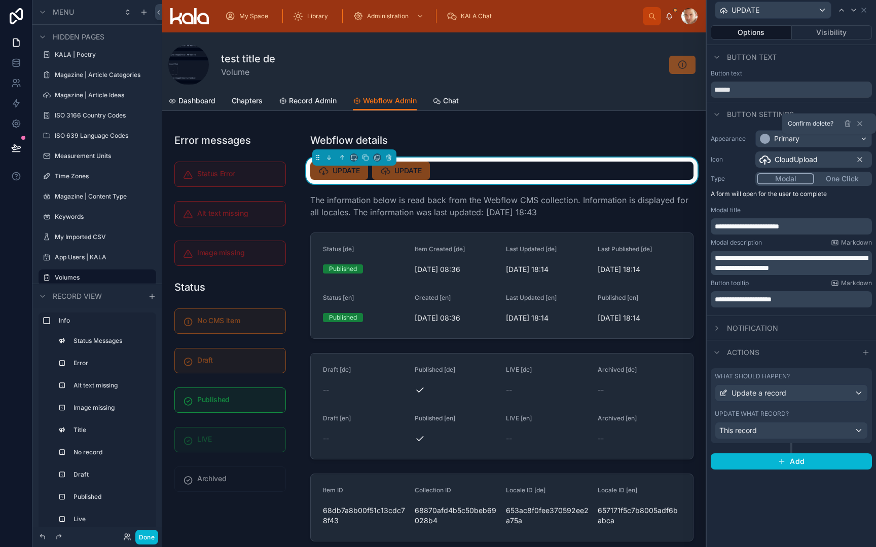
click at [762, 284] on div "Button tooltip Markdown" at bounding box center [790, 283] width 161 height 8
click at [783, 466] on button "Add" at bounding box center [790, 461] width 161 height 16
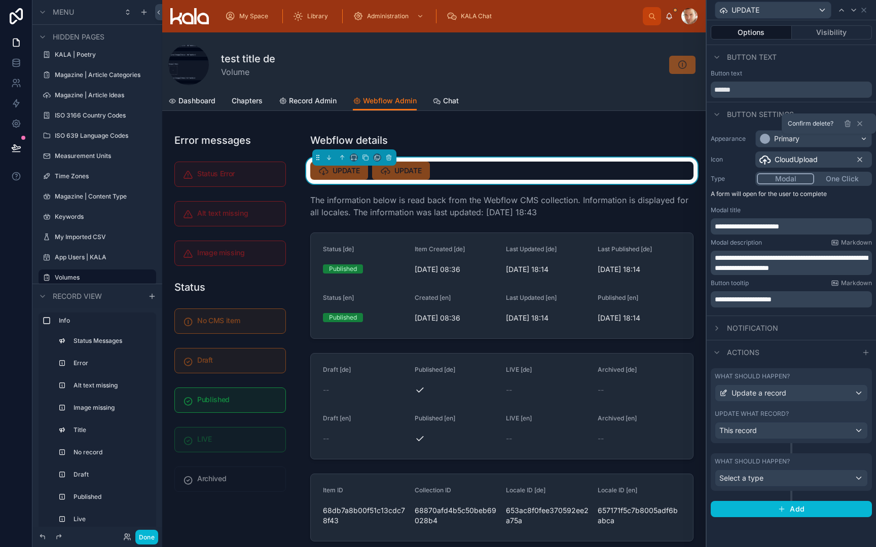
click at [784, 479] on div "Select a type" at bounding box center [791, 478] width 152 height 16
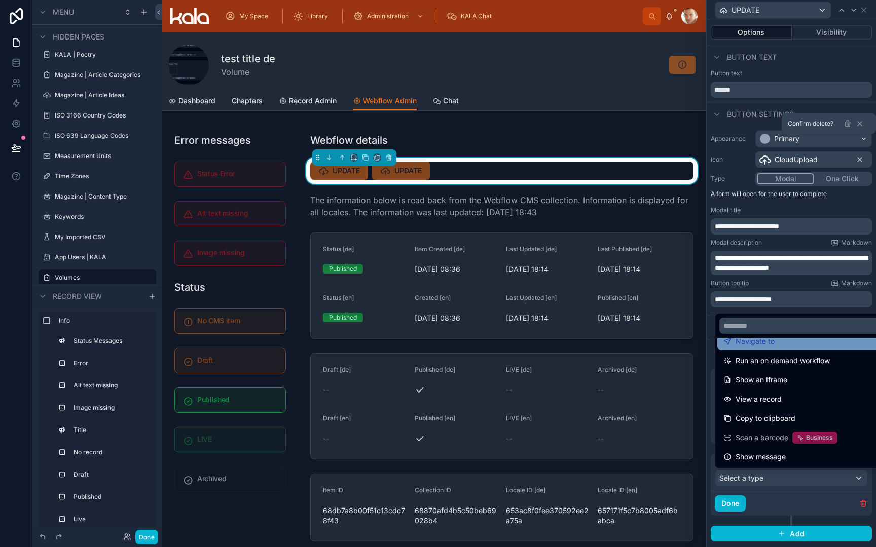
scroll to position [91, 0]
click at [805, 359] on span "Run an on demand workflow" at bounding box center [782, 361] width 94 height 12
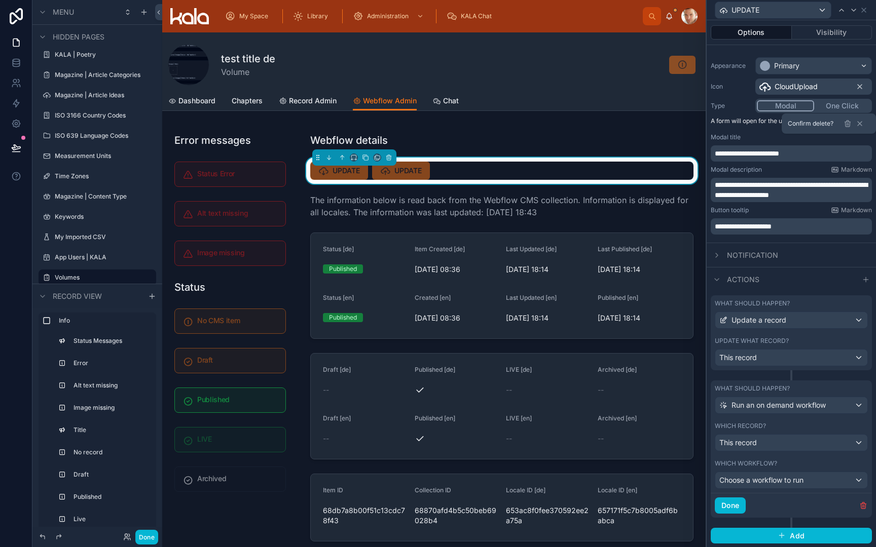
scroll to position [0, 0]
click at [799, 480] on span "Choose a workflow to run" at bounding box center [761, 480] width 84 height 9
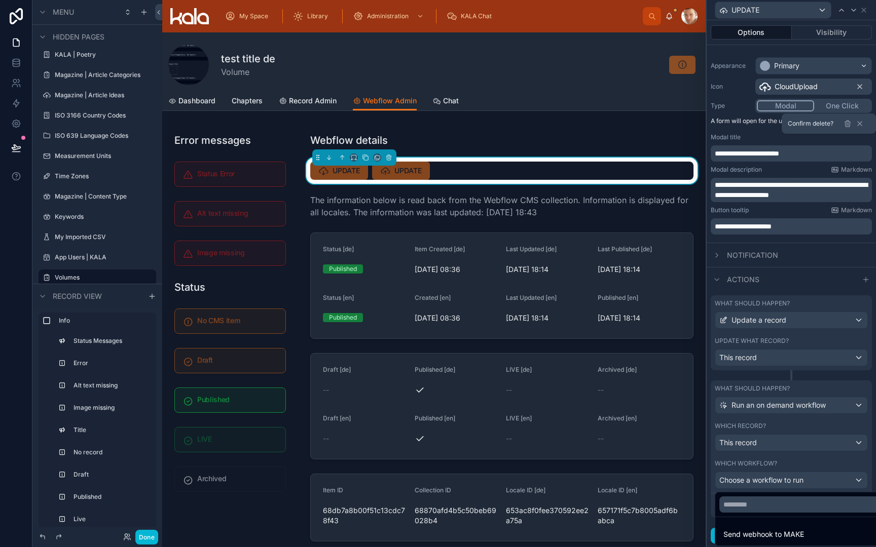
click at [793, 467] on div at bounding box center [790, 273] width 169 height 547
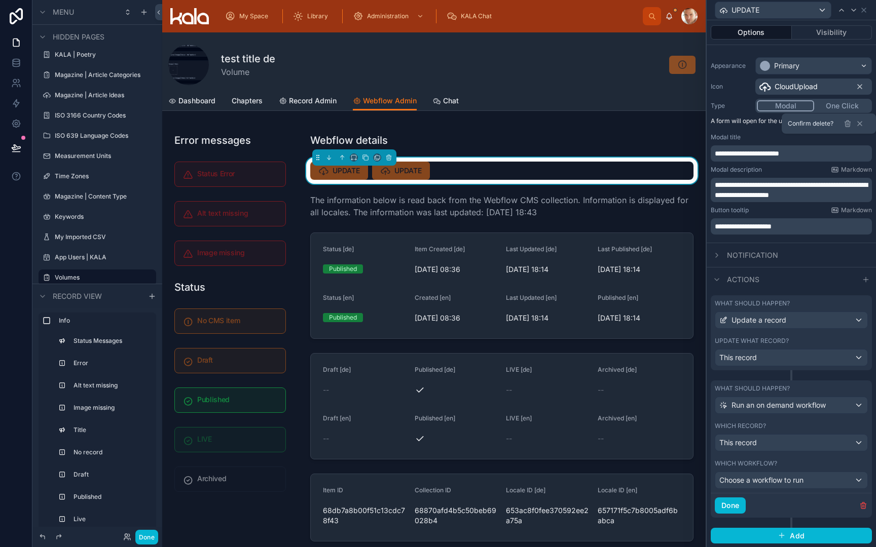
click at [793, 482] on span "Choose a workflow to run" at bounding box center [761, 480] width 84 height 9
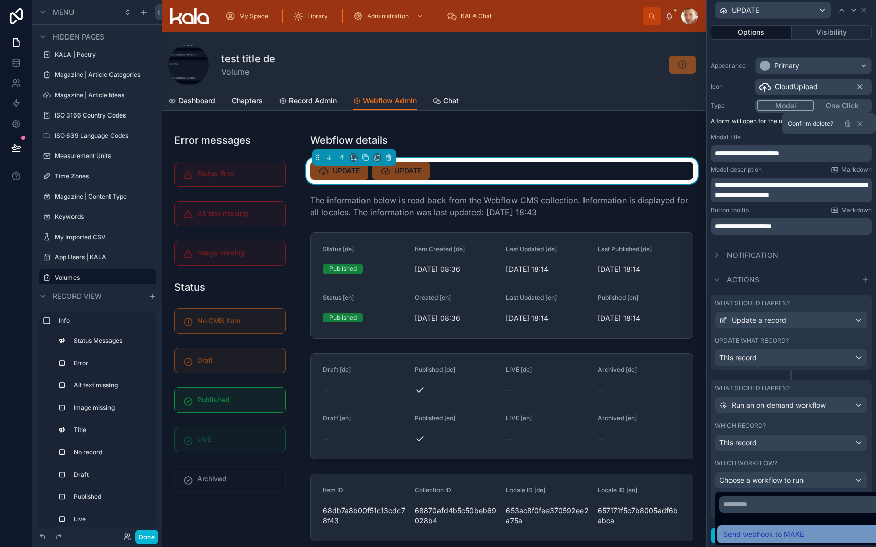
click at [779, 532] on span "Send webhook to MAKE" at bounding box center [763, 534] width 81 height 12
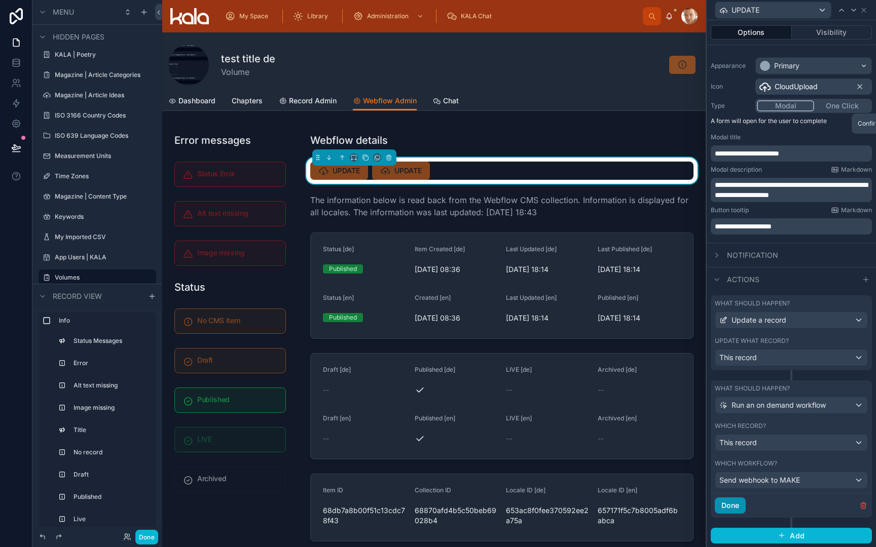
click at [738, 508] on button "Done" at bounding box center [729, 506] width 31 height 16
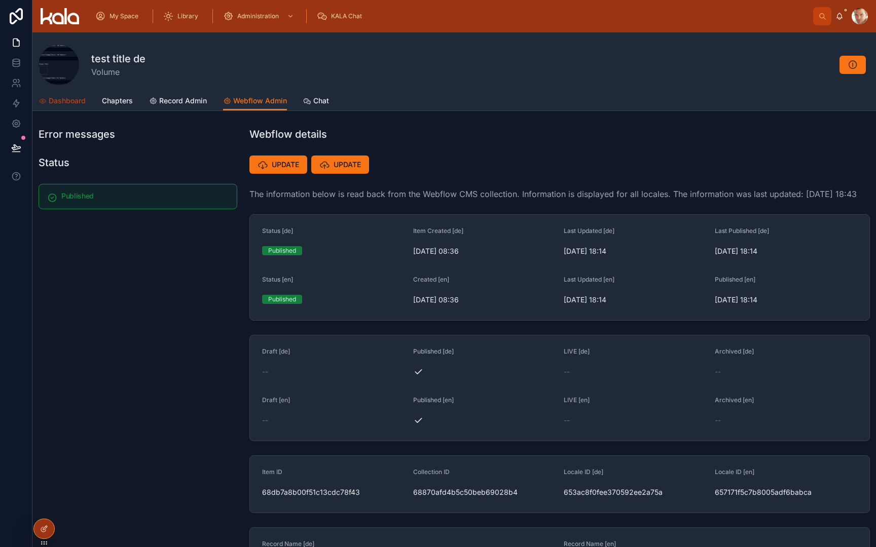
click at [69, 104] on span "Dashboard" at bounding box center [67, 101] width 37 height 10
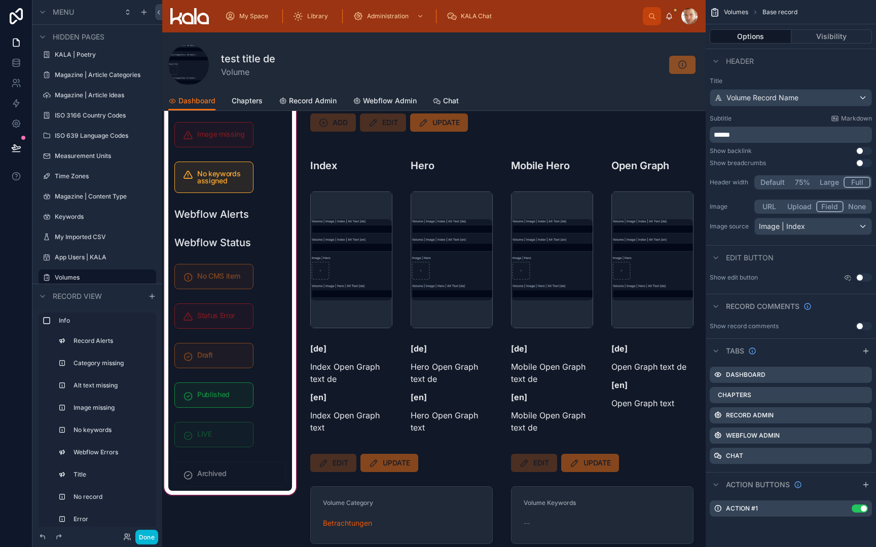
scroll to position [135, 0]
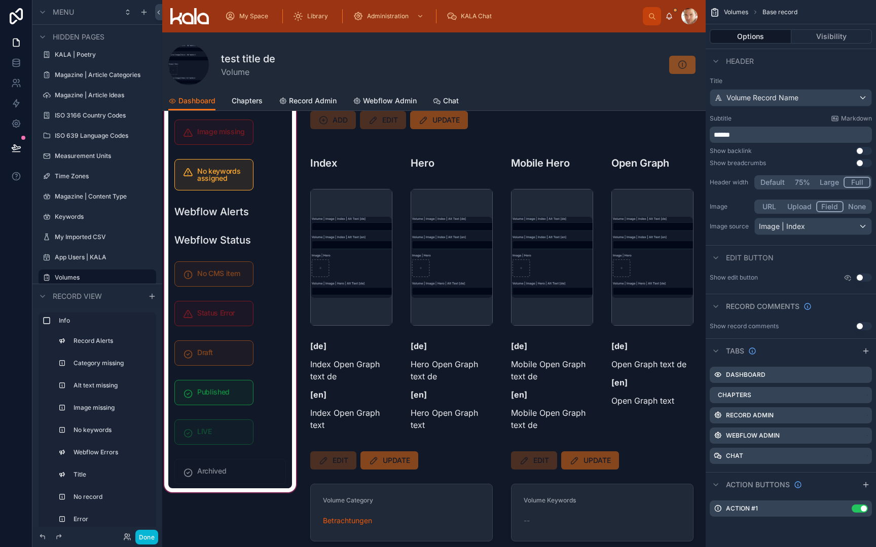
click at [217, 434] on div at bounding box center [230, 270] width 136 height 564
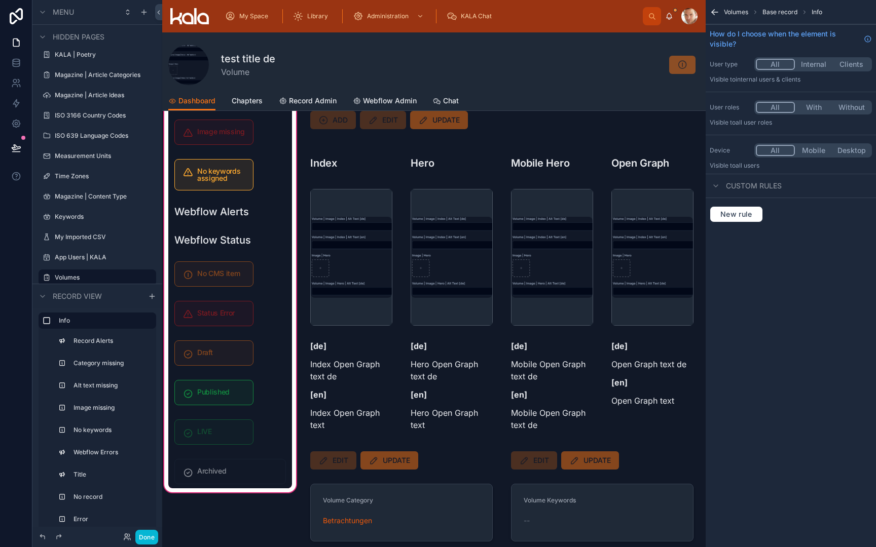
click at [217, 434] on div at bounding box center [213, 431] width 91 height 33
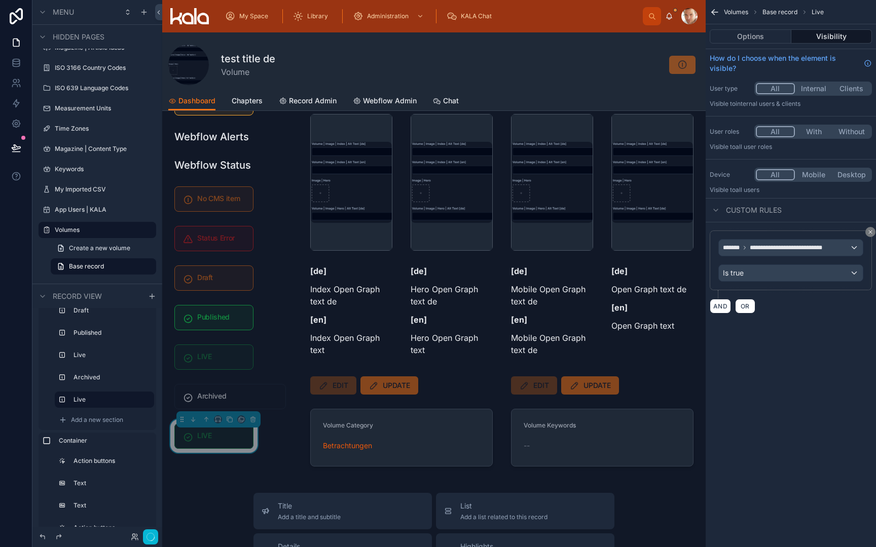
scroll to position [195, 0]
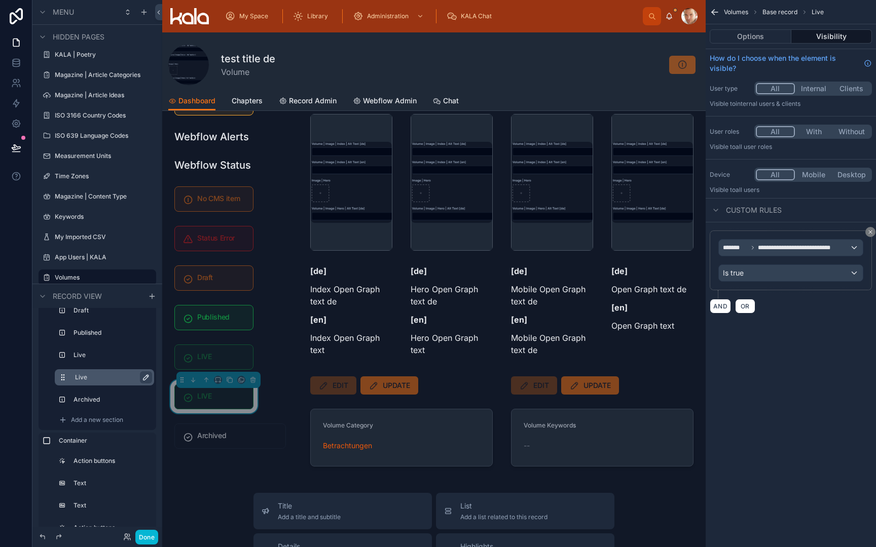
click at [142, 380] on icon "scrollable content" at bounding box center [146, 377] width 8 height 8
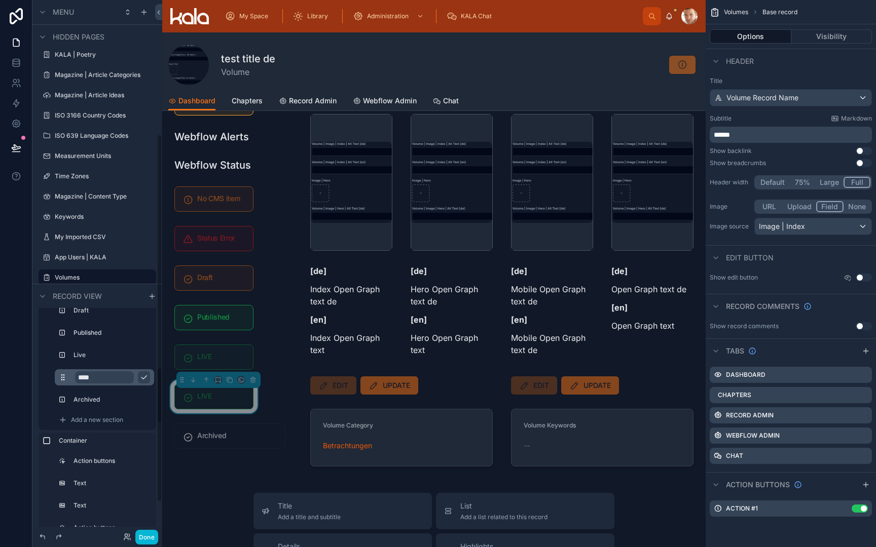
click at [120, 378] on input "****" at bounding box center [104, 377] width 59 height 12
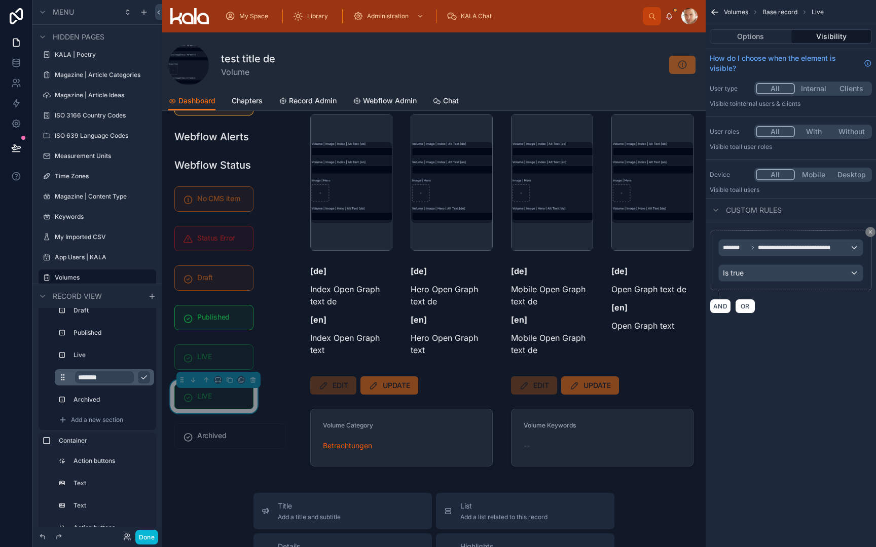
type input "********"
click at [145, 375] on icon "scrollable content" at bounding box center [144, 377] width 8 height 8
click at [773, 272] on div "Is true" at bounding box center [790, 273] width 144 height 16
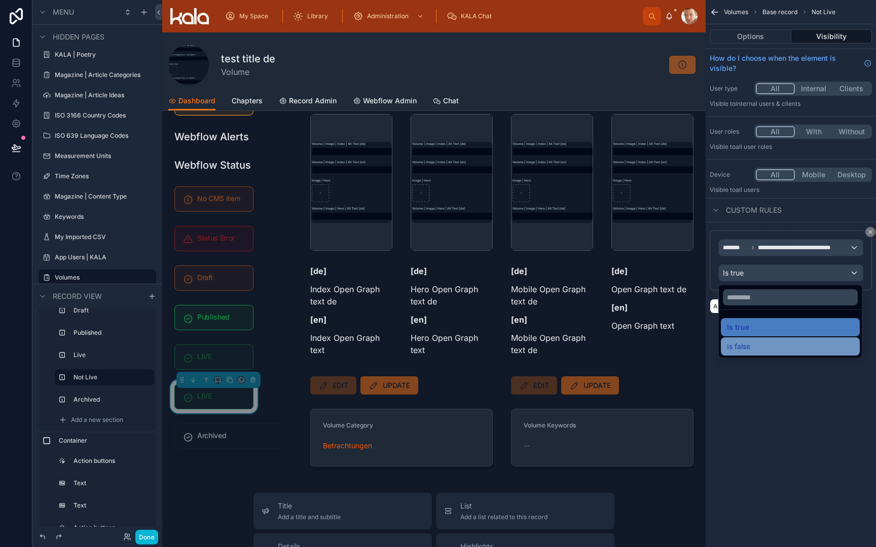
click at [767, 344] on div "Is false" at bounding box center [790, 346] width 127 height 12
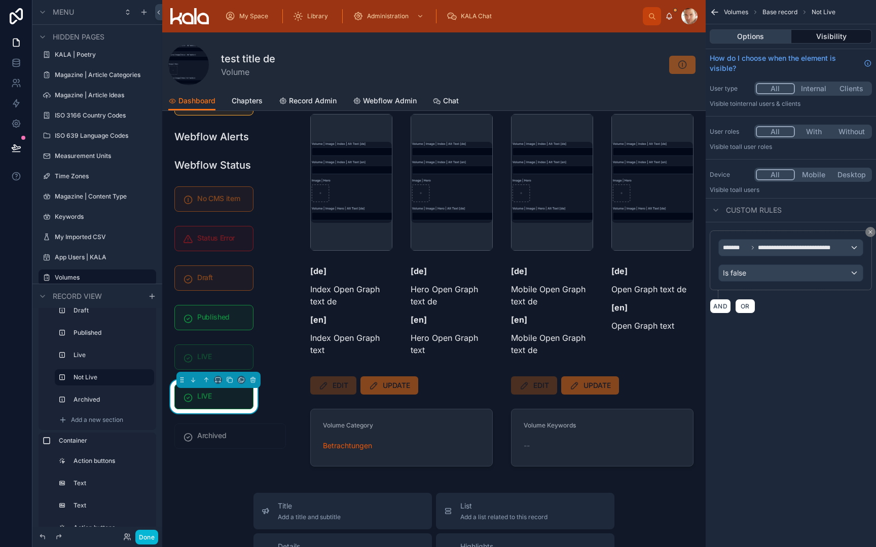
click at [744, 35] on button "Options" at bounding box center [750, 36] width 82 height 14
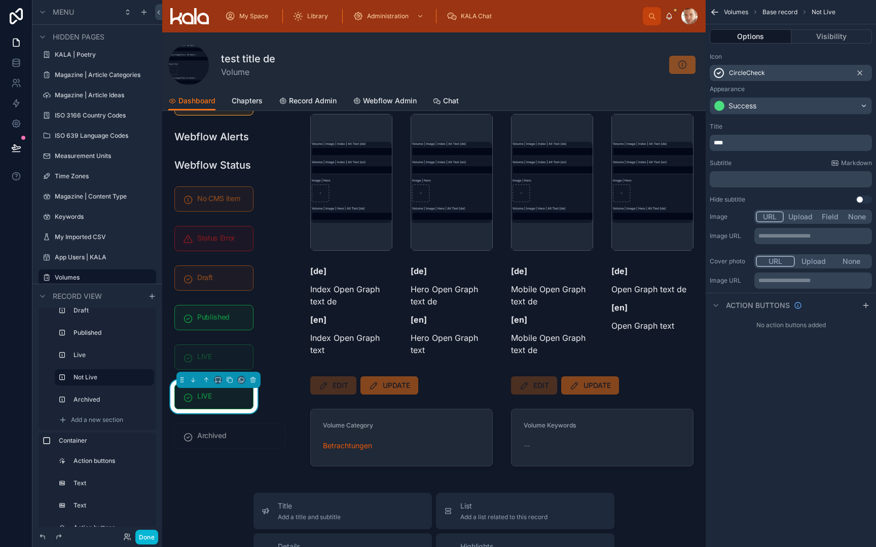
click at [752, 105] on div "Success" at bounding box center [742, 106] width 28 height 10
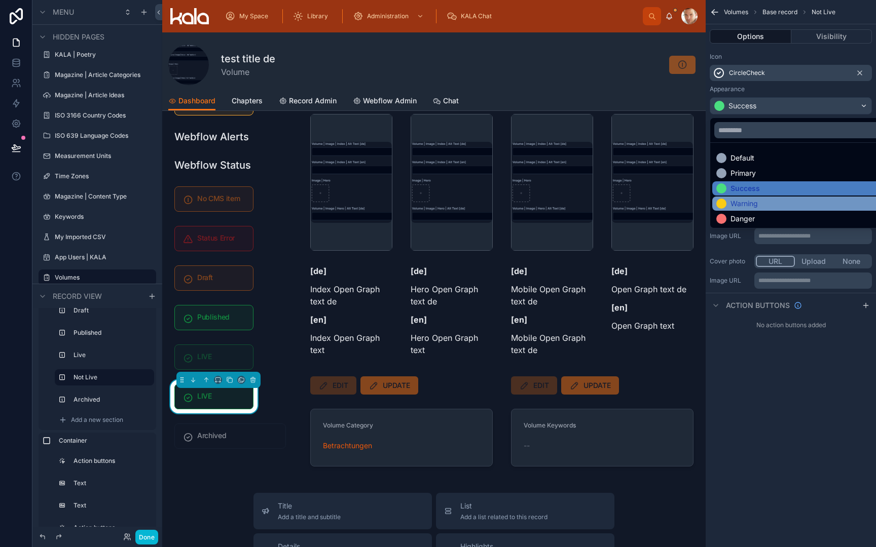
click at [755, 202] on div "Warning" at bounding box center [743, 204] width 27 height 10
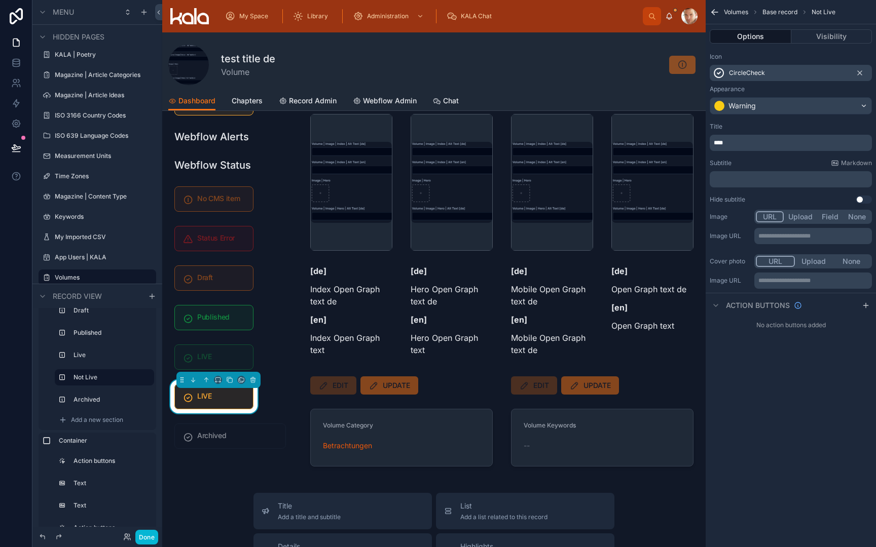
click at [752, 143] on p "****" at bounding box center [791, 143] width 156 height 8
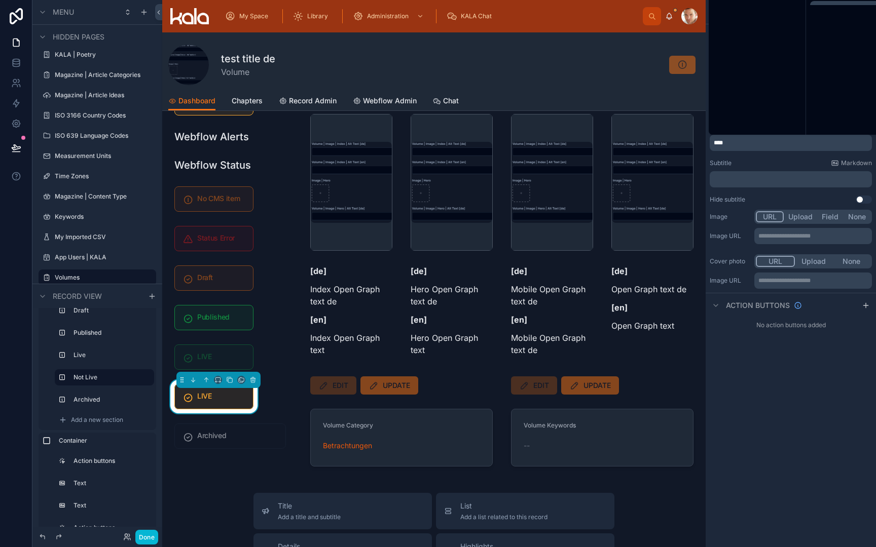
click at [752, 143] on p "****" at bounding box center [791, 143] width 156 height 8
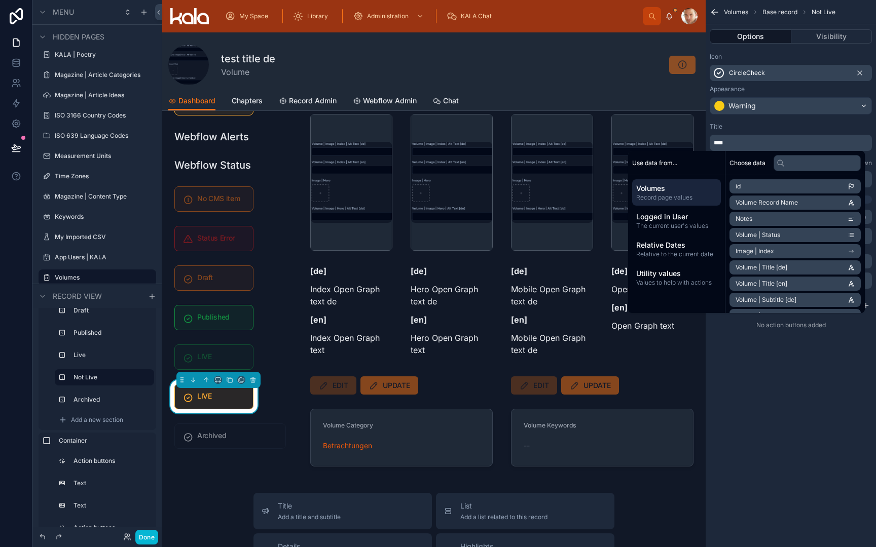
click at [752, 143] on p "****" at bounding box center [791, 143] width 156 height 8
click at [776, 118] on div "Icon CircleCheck Appearance Warning" at bounding box center [790, 84] width 170 height 70
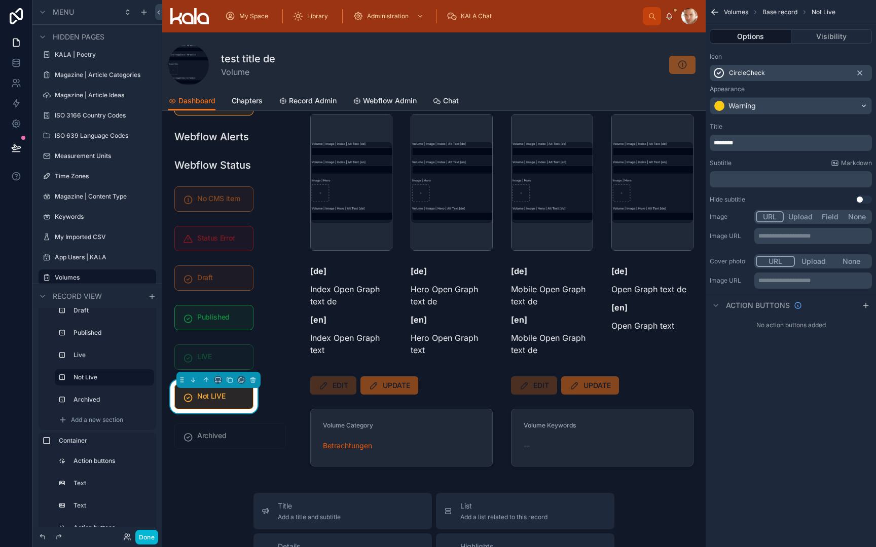
click at [722, 75] on icon "scrollable content" at bounding box center [718, 73] width 12 height 12
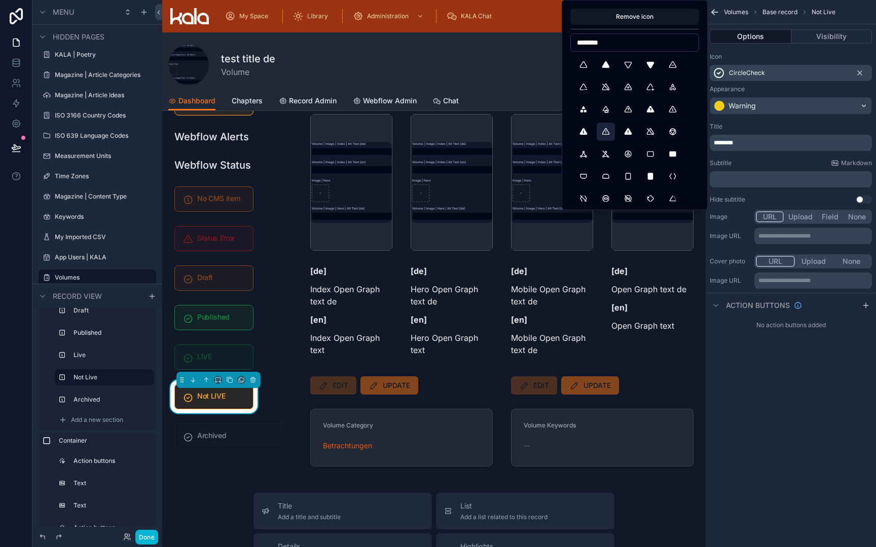
type input "********"
click at [607, 132] on button "AlertTriangle" at bounding box center [605, 132] width 18 height 18
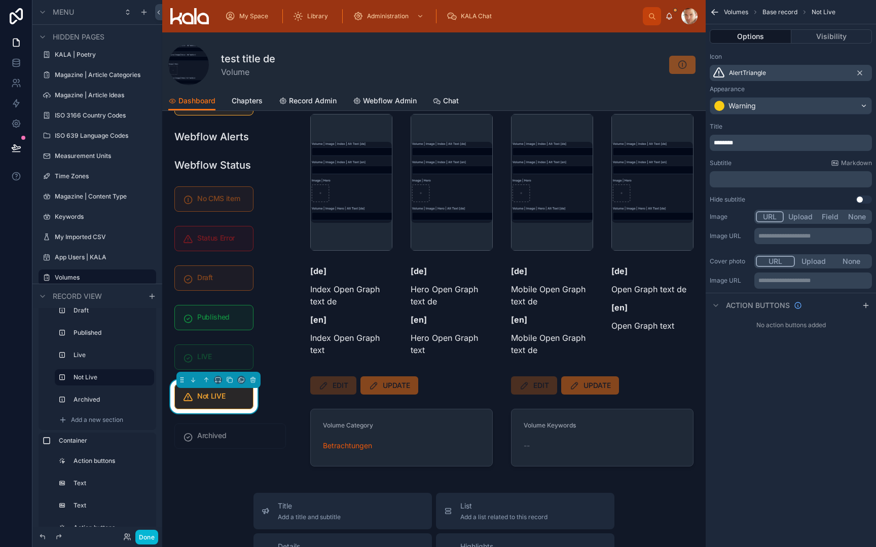
click at [745, 74] on span "AlertTriangle" at bounding box center [747, 73] width 37 height 8
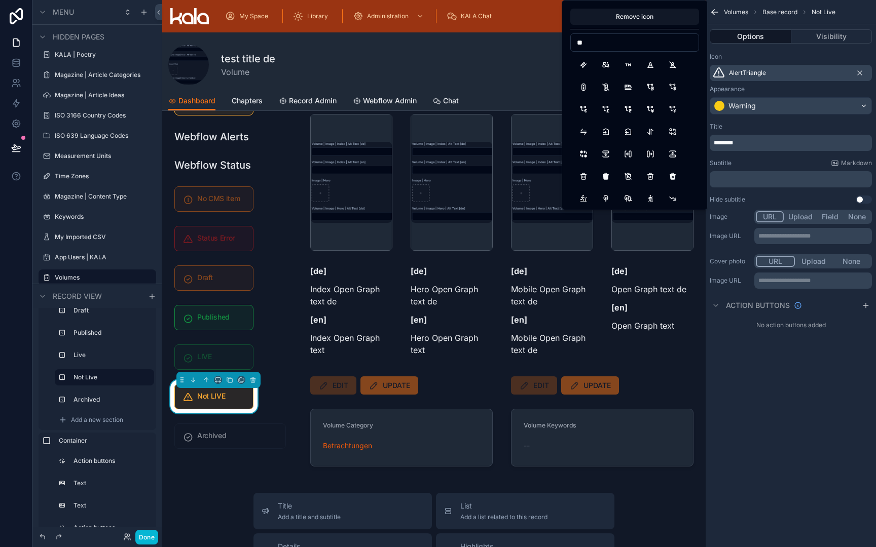
type input "*"
type input "**********"
click at [625, 132] on button "AlertTriangle" at bounding box center [628, 132] width 18 height 18
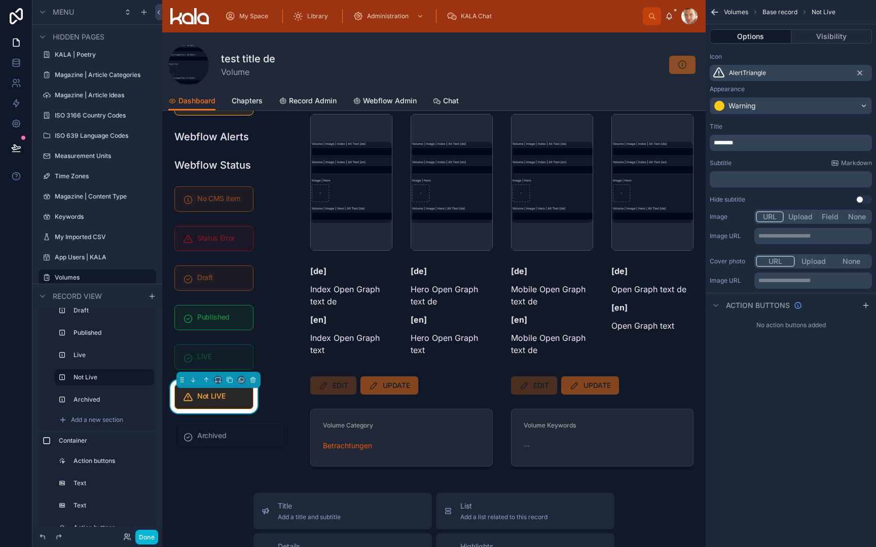
click at [746, 73] on span "AlertTriangle" at bounding box center [747, 73] width 37 height 8
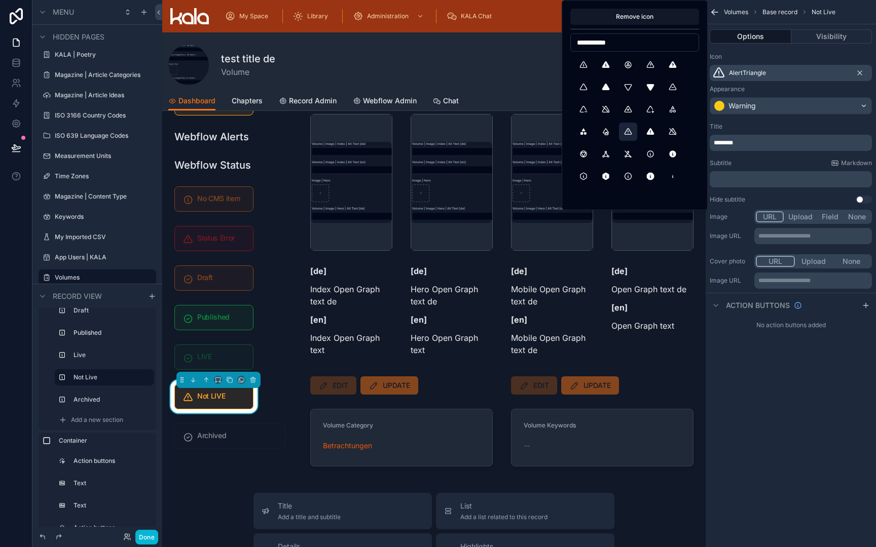
type input "**********"
click at [583, 66] on button "InfoTriangle" at bounding box center [583, 65] width 18 height 18
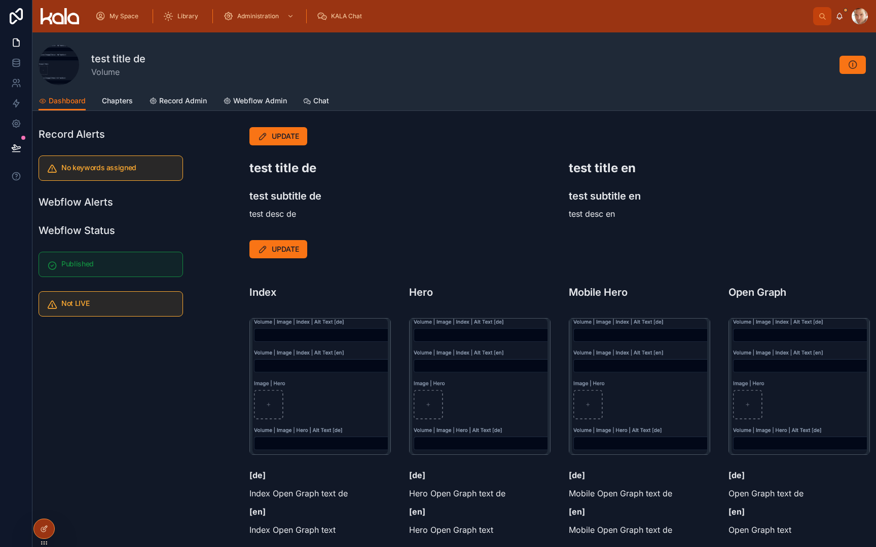
scroll to position [-1, 0]
click at [124, 301] on h5 "Not LIVE" at bounding box center [117, 303] width 113 height 7
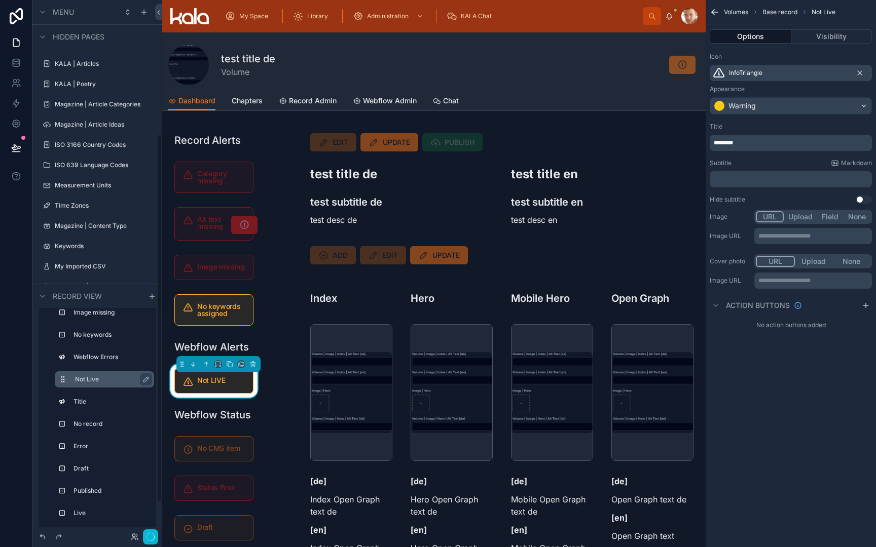
scroll to position [195, 0]
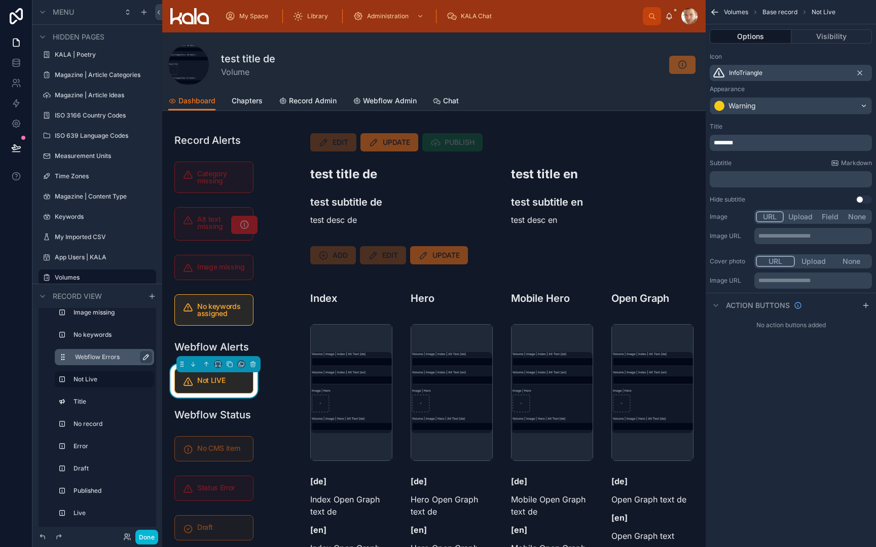
click at [145, 358] on icon "scrollable content" at bounding box center [146, 357] width 8 height 8
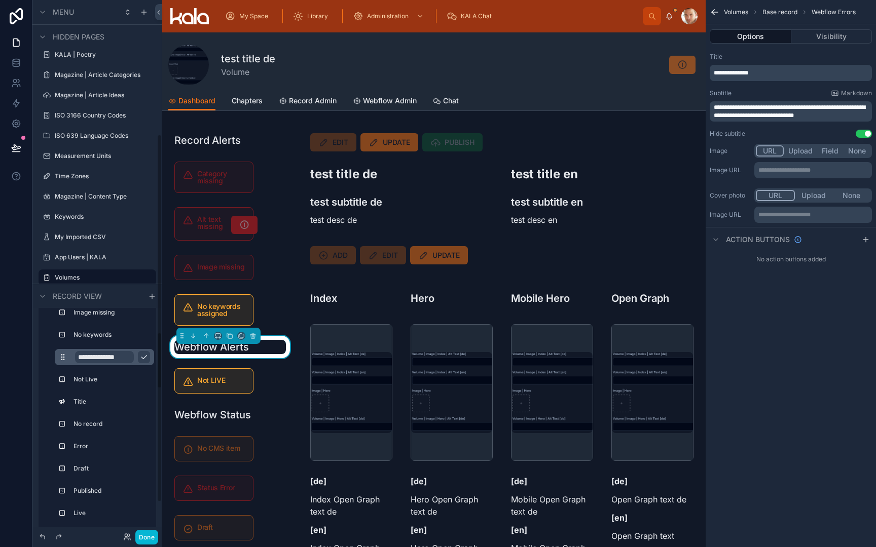
click at [119, 358] on input "**********" at bounding box center [104, 357] width 59 height 12
click at [113, 358] on input "**********" at bounding box center [104, 357] width 59 height 12
click at [124, 358] on input "**********" at bounding box center [104, 357] width 59 height 12
click at [128, 359] on input "**********" at bounding box center [104, 357] width 59 height 12
click at [129, 359] on input "**********" at bounding box center [104, 357] width 59 height 12
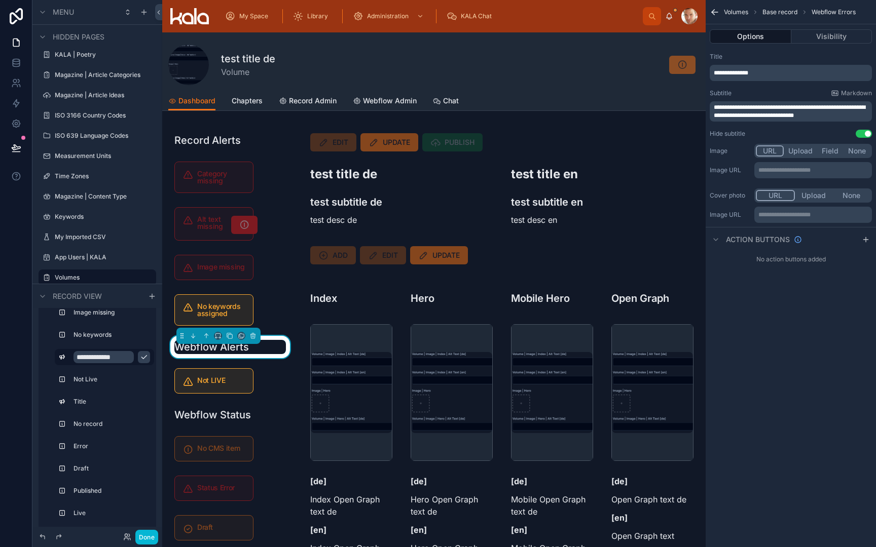
type input "**********"
click at [141, 357] on icon "scrollable content" at bounding box center [143, 358] width 5 height 4
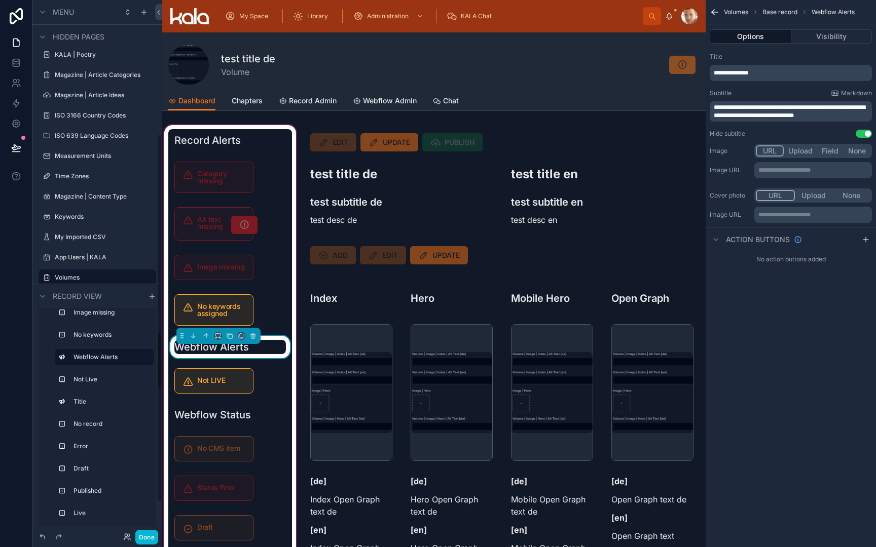
click at [267, 377] on div "Record Alerts Category missing Alt text missing Image missing No keywords assig…" at bounding box center [230, 396] width 124 height 534
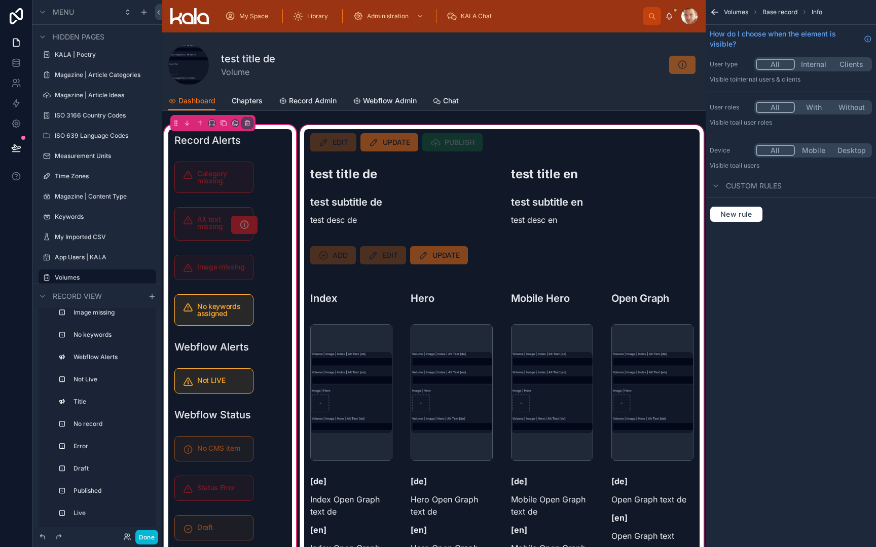
click at [302, 372] on div at bounding box center [501, 405] width 407 height 564
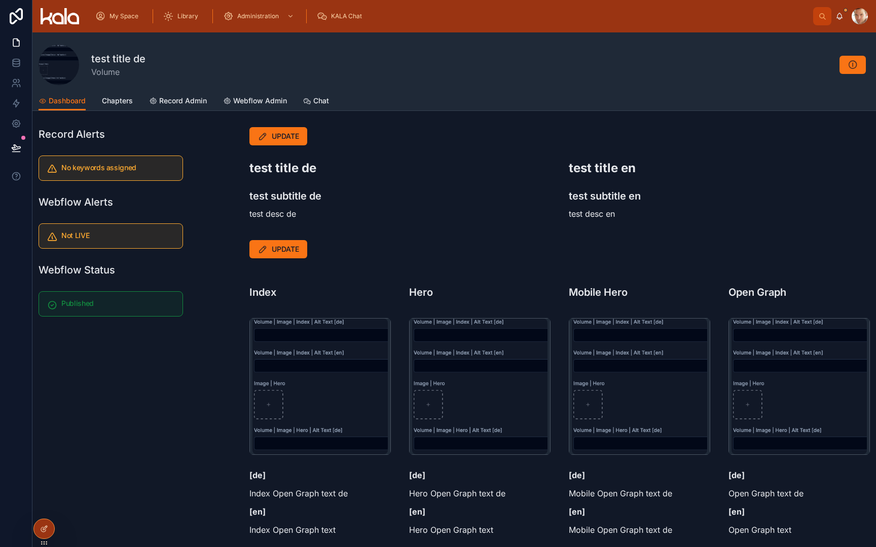
scroll to position [0, 0]
